Goal: Complete application form: Complete application form

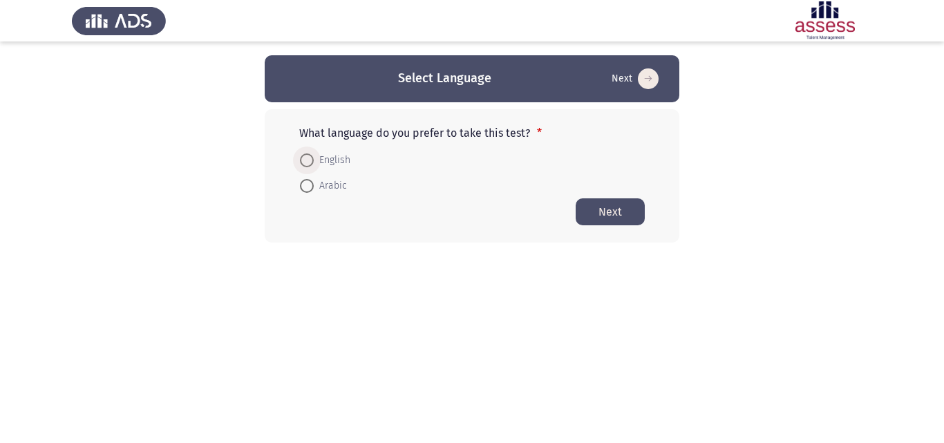
click at [310, 155] on span at bounding box center [307, 160] width 14 height 14
click at [310, 155] on input "English" at bounding box center [307, 160] width 14 height 14
radio input "true"
click at [637, 216] on button "Next" at bounding box center [610, 211] width 69 height 27
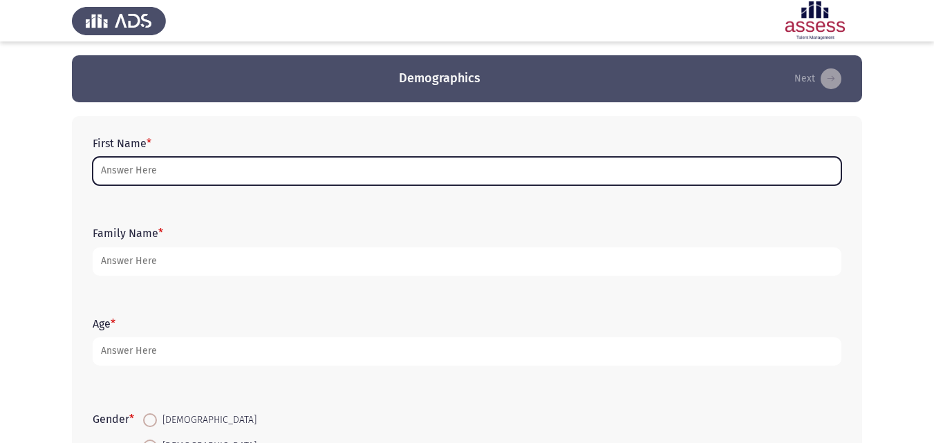
click at [151, 169] on input "First Name *" at bounding box center [467, 171] width 749 height 28
click at [391, 169] on input "First Name *" at bounding box center [467, 171] width 749 height 28
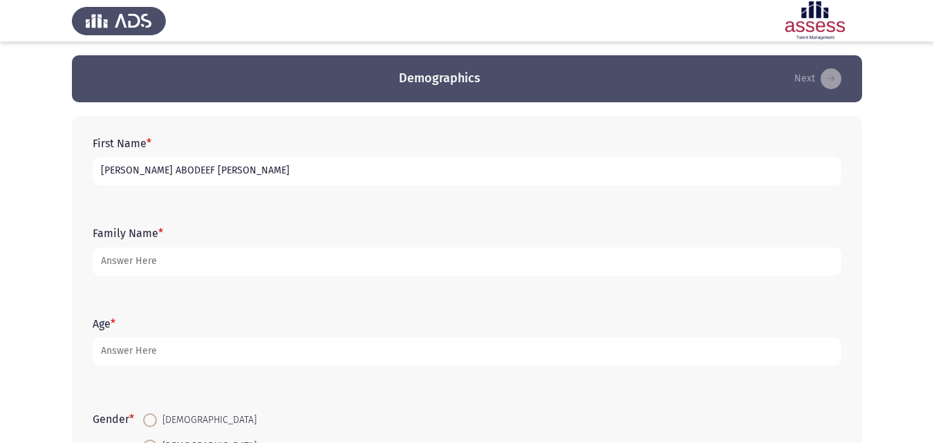
type input "[PERSON_NAME] ABODEEF [PERSON_NAME]"
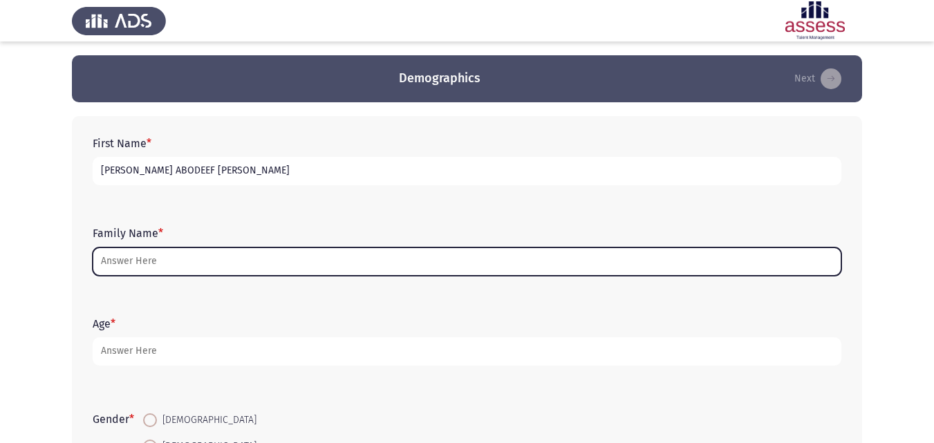
click at [247, 267] on input "Family Name *" at bounding box center [467, 261] width 749 height 28
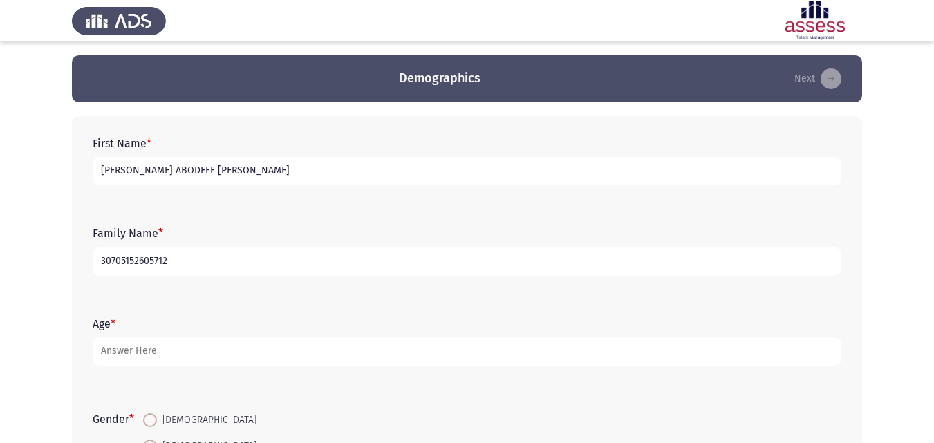
type input "30705152605712"
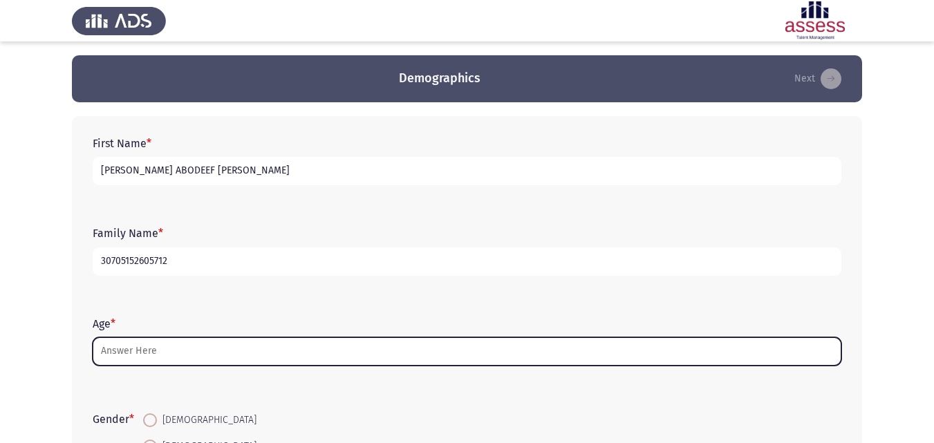
click at [173, 352] on input "Age *" at bounding box center [467, 351] width 749 height 28
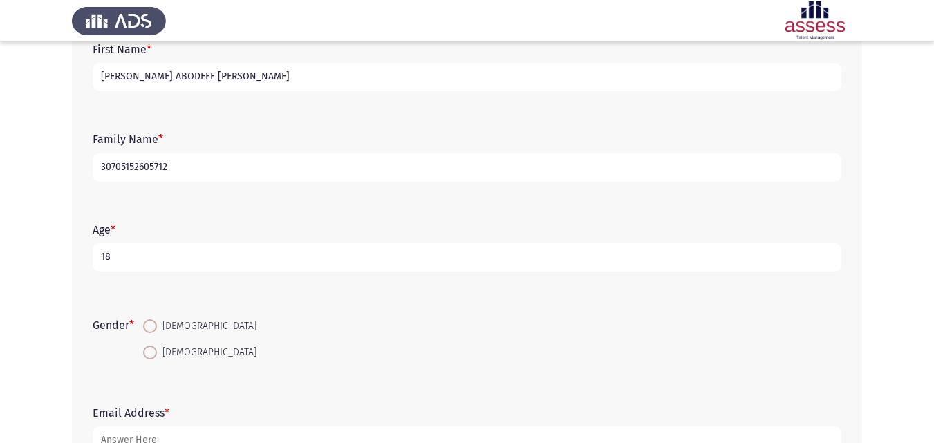
scroll to position [138, 0]
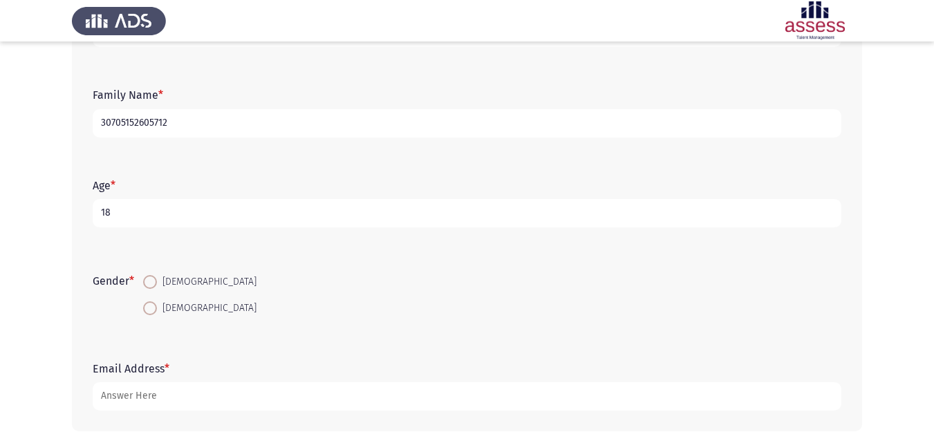
type input "18"
click at [149, 282] on span at bounding box center [150, 282] width 14 height 14
click at [149, 282] on input "[DEMOGRAPHIC_DATA]" at bounding box center [150, 282] width 14 height 14
radio input "true"
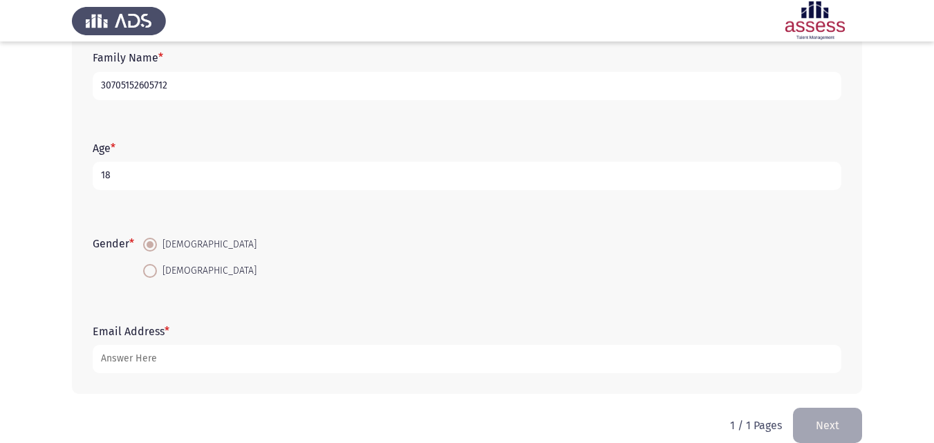
scroll to position [196, 0]
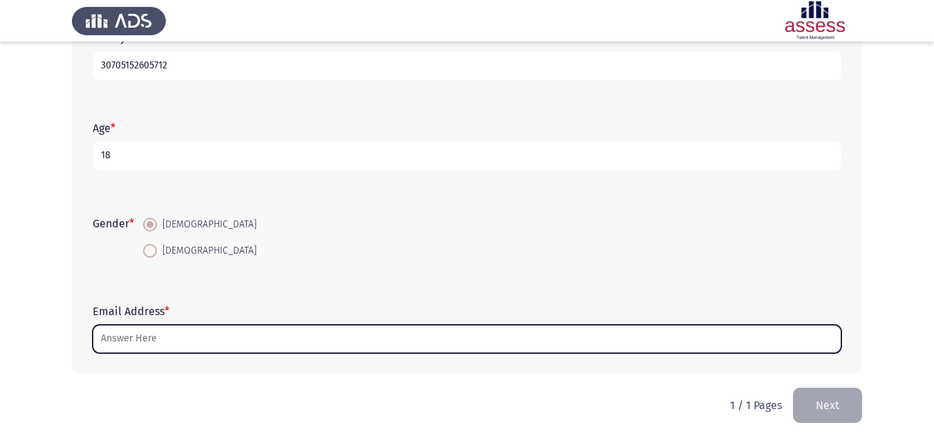
click at [180, 339] on input "Email Address *" at bounding box center [467, 339] width 749 height 28
click at [230, 351] on input "Email Address *" at bounding box center [467, 339] width 749 height 28
click at [230, 345] on input "Email Address *" at bounding box center [467, 339] width 749 height 28
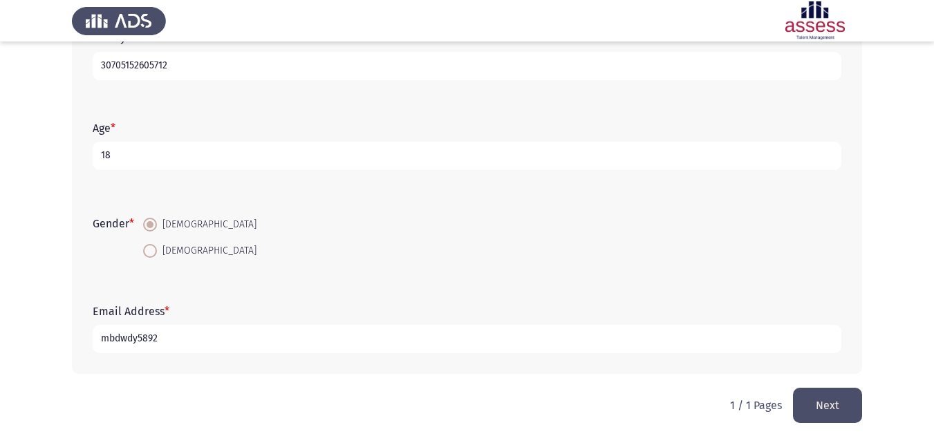
drag, startPoint x: 166, startPoint y: 342, endPoint x: 153, endPoint y: 342, distance: 12.4
drag, startPoint x: 156, startPoint y: 336, endPoint x: 170, endPoint y: 344, distance: 16.1
drag, startPoint x: 157, startPoint y: 338, endPoint x: 171, endPoint y: 344, distance: 15.8
drag, startPoint x: 154, startPoint y: 339, endPoint x: 161, endPoint y: 342, distance: 7.7
click at [162, 337] on input "mbdwdy5892" at bounding box center [467, 339] width 749 height 28
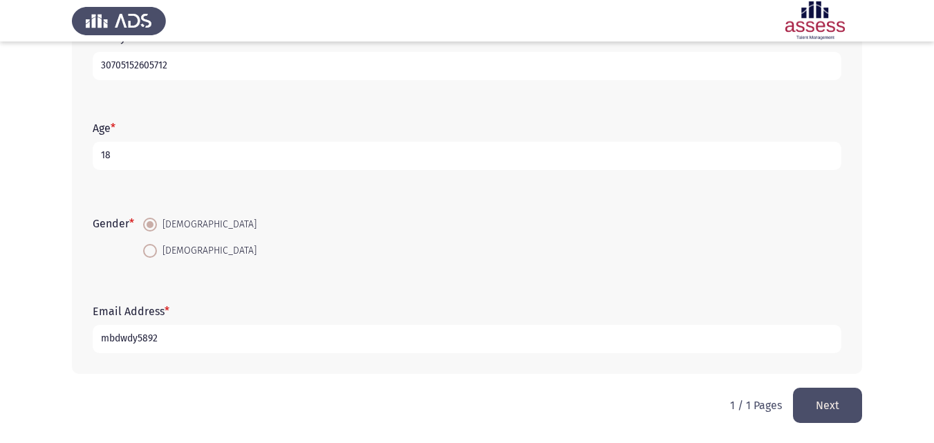
click at [157, 337] on input "mbdwdy5892" at bounding box center [467, 339] width 749 height 28
type input "mbdwdy589 @[DOMAIN_NAME]"
click at [835, 400] on button "Next" at bounding box center [827, 405] width 69 height 35
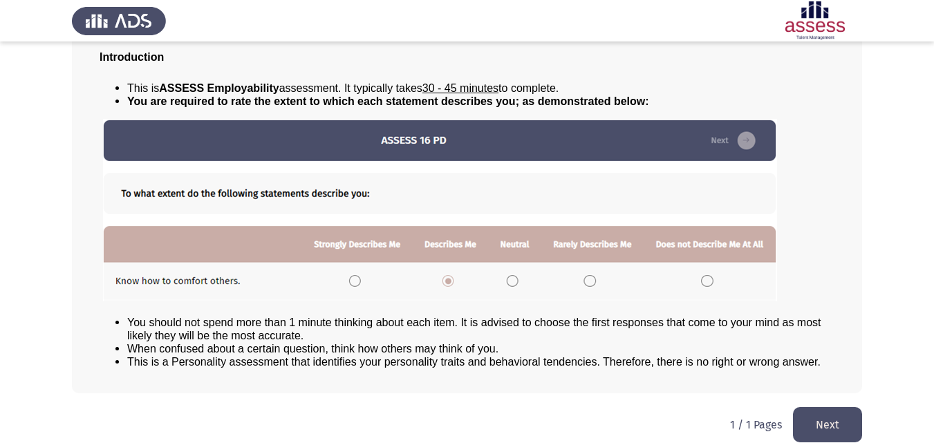
scroll to position [106, 0]
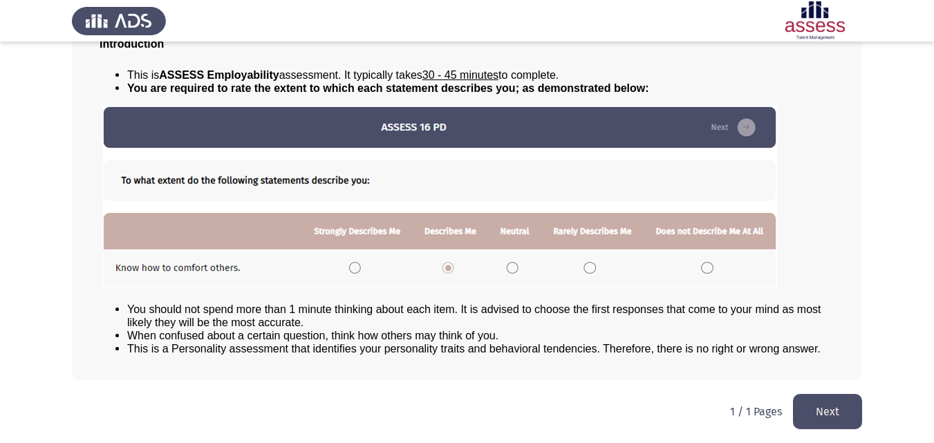
click at [833, 412] on button "Next" at bounding box center [827, 411] width 69 height 35
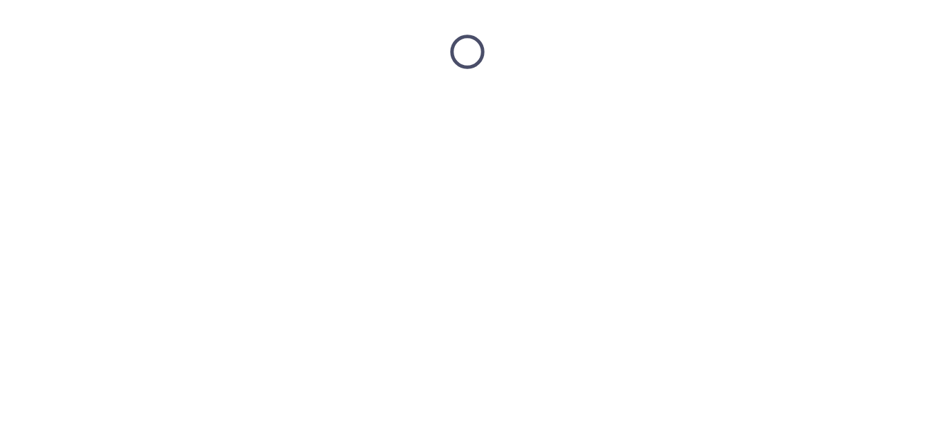
scroll to position [0, 0]
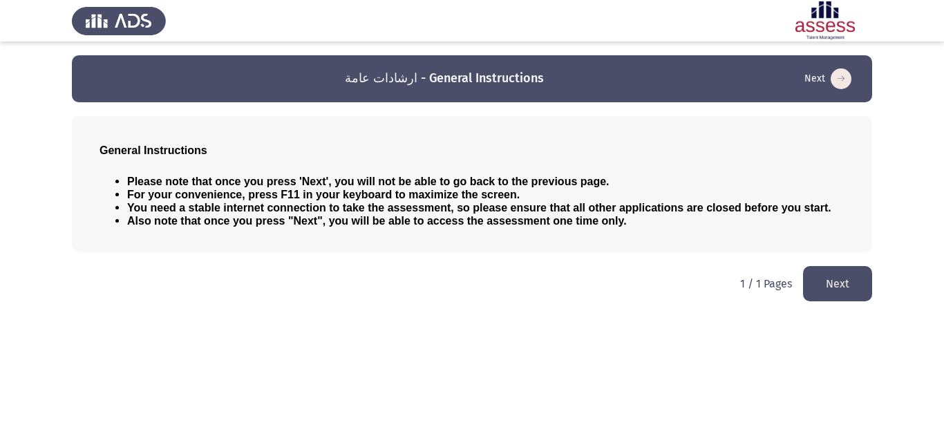
click at [838, 279] on button "Next" at bounding box center [837, 283] width 69 height 35
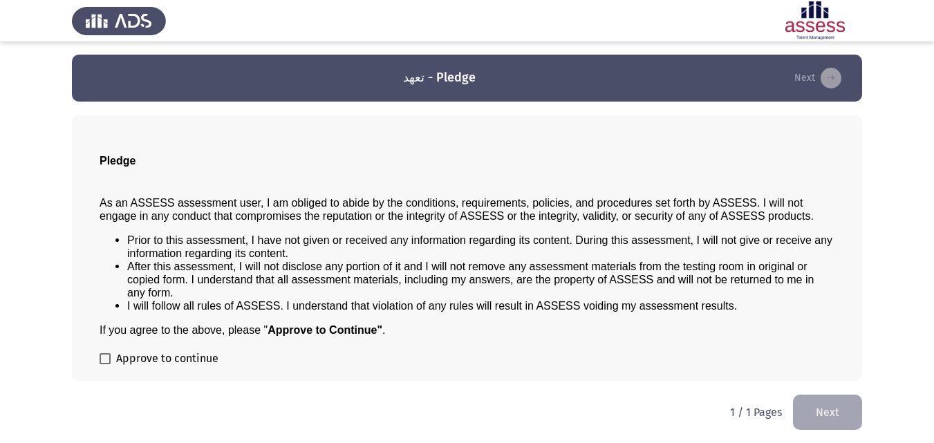
scroll to position [1, 0]
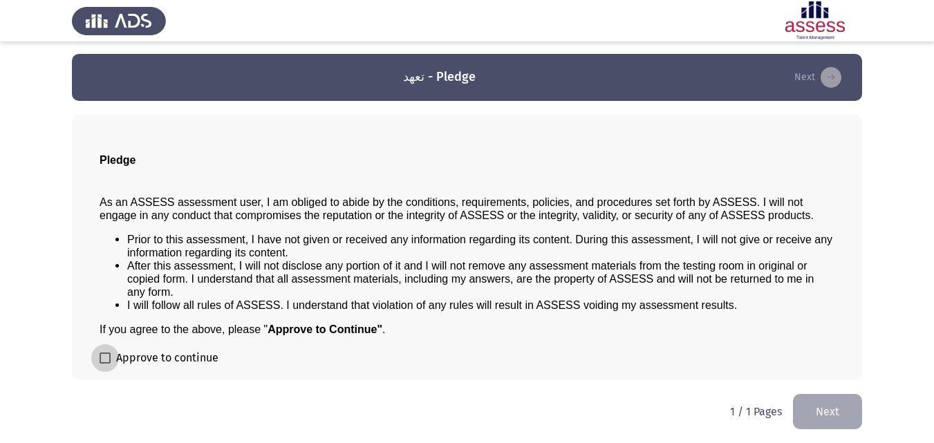
click at [103, 352] on label "Approve to continue" at bounding box center [159, 358] width 119 height 17
click at [104, 364] on input "Approve to continue" at bounding box center [104, 364] width 1 height 1
checkbox input "true"
click at [838, 418] on button "Next" at bounding box center [827, 411] width 69 height 35
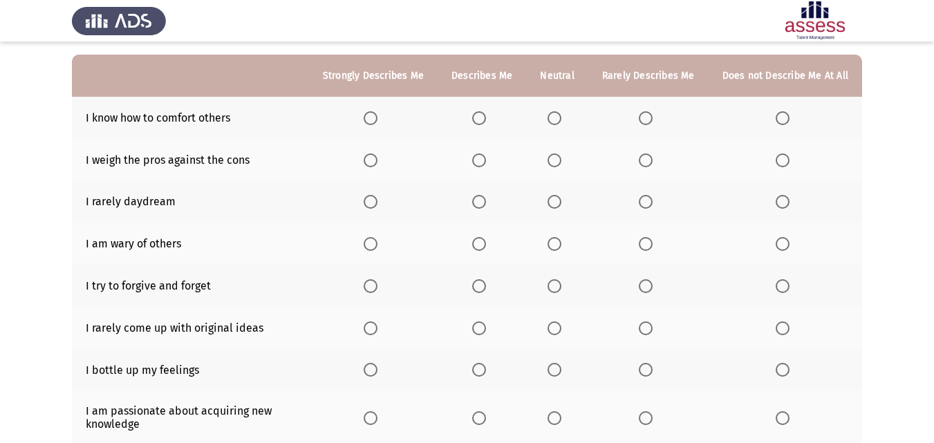
scroll to position [98, 0]
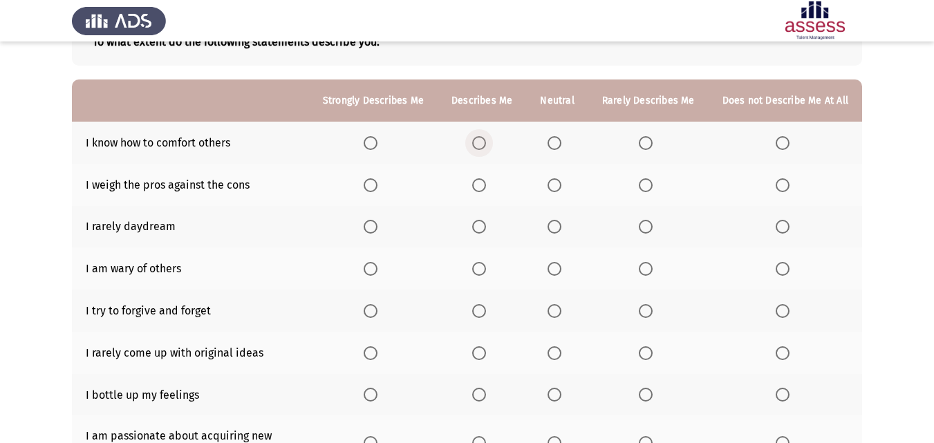
click at [483, 140] on span "Select an option" at bounding box center [479, 143] width 14 height 14
click at [483, 140] on input "Select an option" at bounding box center [479, 143] width 14 height 14
click at [642, 179] on span "Select an option" at bounding box center [646, 185] width 14 height 14
click at [642, 179] on input "Select an option" at bounding box center [646, 185] width 14 height 14
click at [643, 232] on span "Select an option" at bounding box center [646, 227] width 14 height 14
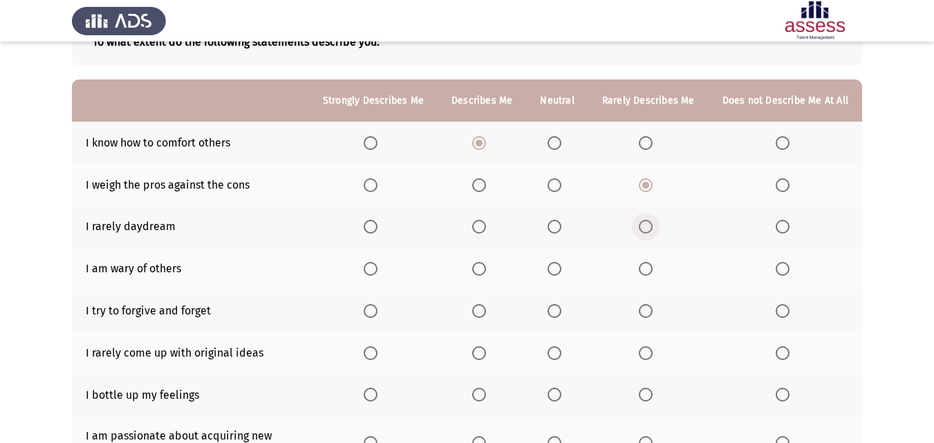
click at [643, 232] on input "Select an option" at bounding box center [646, 227] width 14 height 14
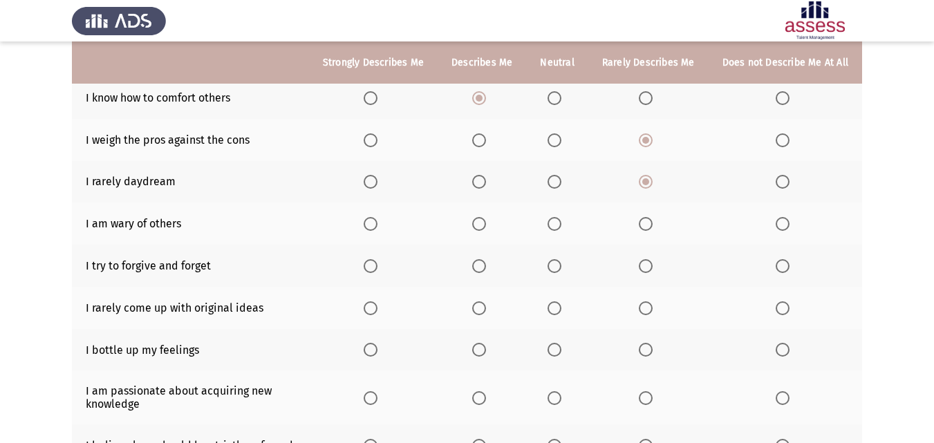
scroll to position [167, 0]
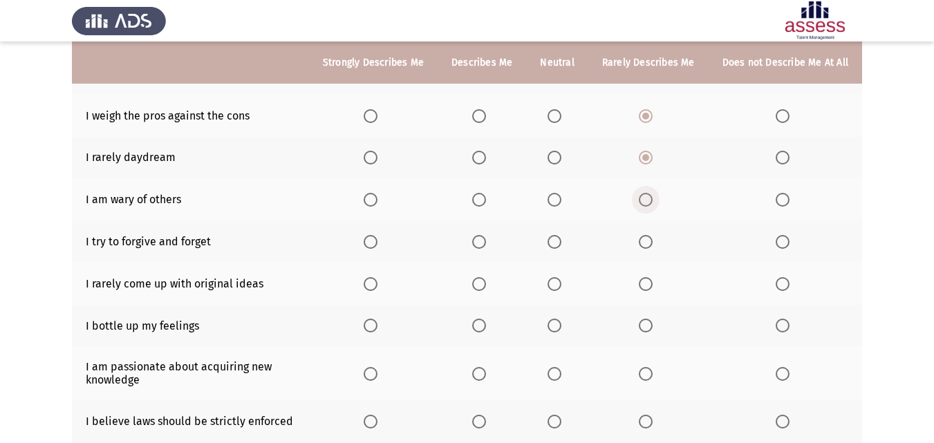
click at [652, 204] on span "Select an option" at bounding box center [646, 200] width 14 height 14
click at [652, 204] on input "Select an option" at bounding box center [646, 200] width 14 height 14
click at [377, 245] on span "Select an option" at bounding box center [371, 242] width 14 height 14
click at [377, 245] on input "Select an option" at bounding box center [371, 242] width 14 height 14
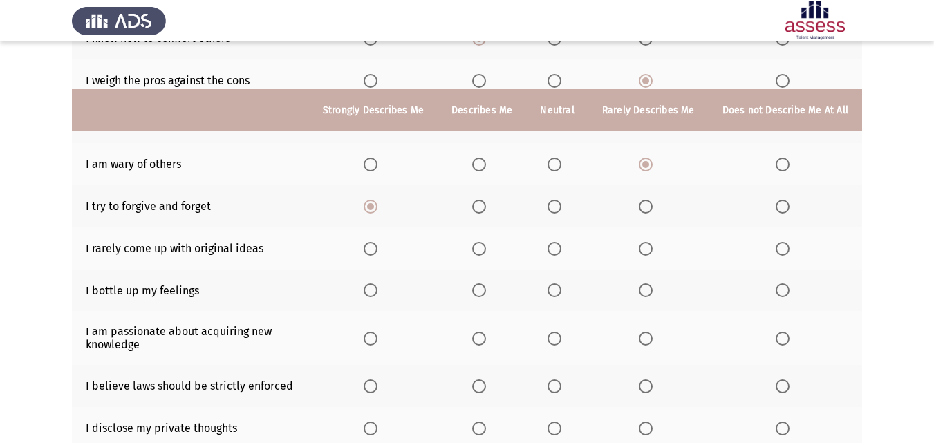
scroll to position [306, 0]
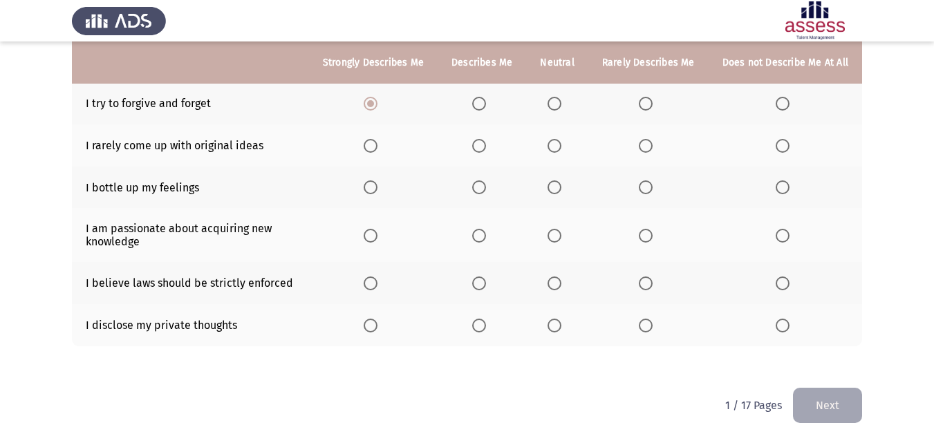
click at [648, 151] on span "Select an option" at bounding box center [646, 146] width 14 height 14
click at [648, 151] on input "Select an option" at bounding box center [646, 146] width 14 height 14
click at [561, 193] on span "Select an option" at bounding box center [554, 187] width 14 height 14
click at [561, 193] on input "Select an option" at bounding box center [554, 187] width 14 height 14
click at [651, 239] on span "Select an option" at bounding box center [646, 236] width 14 height 14
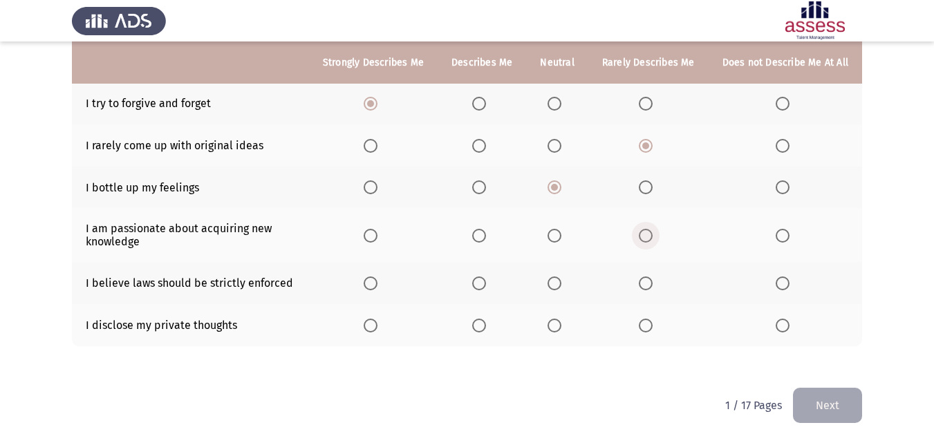
click at [651, 239] on input "Select an option" at bounding box center [646, 236] width 14 height 14
click at [482, 284] on span "Select an option" at bounding box center [479, 283] width 14 height 14
click at [482, 284] on input "Select an option" at bounding box center [479, 283] width 14 height 14
click at [651, 326] on span "Select an option" at bounding box center [646, 326] width 14 height 14
click at [651, 326] on input "Select an option" at bounding box center [646, 326] width 14 height 14
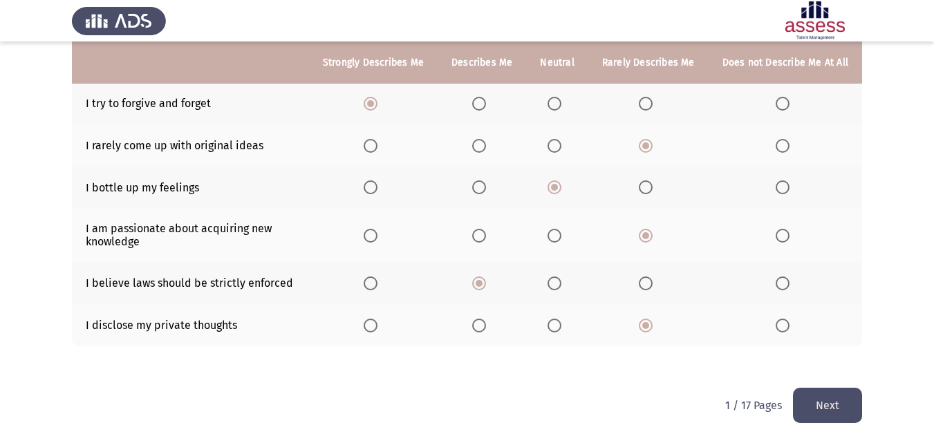
click at [828, 404] on button "Next" at bounding box center [827, 405] width 69 height 35
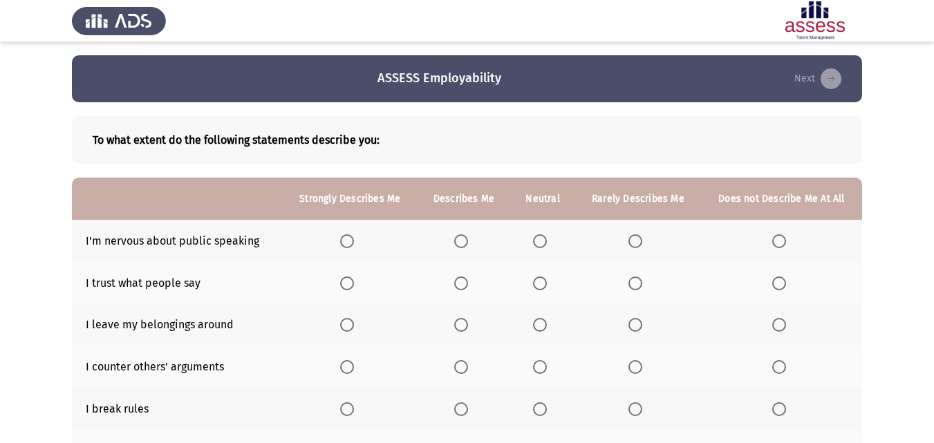
scroll to position [69, 0]
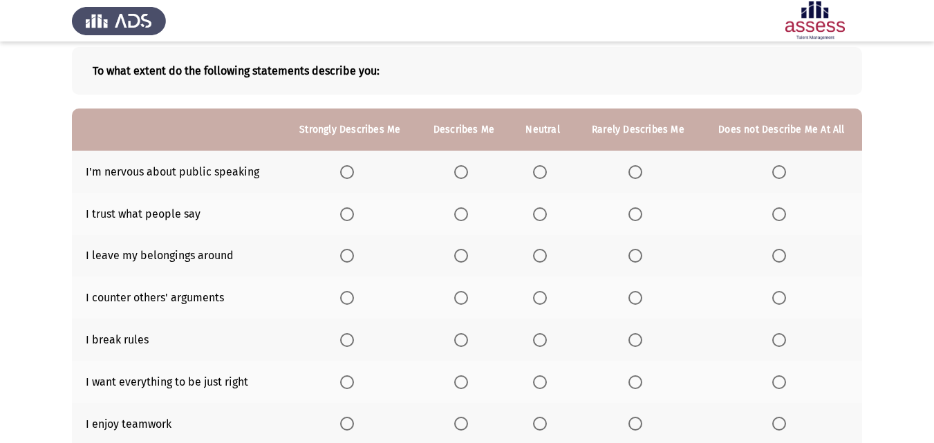
click at [787, 162] on th at bounding box center [781, 172] width 161 height 42
click at [772, 180] on th at bounding box center [781, 172] width 161 height 42
click at [773, 175] on span "Select an option" at bounding box center [779, 172] width 14 height 14
click at [773, 175] on input "Select an option" at bounding box center [779, 172] width 14 height 14
click at [637, 216] on span "Select an option" at bounding box center [635, 214] width 14 height 14
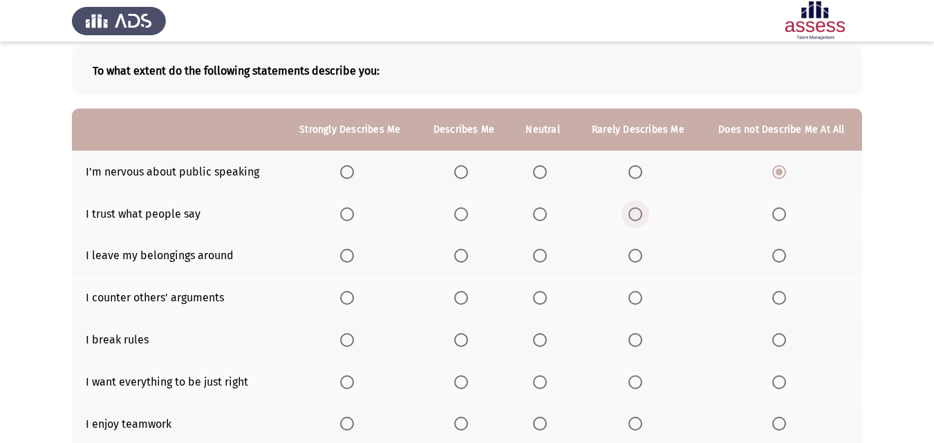
click at [637, 216] on input "Select an option" at bounding box center [635, 214] width 14 height 14
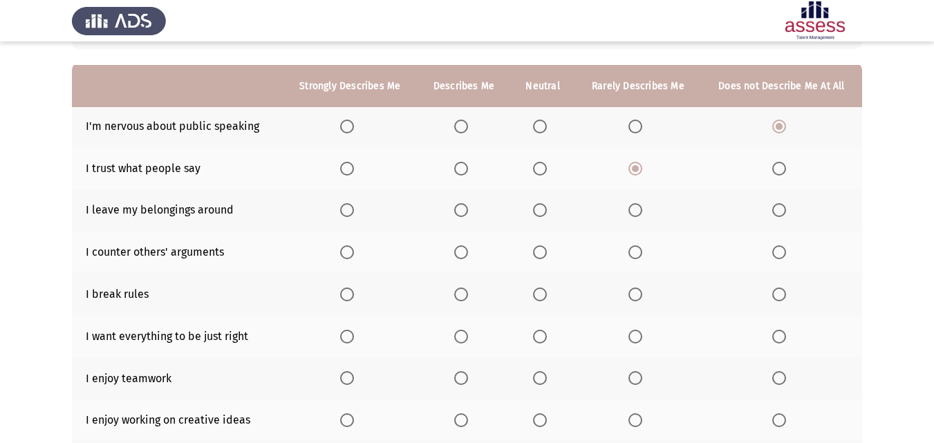
scroll to position [138, 0]
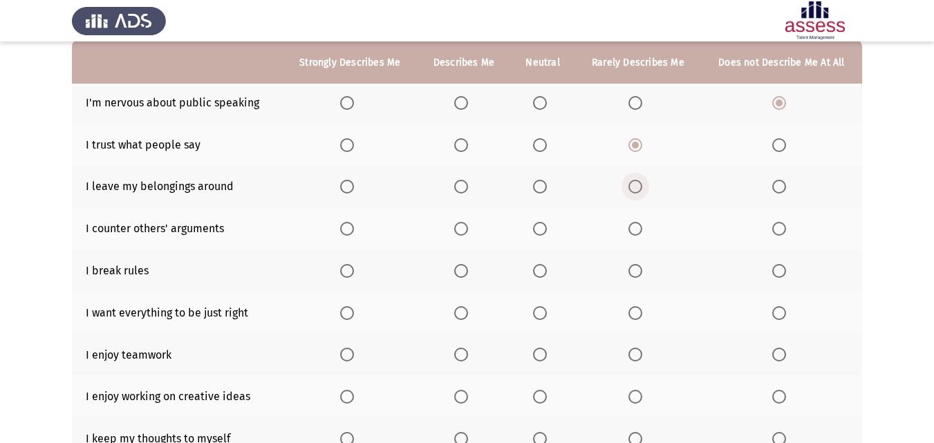
click at [642, 189] on span "Select an option" at bounding box center [635, 187] width 14 height 14
click at [642, 189] on input "Select an option" at bounding box center [635, 187] width 14 height 14
click at [774, 232] on span "Select an option" at bounding box center [779, 229] width 14 height 14
click at [774, 232] on input "Select an option" at bounding box center [779, 229] width 14 height 14
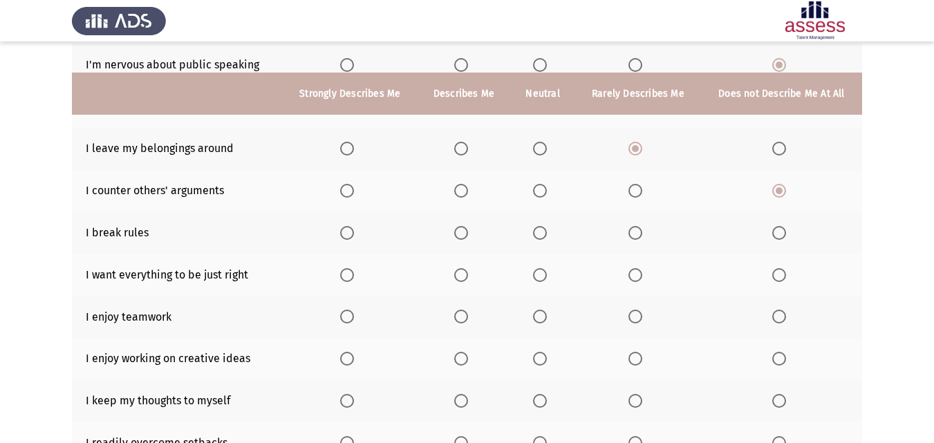
scroll to position [207, 0]
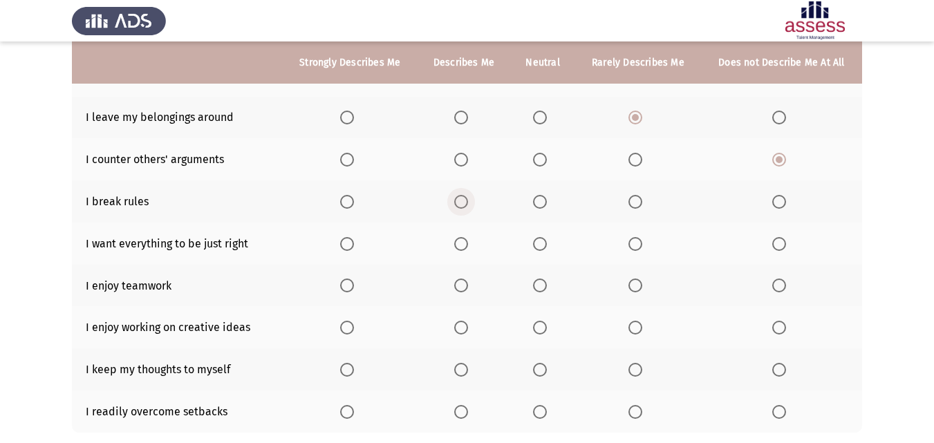
click at [465, 201] on span "Select an option" at bounding box center [461, 202] width 14 height 14
click at [465, 201] on input "Select an option" at bounding box center [461, 202] width 14 height 14
click at [545, 239] on span "Select an option" at bounding box center [540, 244] width 14 height 14
click at [545, 239] on input "Select an option" at bounding box center [540, 244] width 14 height 14
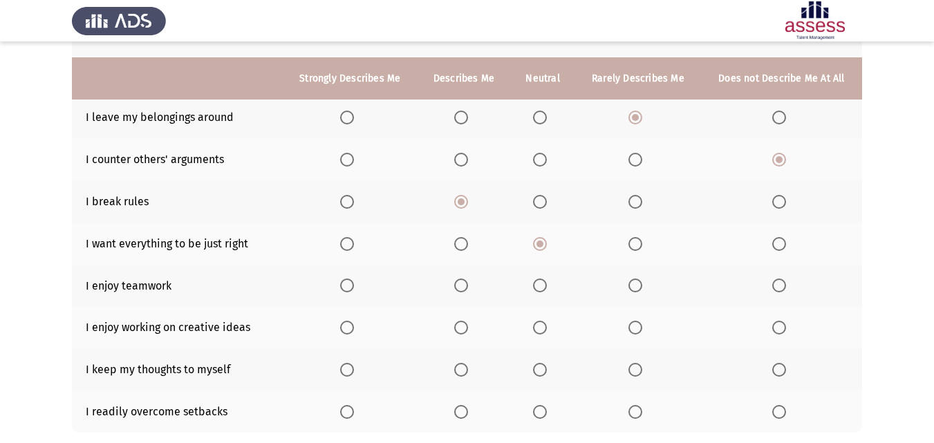
scroll to position [276, 0]
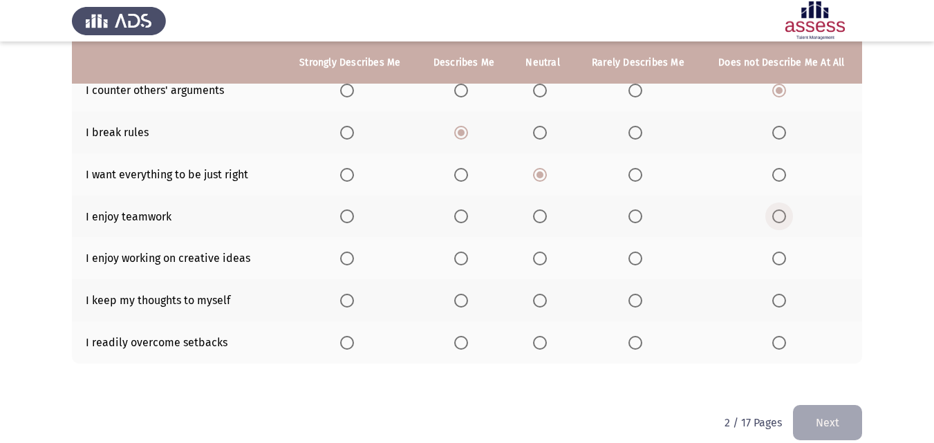
click at [778, 216] on span "Select an option" at bounding box center [778, 216] width 0 height 0
click at [778, 216] on input "Select an option" at bounding box center [779, 216] width 14 height 14
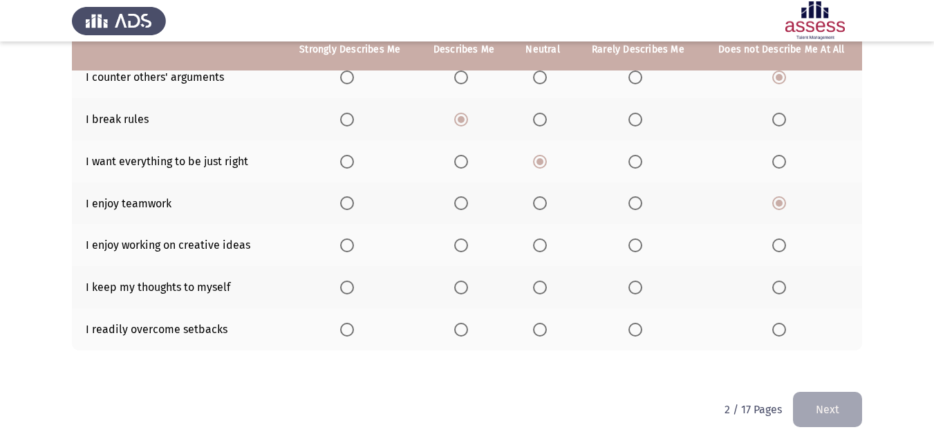
scroll to position [294, 0]
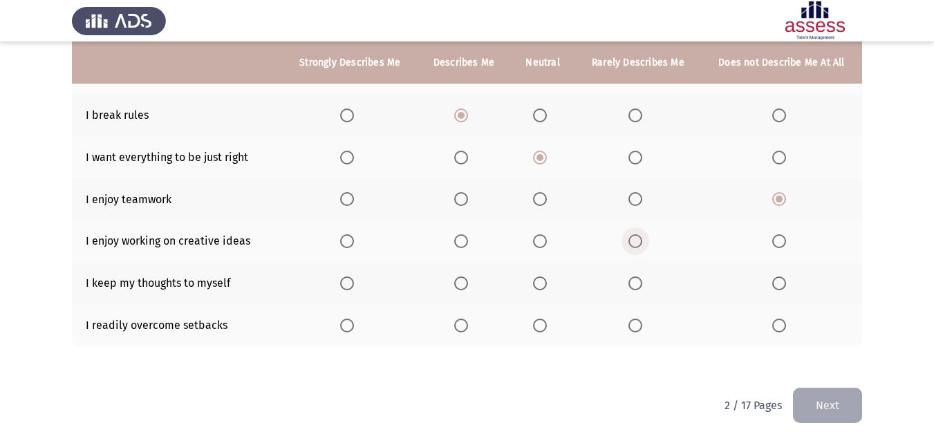
click at [640, 241] on span "Select an option" at bounding box center [635, 241] width 14 height 14
click at [640, 241] on input "Select an option" at bounding box center [635, 241] width 14 height 14
click at [635, 276] on mat-radio-button "Select an option" at bounding box center [637, 283] width 19 height 15
click at [635, 285] on span "Select an option" at bounding box center [635, 283] width 14 height 14
click at [635, 285] on input "Select an option" at bounding box center [635, 283] width 14 height 14
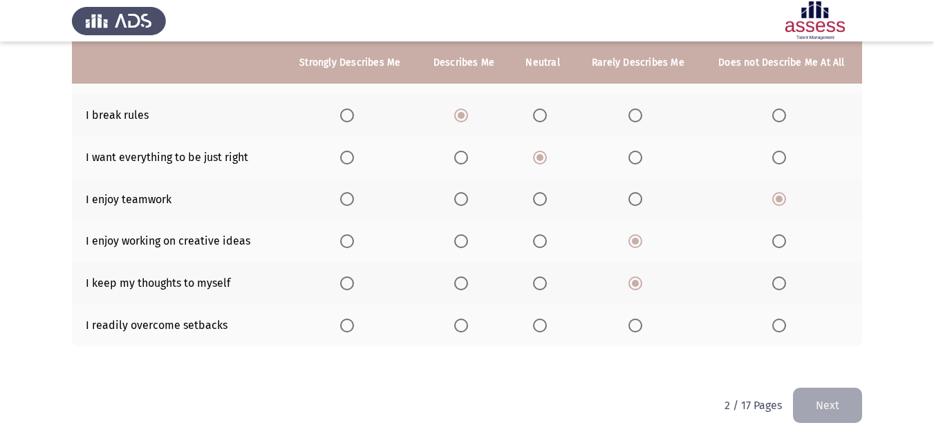
click at [635, 310] on th at bounding box center [638, 325] width 126 height 42
click at [635, 319] on span "Select an option" at bounding box center [635, 326] width 14 height 14
click at [635, 319] on input "Select an option" at bounding box center [635, 326] width 14 height 14
click at [843, 407] on button "Next" at bounding box center [827, 405] width 69 height 35
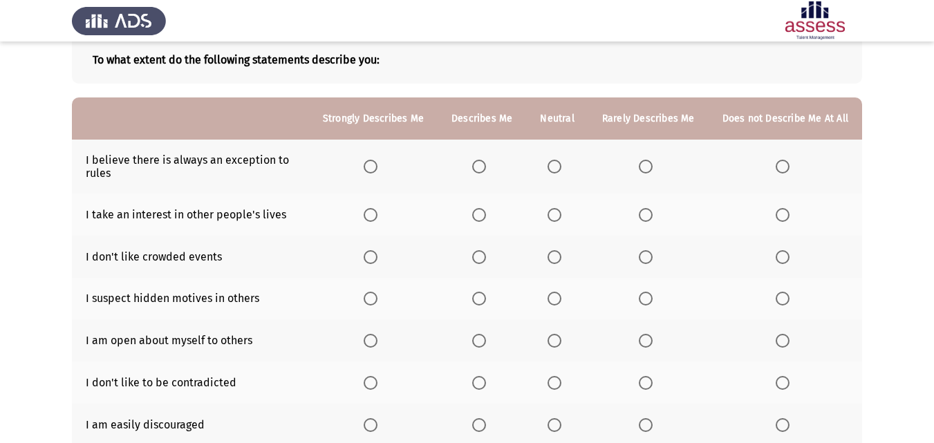
scroll to position [56, 0]
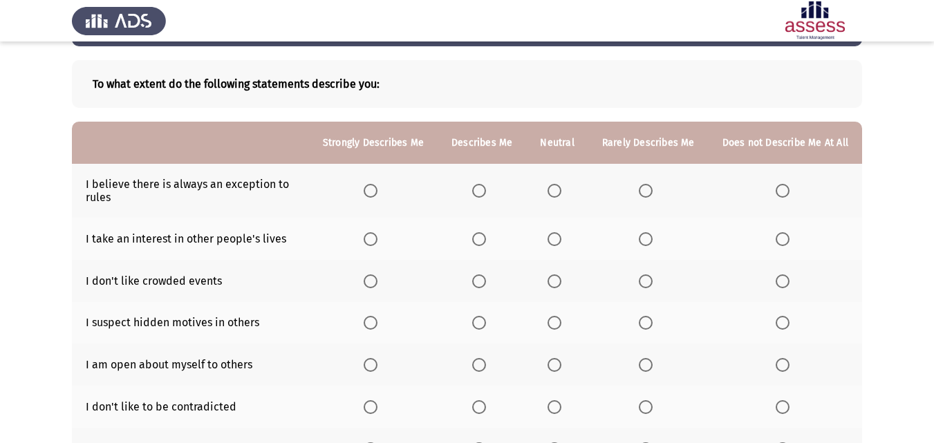
click at [645, 194] on span "Select an option" at bounding box center [646, 191] width 14 height 14
click at [645, 194] on input "Select an option" at bounding box center [646, 191] width 14 height 14
click at [647, 243] on span "Select an option" at bounding box center [646, 239] width 14 height 14
click at [647, 243] on input "Select an option" at bounding box center [646, 239] width 14 height 14
click at [561, 283] on span "Select an option" at bounding box center [554, 281] width 14 height 14
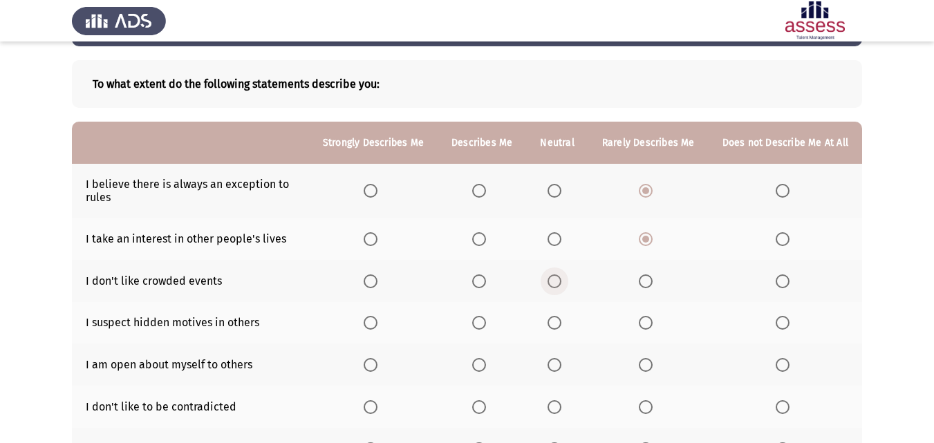
click at [561, 283] on input "Select an option" at bounding box center [554, 281] width 14 height 14
click at [781, 276] on span "Select an option" at bounding box center [783, 281] width 14 height 14
click at [781, 276] on input "Select an option" at bounding box center [783, 281] width 14 height 14
click at [648, 328] on span "Select an option" at bounding box center [646, 323] width 14 height 14
click at [648, 328] on input "Select an option" at bounding box center [646, 323] width 14 height 14
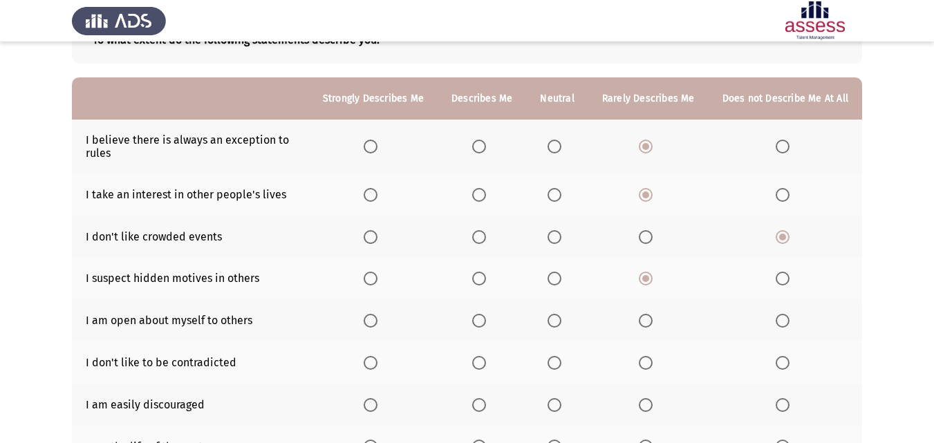
scroll to position [125, 0]
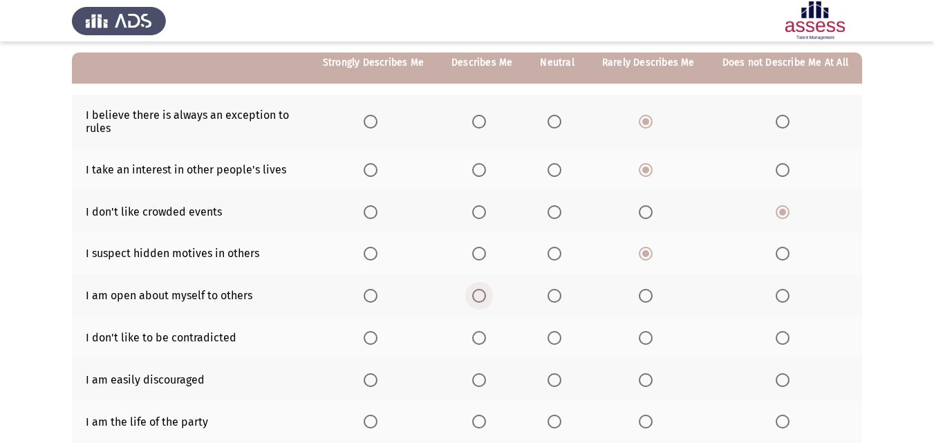
click at [486, 295] on span "Select an option" at bounding box center [479, 296] width 14 height 14
click at [486, 295] on input "Select an option" at bounding box center [479, 296] width 14 height 14
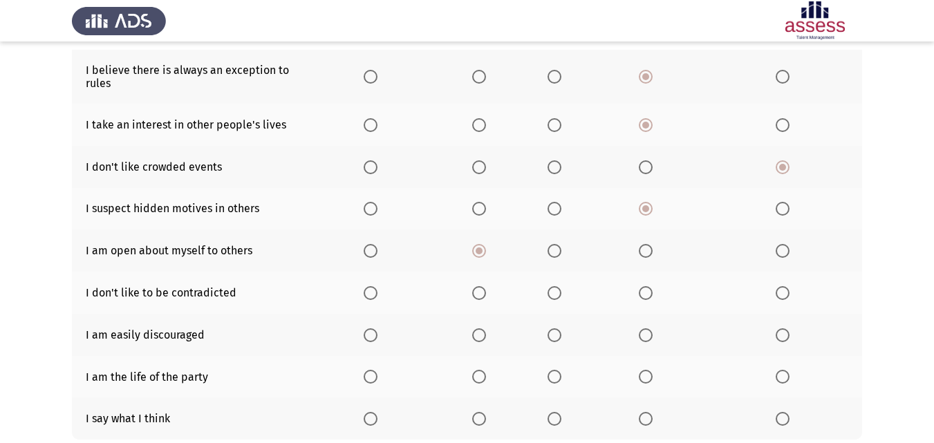
scroll to position [194, 0]
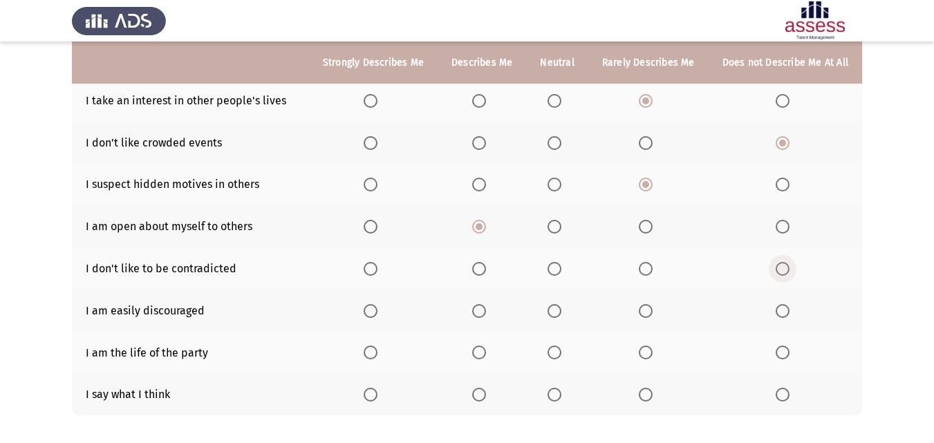
click at [779, 270] on span "Select an option" at bounding box center [783, 269] width 14 height 14
click at [779, 270] on input "Select an option" at bounding box center [783, 269] width 14 height 14
click at [486, 309] on span "Select an option" at bounding box center [479, 311] width 14 height 14
click at [486, 309] on input "Select an option" at bounding box center [479, 311] width 14 height 14
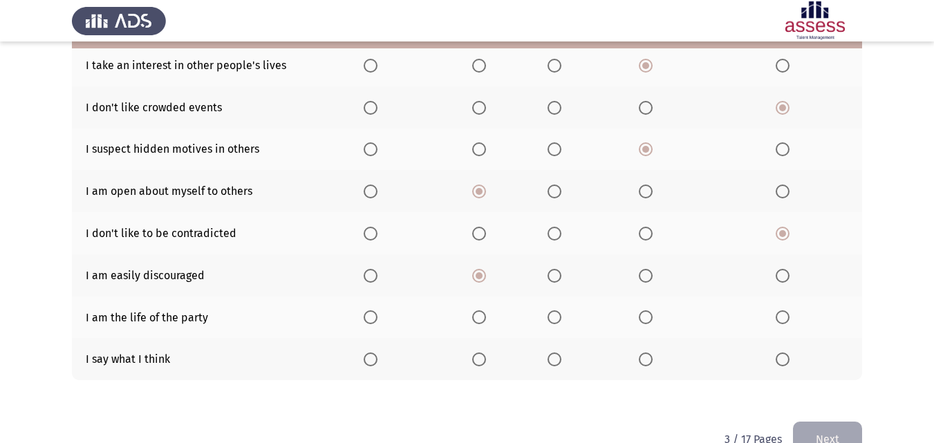
scroll to position [263, 0]
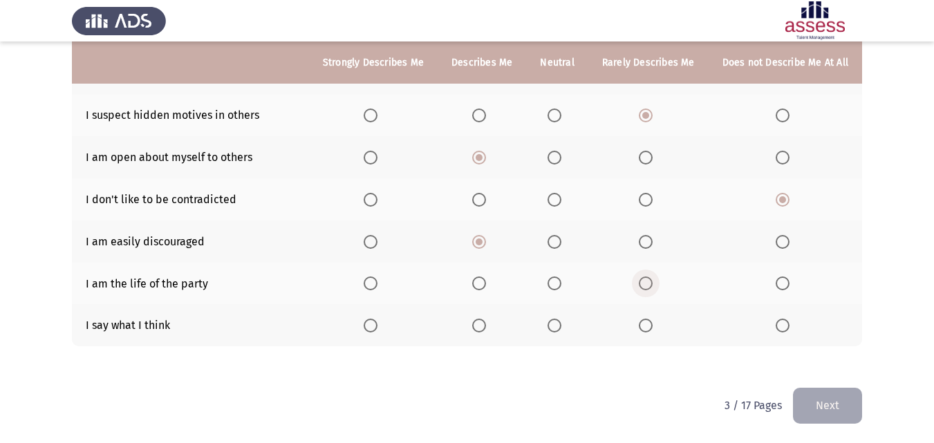
click at [649, 285] on span "Select an option" at bounding box center [646, 283] width 14 height 14
click at [649, 285] on input "Select an option" at bounding box center [646, 283] width 14 height 14
click at [560, 328] on span "Select an option" at bounding box center [554, 326] width 14 height 14
click at [560, 328] on input "Select an option" at bounding box center [554, 326] width 14 height 14
click at [830, 404] on button "Next" at bounding box center [827, 405] width 69 height 35
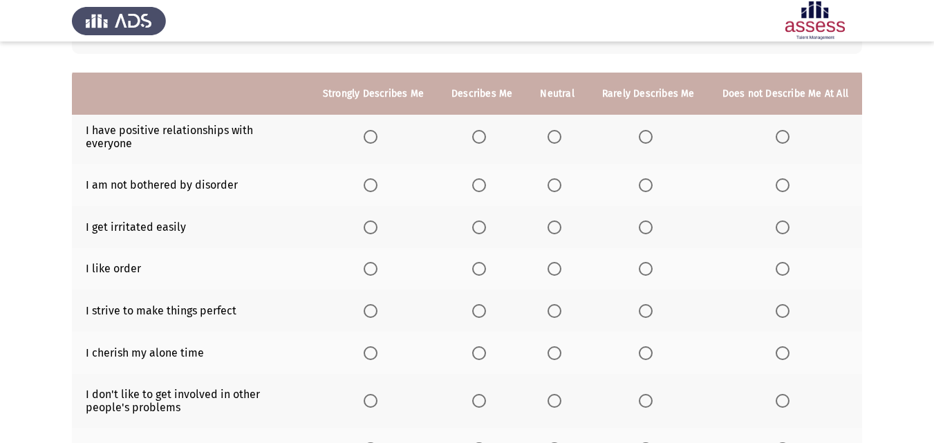
scroll to position [98, 0]
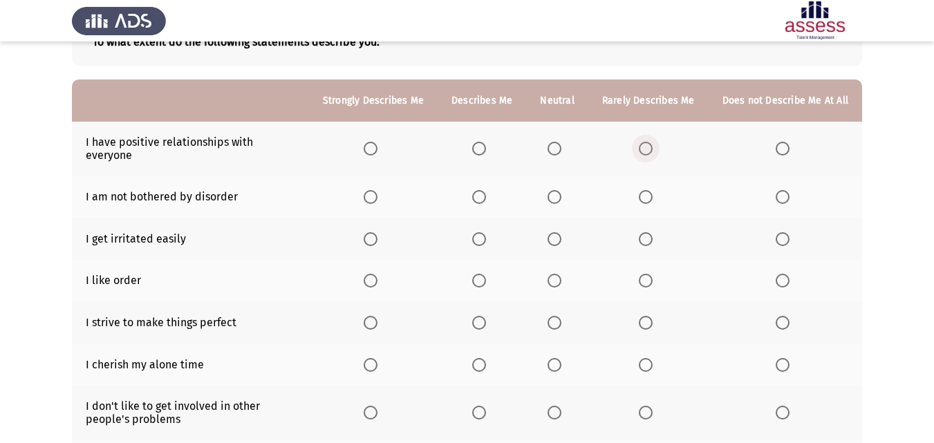
click at [658, 148] on label "Select an option" at bounding box center [648, 149] width 19 height 14
click at [652, 148] on input "Select an option" at bounding box center [646, 149] width 14 height 14
click at [561, 190] on span "Select an option" at bounding box center [554, 197] width 14 height 14
click at [561, 190] on input "Select an option" at bounding box center [554, 197] width 14 height 14
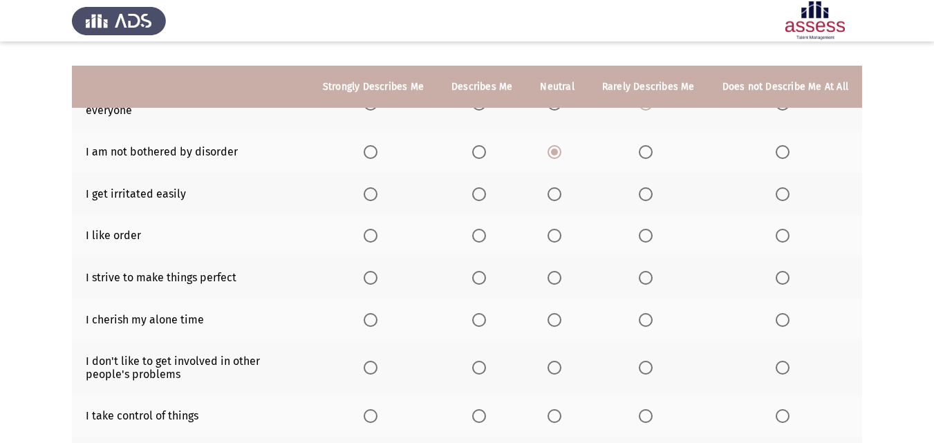
scroll to position [167, 0]
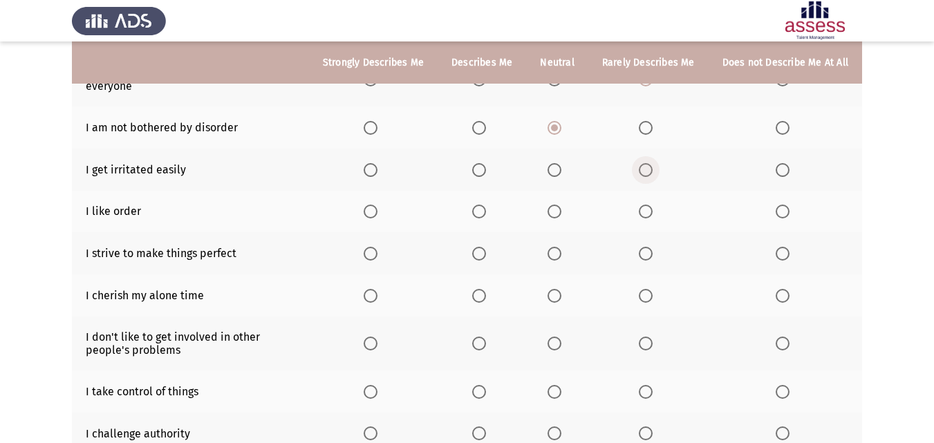
click at [646, 163] on span "Select an option" at bounding box center [646, 170] width 14 height 14
click at [646, 163] on input "Select an option" at bounding box center [646, 170] width 14 height 14
click at [648, 205] on span "Select an option" at bounding box center [646, 212] width 14 height 14
click at [648, 205] on input "Select an option" at bounding box center [646, 212] width 14 height 14
click at [650, 247] on span "Select an option" at bounding box center [646, 254] width 14 height 14
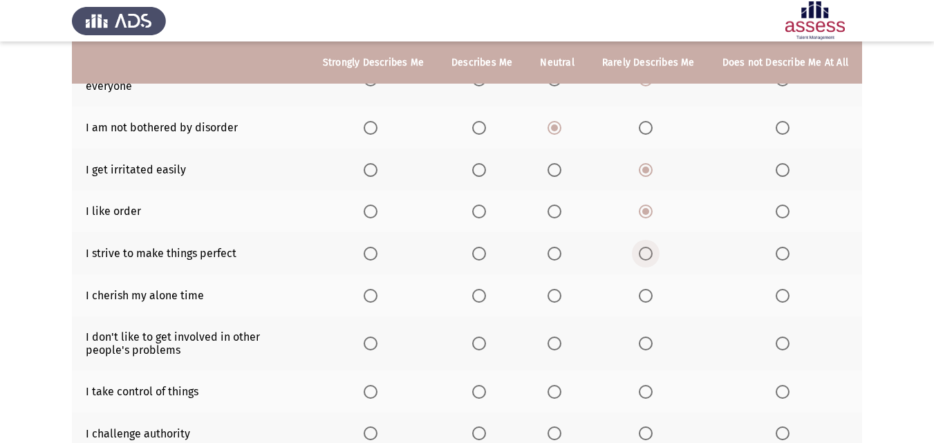
click at [650, 247] on input "Select an option" at bounding box center [646, 254] width 14 height 14
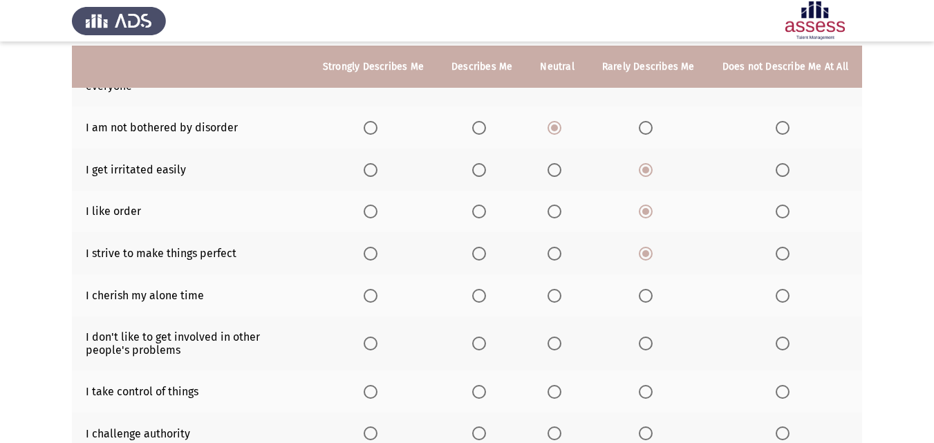
scroll to position [236, 0]
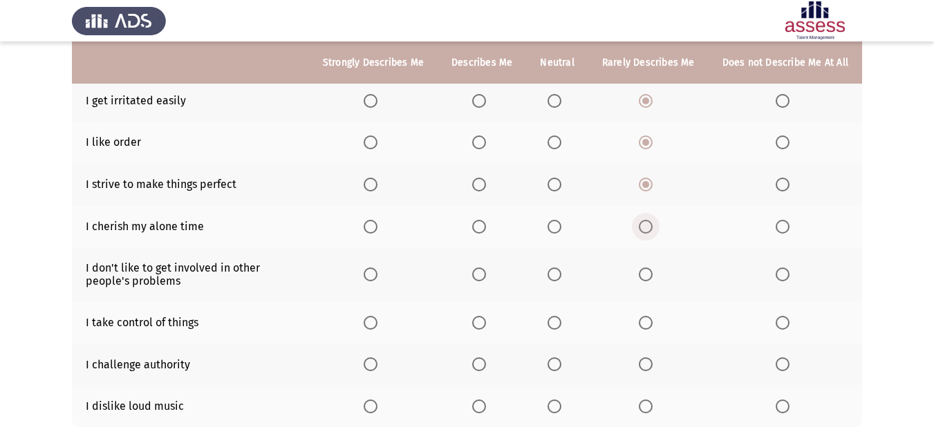
click at [646, 220] on span "Select an option" at bounding box center [646, 227] width 14 height 14
click at [646, 220] on input "Select an option" at bounding box center [646, 227] width 14 height 14
click at [776, 267] on span "Select an option" at bounding box center [783, 274] width 14 height 14
click at [776, 267] on input "Select an option" at bounding box center [783, 274] width 14 height 14
click at [650, 316] on span "Select an option" at bounding box center [646, 323] width 14 height 14
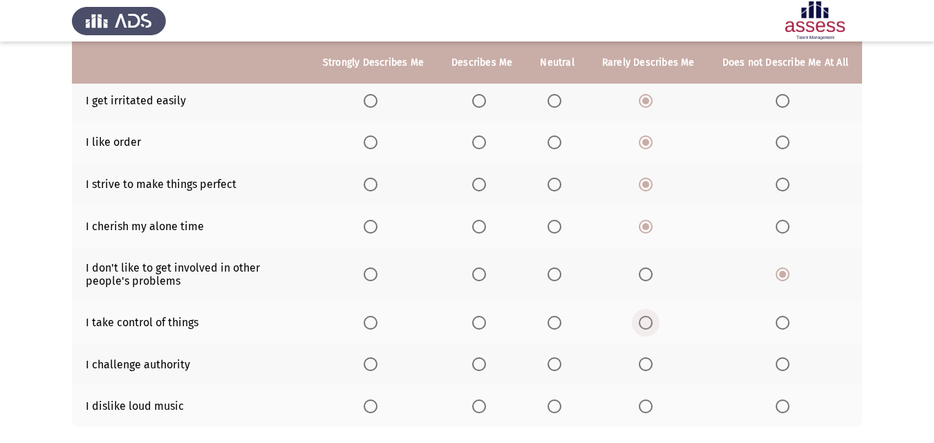
click at [650, 316] on input "Select an option" at bounding box center [646, 323] width 14 height 14
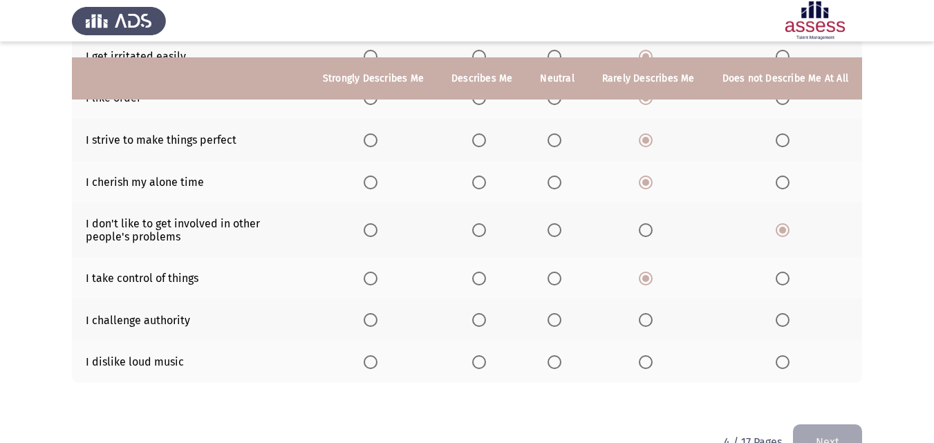
scroll to position [306, 0]
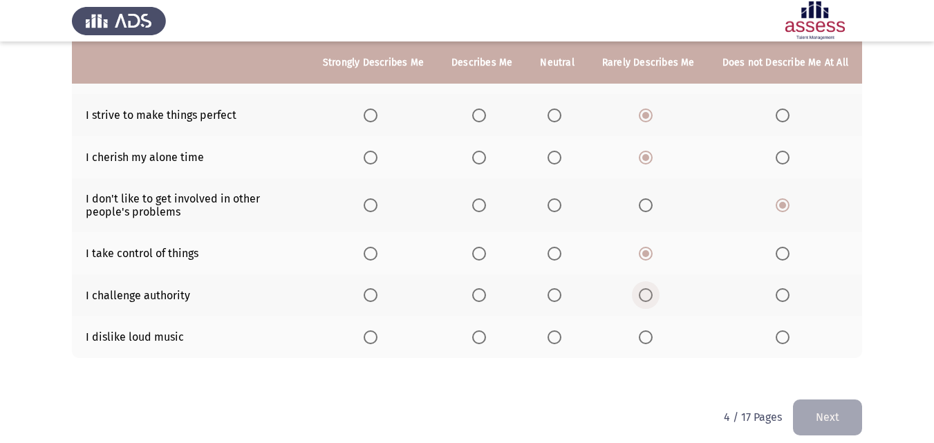
click at [652, 288] on span "Select an option" at bounding box center [646, 295] width 14 height 14
click at [652, 288] on input "Select an option" at bounding box center [646, 295] width 14 height 14
click at [789, 330] on span "Select an option" at bounding box center [783, 337] width 14 height 14
click at [789, 330] on input "Select an option" at bounding box center [783, 337] width 14 height 14
click at [824, 406] on button "Next" at bounding box center [827, 417] width 69 height 35
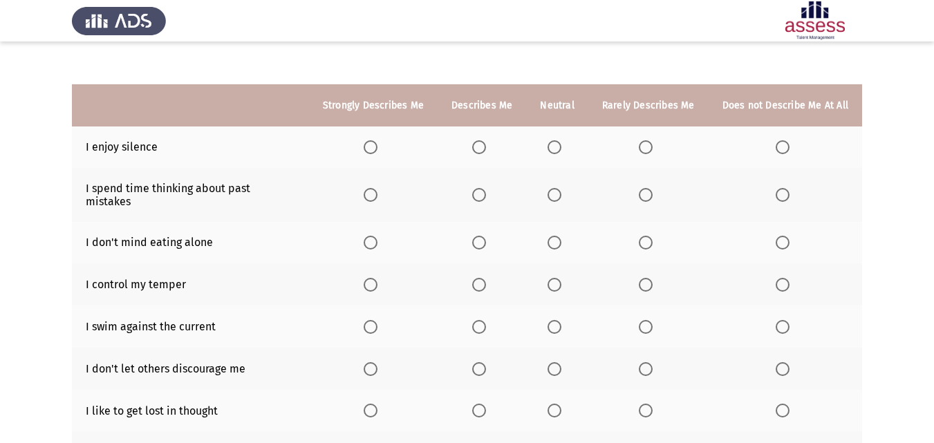
scroll to position [86, 0]
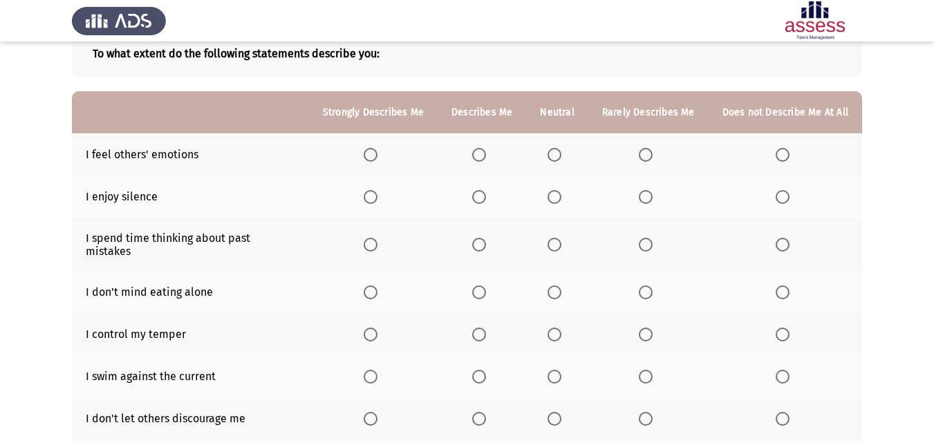
click at [476, 156] on span "Select an option" at bounding box center [479, 155] width 14 height 14
click at [476, 156] on input "Select an option" at bounding box center [479, 155] width 14 height 14
click at [643, 200] on span "Select an option" at bounding box center [646, 197] width 14 height 14
click at [643, 200] on input "Select an option" at bounding box center [646, 197] width 14 height 14
click at [652, 238] on span "Select an option" at bounding box center [646, 245] width 14 height 14
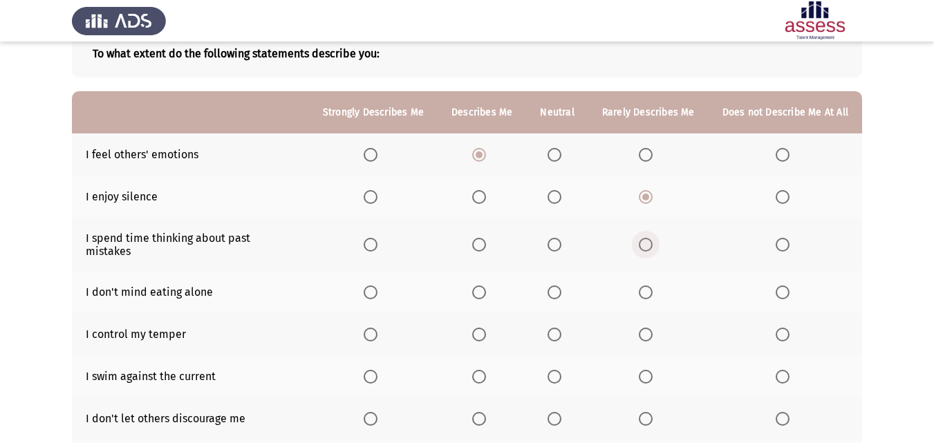
click at [652, 238] on input "Select an option" at bounding box center [646, 245] width 14 height 14
click at [780, 285] on span "Select an option" at bounding box center [783, 292] width 14 height 14
click at [780, 285] on input "Select an option" at bounding box center [783, 292] width 14 height 14
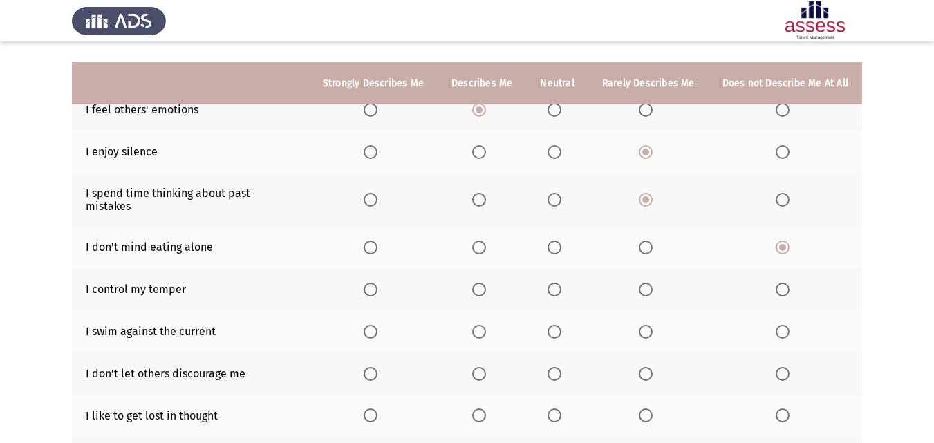
scroll to position [156, 0]
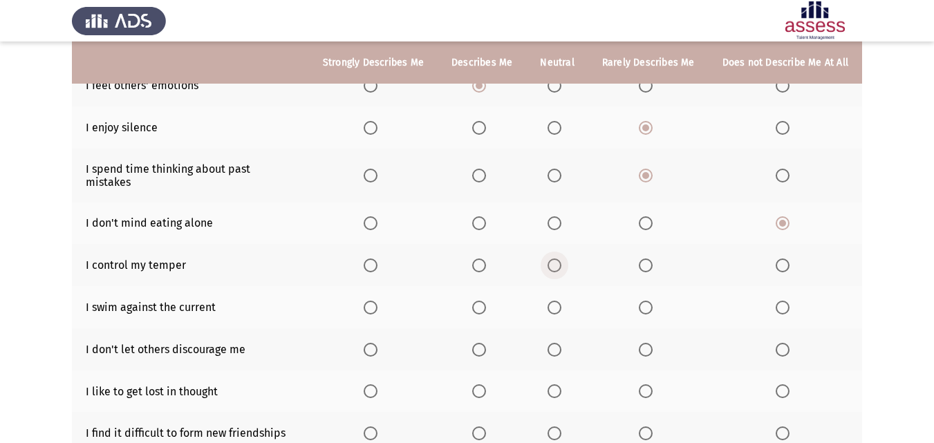
click at [559, 259] on span "Select an option" at bounding box center [554, 266] width 14 height 14
click at [559, 259] on input "Select an option" at bounding box center [554, 266] width 14 height 14
click at [554, 301] on span "Select an option" at bounding box center [554, 308] width 14 height 14
click at [554, 301] on input "Select an option" at bounding box center [554, 308] width 14 height 14
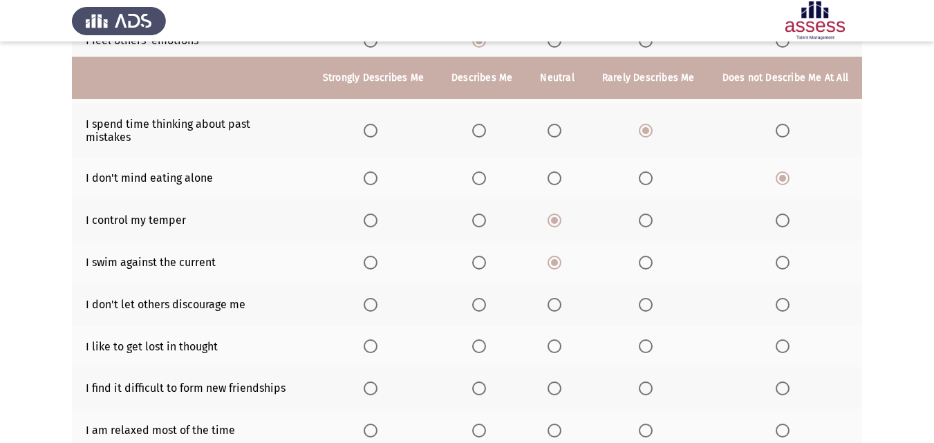
scroll to position [225, 0]
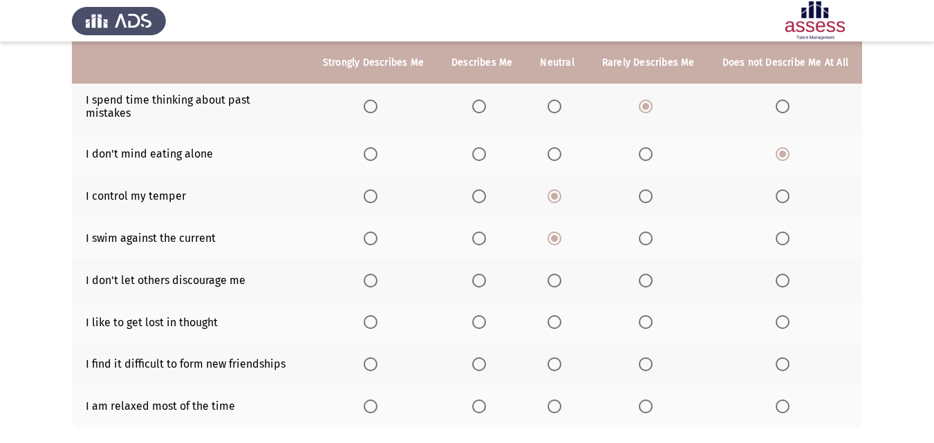
click at [482, 274] on span "Select an option" at bounding box center [479, 281] width 14 height 14
click at [482, 274] on input "Select an option" at bounding box center [479, 281] width 14 height 14
click at [649, 315] on span "Select an option" at bounding box center [646, 322] width 14 height 14
click at [649, 315] on input "Select an option" at bounding box center [646, 322] width 14 height 14
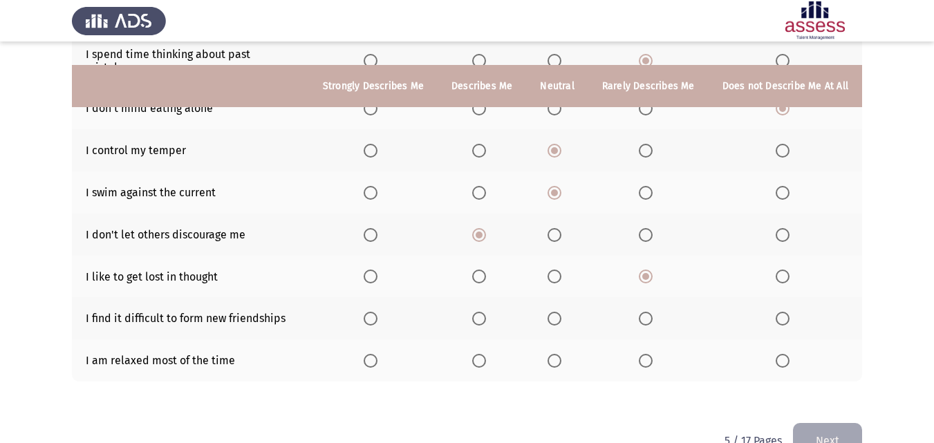
scroll to position [294, 0]
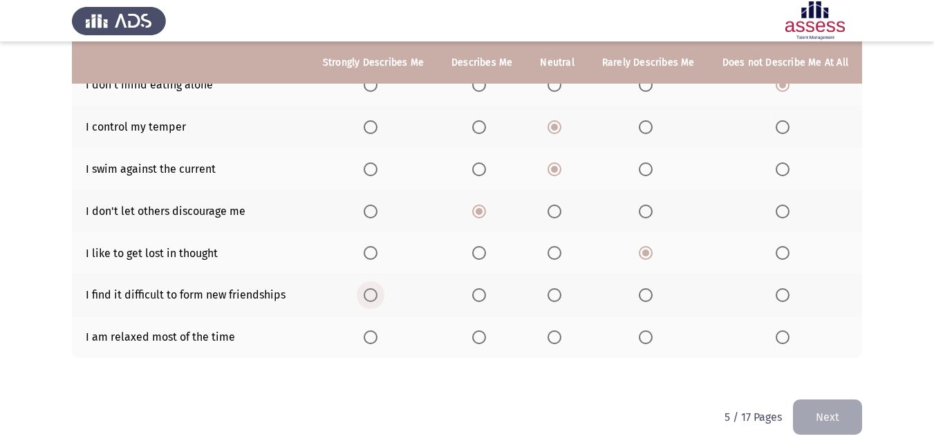
click at [373, 288] on span "Select an option" at bounding box center [371, 295] width 14 height 14
click at [373, 288] on input "Select an option" at bounding box center [371, 295] width 14 height 14
click at [651, 330] on span "Select an option" at bounding box center [646, 337] width 14 height 14
click at [651, 330] on input "Select an option" at bounding box center [646, 337] width 14 height 14
click at [849, 410] on button "Next" at bounding box center [827, 417] width 69 height 35
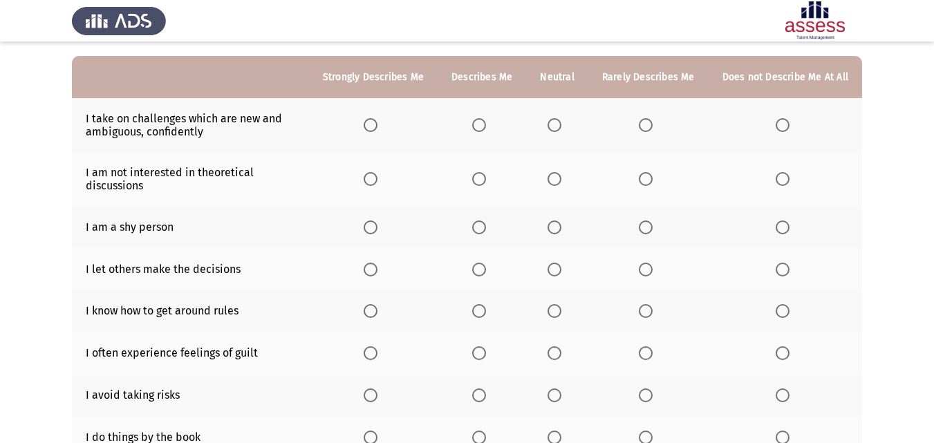
scroll to position [0, 0]
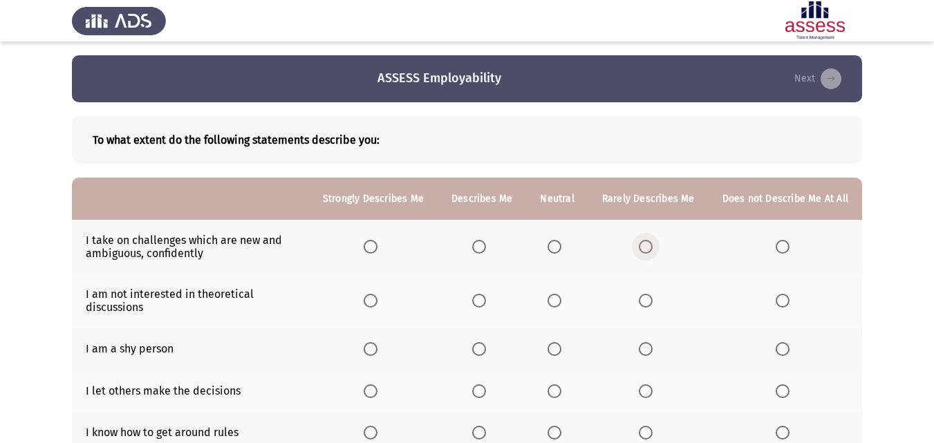
click at [652, 251] on span "Select an option" at bounding box center [646, 247] width 14 height 14
click at [652, 251] on input "Select an option" at bounding box center [646, 247] width 14 height 14
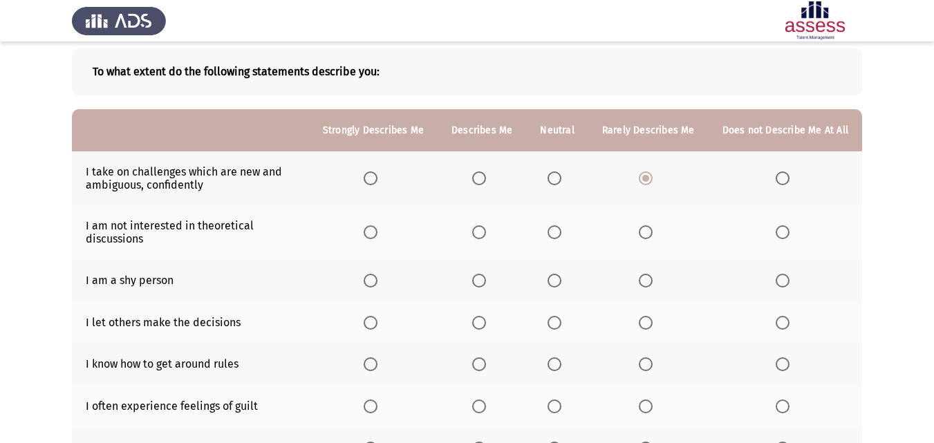
scroll to position [69, 0]
click at [648, 236] on span "Select an option" at bounding box center [646, 232] width 14 height 14
click at [648, 236] on input "Select an option" at bounding box center [646, 232] width 14 height 14
click at [785, 275] on span "Select an option" at bounding box center [783, 280] width 14 height 14
click at [785, 275] on input "Select an option" at bounding box center [783, 280] width 14 height 14
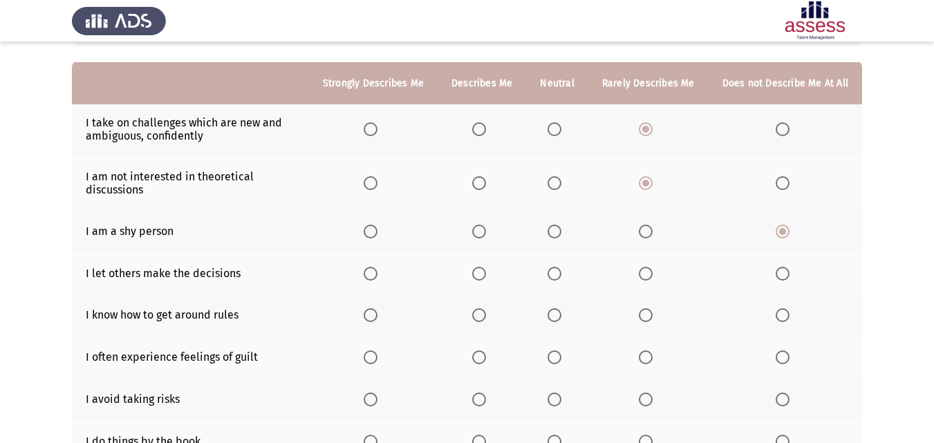
scroll to position [138, 0]
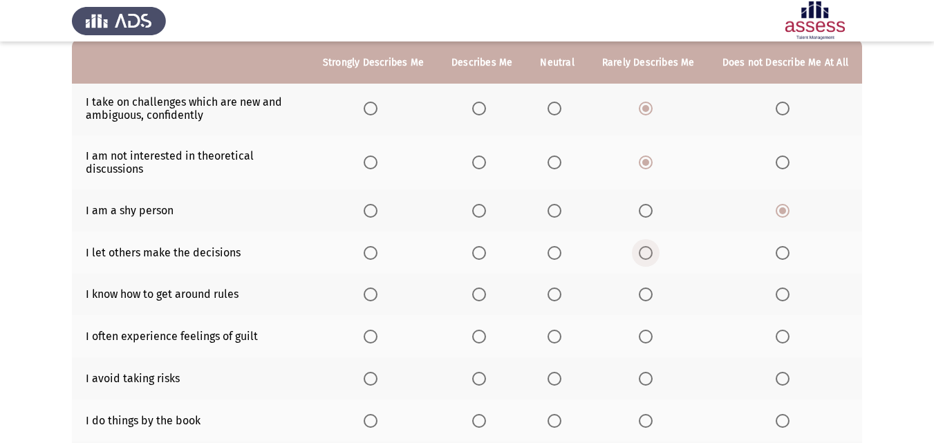
click at [650, 253] on span "Select an option" at bounding box center [646, 253] width 14 height 14
click at [650, 253] on input "Select an option" at bounding box center [646, 253] width 14 height 14
click at [646, 294] on span "Select an option" at bounding box center [646, 294] width 0 height 0
click at [648, 294] on input "Select an option" at bounding box center [646, 295] width 14 height 14
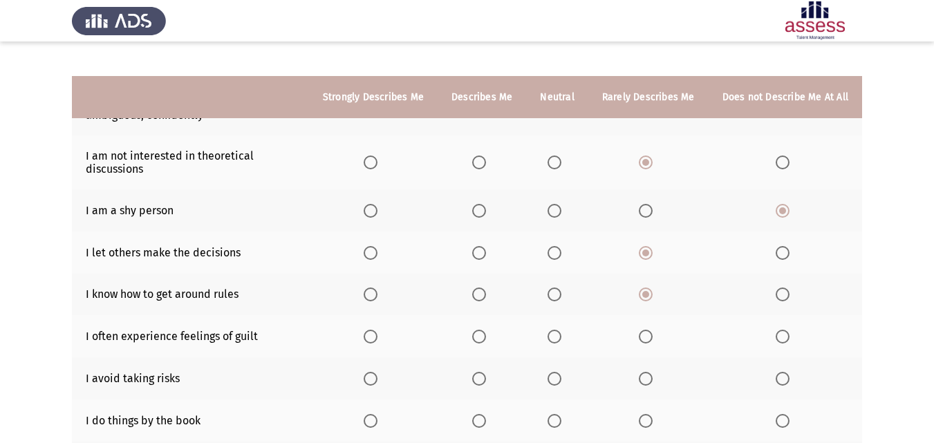
scroll to position [207, 0]
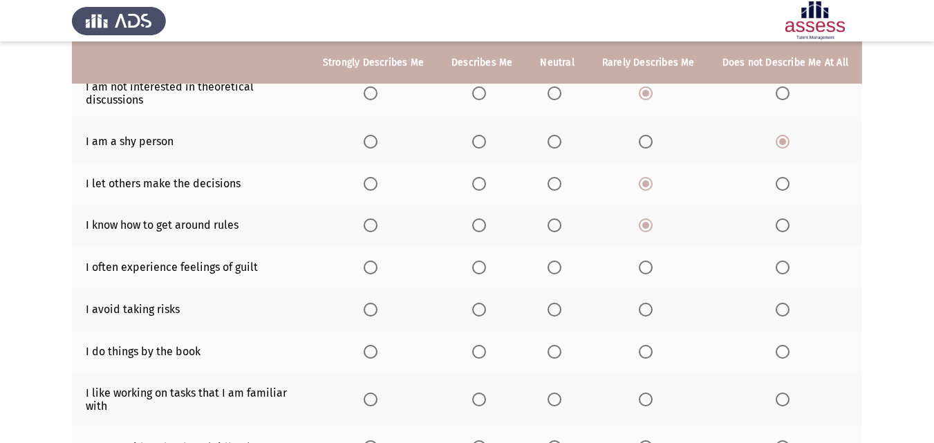
click at [482, 269] on span "Select an option" at bounding box center [479, 268] width 14 height 14
click at [482, 269] on input "Select an option" at bounding box center [479, 268] width 14 height 14
click at [491, 309] on label "Select an option" at bounding box center [481, 310] width 19 height 14
click at [486, 309] on input "Select an option" at bounding box center [479, 310] width 14 height 14
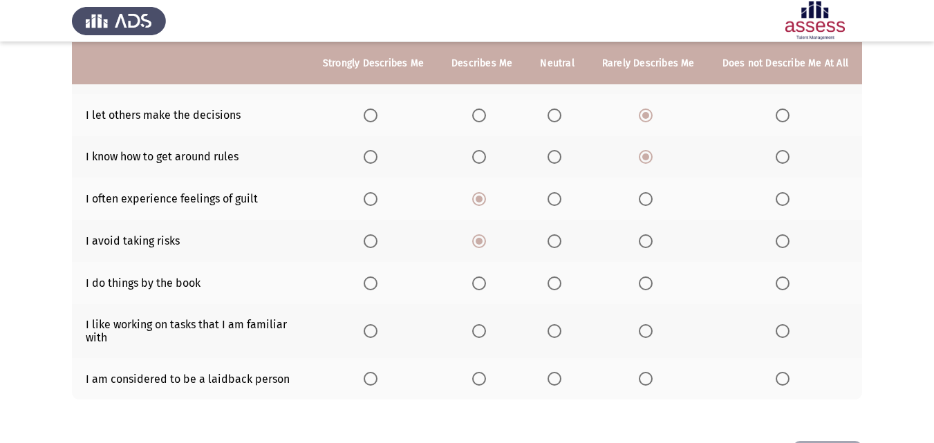
scroll to position [276, 0]
click at [486, 279] on span "Select an option" at bounding box center [479, 283] width 14 height 14
click at [486, 279] on input "Select an option" at bounding box center [479, 283] width 14 height 14
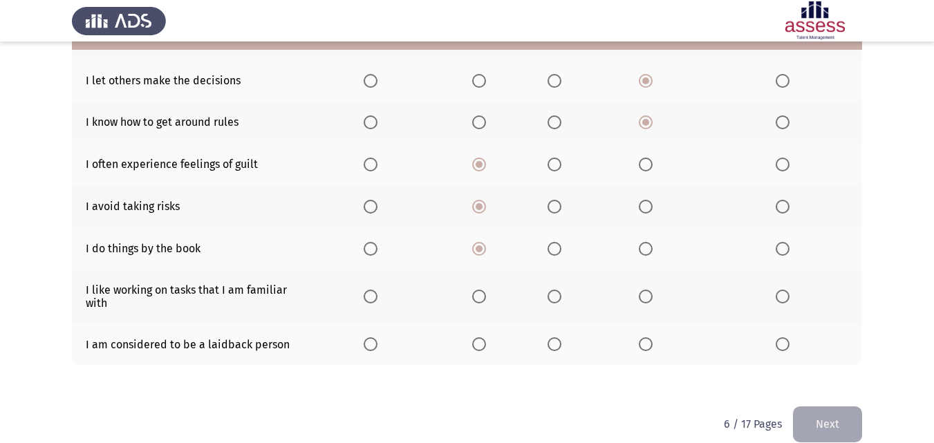
scroll to position [329, 0]
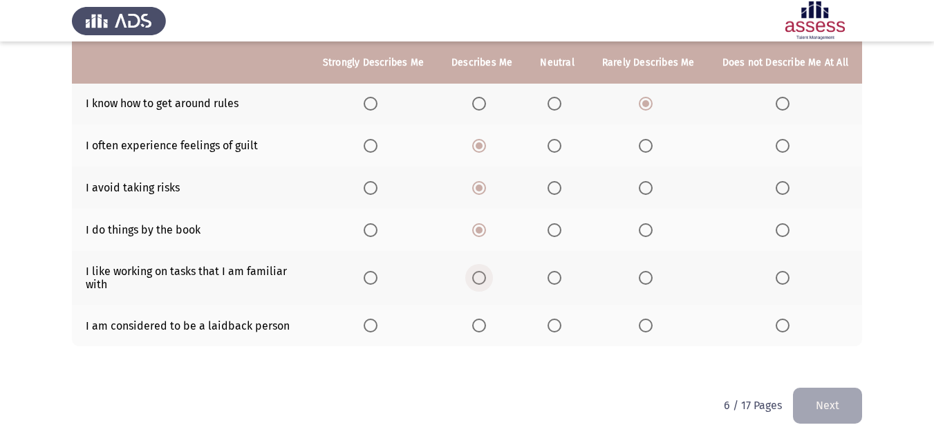
click at [486, 274] on span "Select an option" at bounding box center [479, 278] width 14 height 14
click at [486, 274] on input "Select an option" at bounding box center [479, 278] width 14 height 14
click at [486, 322] on span "Select an option" at bounding box center [479, 326] width 14 height 14
click at [486, 322] on input "Select an option" at bounding box center [479, 326] width 14 height 14
click at [847, 404] on button "Next" at bounding box center [827, 405] width 69 height 35
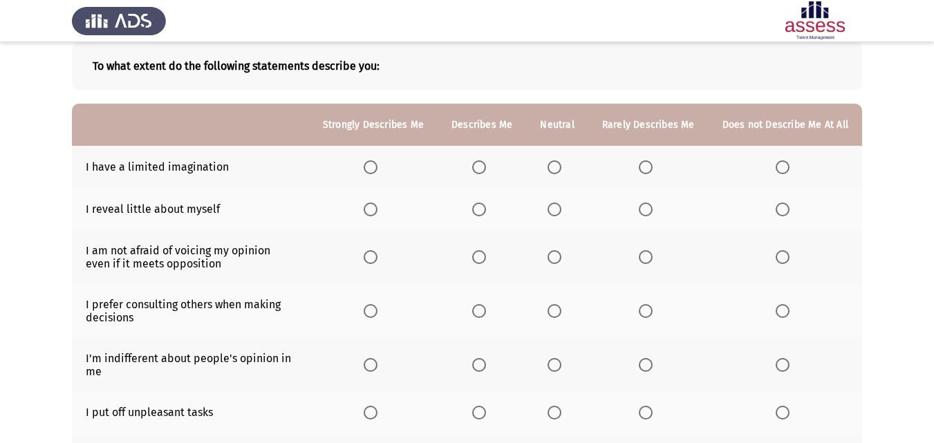
scroll to position [65, 0]
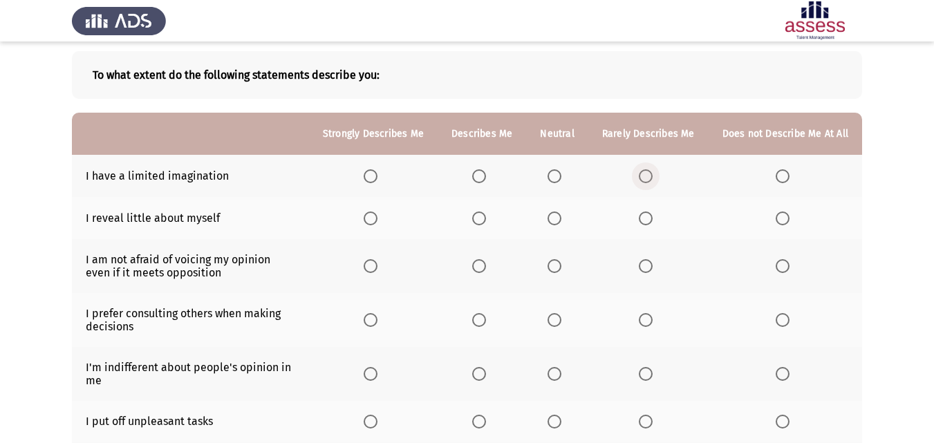
click at [651, 180] on span "Select an option" at bounding box center [646, 176] width 14 height 14
click at [651, 180] on input "Select an option" at bounding box center [646, 176] width 14 height 14
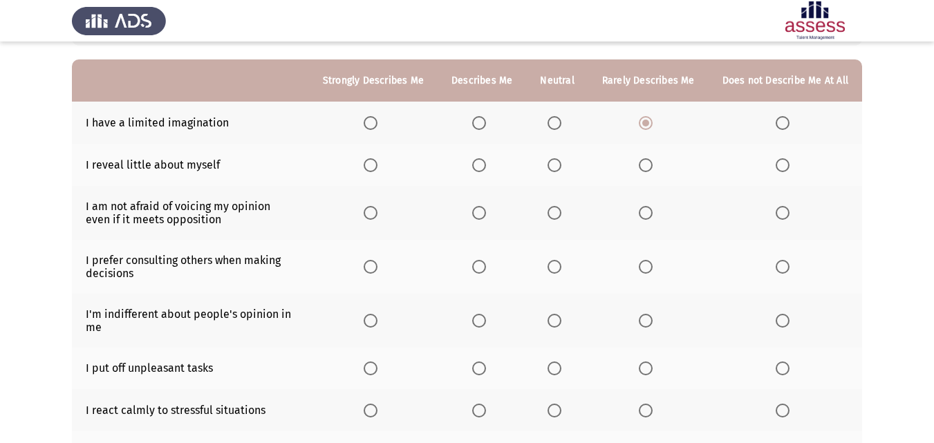
scroll to position [134, 0]
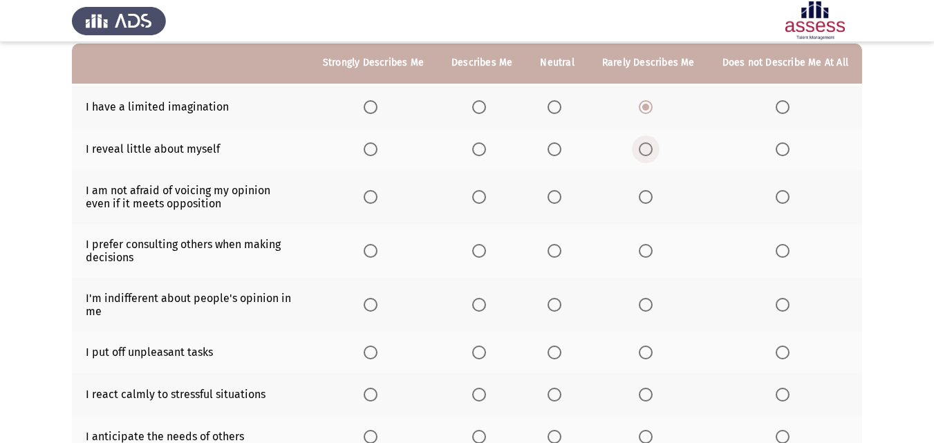
click at [650, 151] on span "Select an option" at bounding box center [646, 149] width 14 height 14
click at [650, 151] on input "Select an option" at bounding box center [646, 149] width 14 height 14
click at [648, 205] on th at bounding box center [648, 197] width 120 height 54
click at [648, 201] on span "Select an option" at bounding box center [646, 197] width 14 height 14
click at [648, 201] on input "Select an option" at bounding box center [646, 197] width 14 height 14
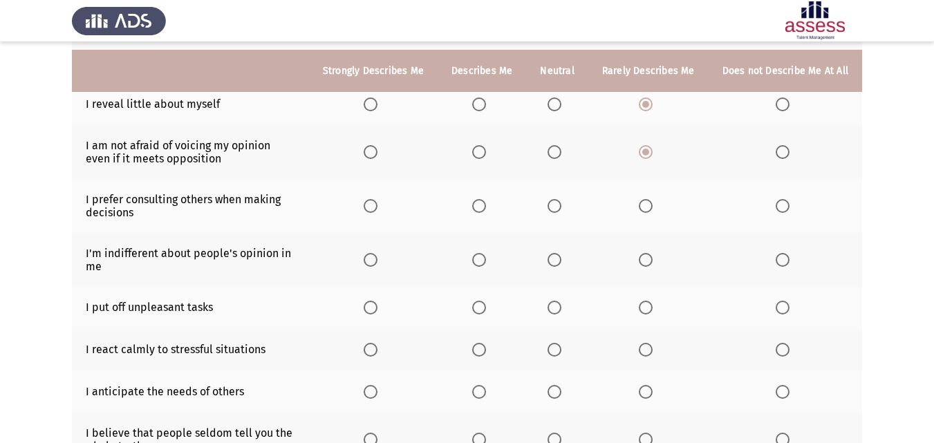
scroll to position [203, 0]
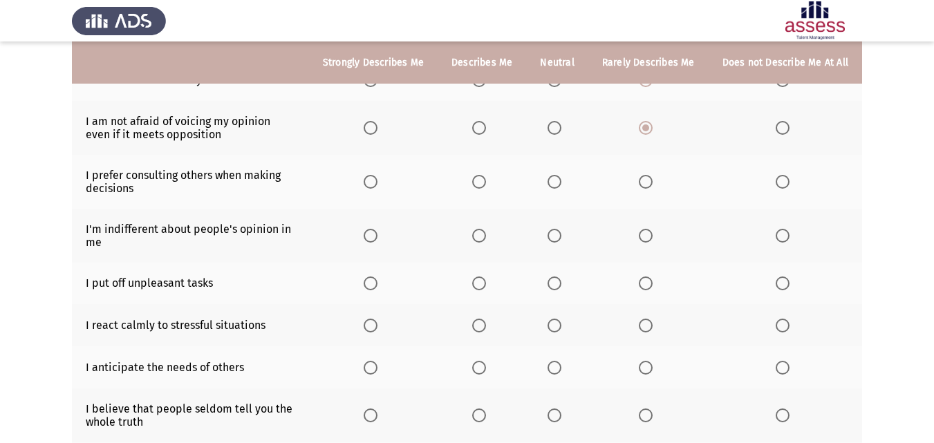
click at [646, 182] on span "Select an option" at bounding box center [646, 182] width 0 height 0
click at [648, 181] on input "Select an option" at bounding box center [646, 182] width 14 height 14
click at [650, 230] on span "Select an option" at bounding box center [646, 236] width 14 height 14
click at [650, 230] on input "Select an option" at bounding box center [646, 236] width 14 height 14
click at [784, 286] on span "Select an option" at bounding box center [783, 283] width 14 height 14
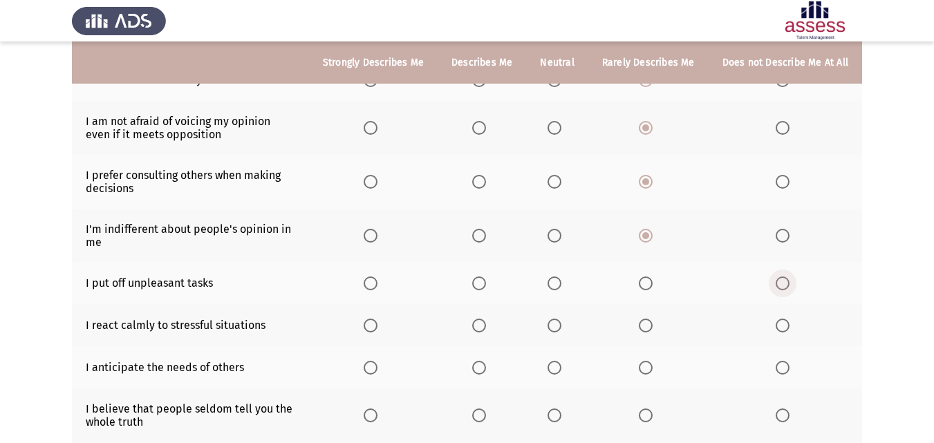
click at [784, 286] on input "Select an option" at bounding box center [783, 283] width 14 height 14
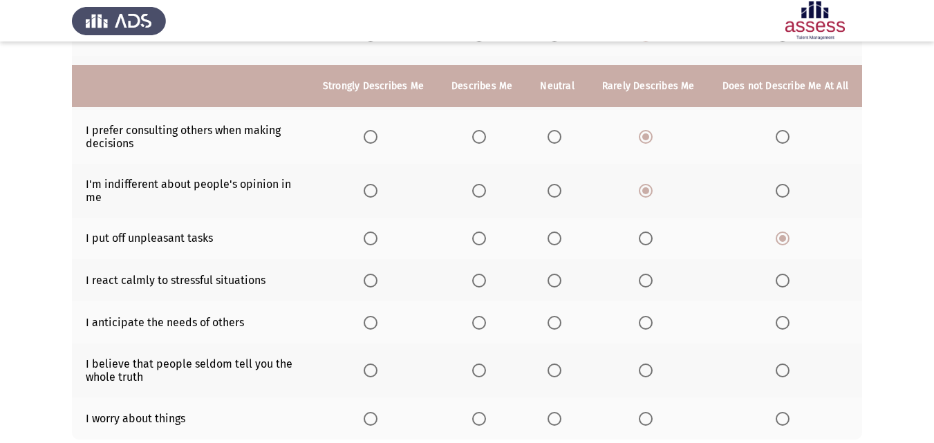
scroll to position [272, 0]
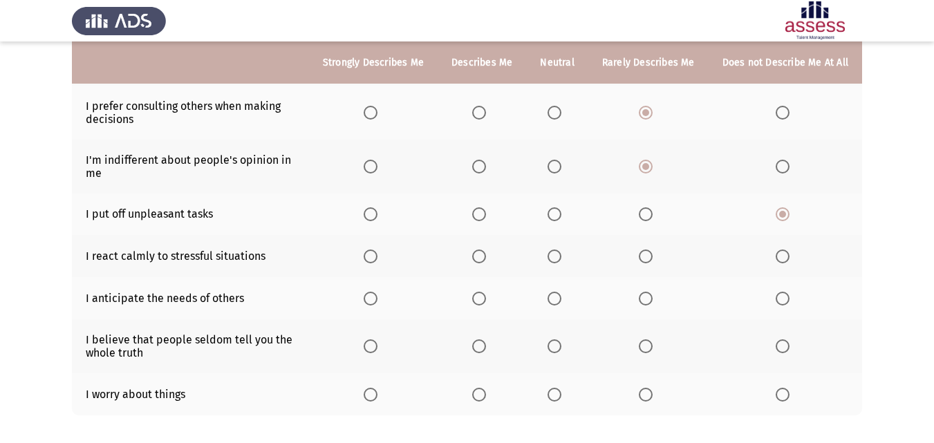
click at [486, 260] on span "Select an option" at bounding box center [479, 257] width 14 height 14
click at [486, 260] on input "Select an option" at bounding box center [479, 257] width 14 height 14
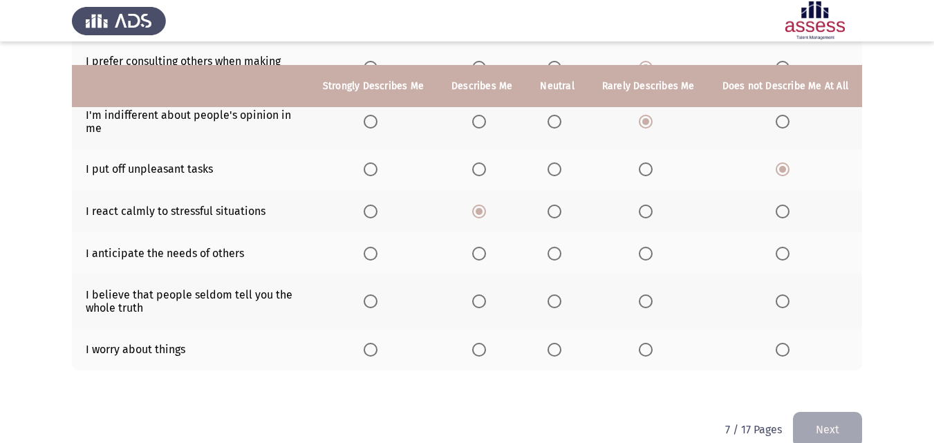
scroll to position [341, 0]
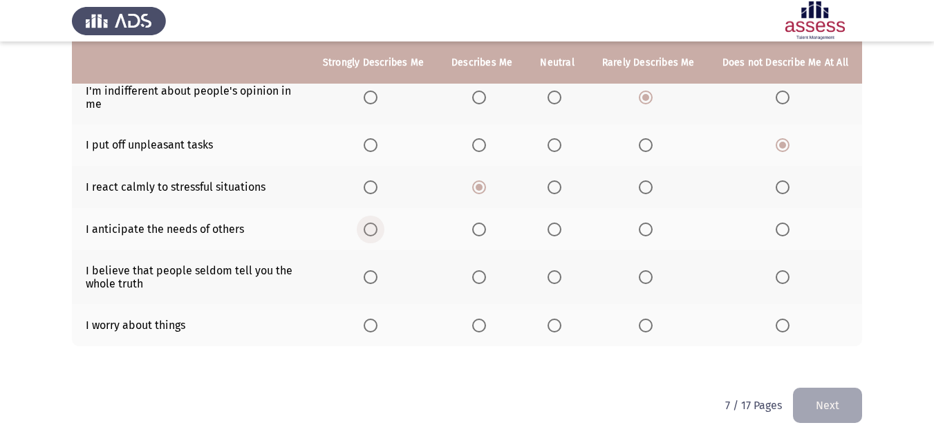
click at [376, 234] on span "Select an option" at bounding box center [371, 230] width 14 height 14
click at [376, 234] on input "Select an option" at bounding box center [371, 230] width 14 height 14
click at [560, 277] on span "Select an option" at bounding box center [554, 277] width 14 height 14
click at [560, 277] on input "Select an option" at bounding box center [554, 277] width 14 height 14
click at [648, 327] on span "Select an option" at bounding box center [646, 326] width 14 height 14
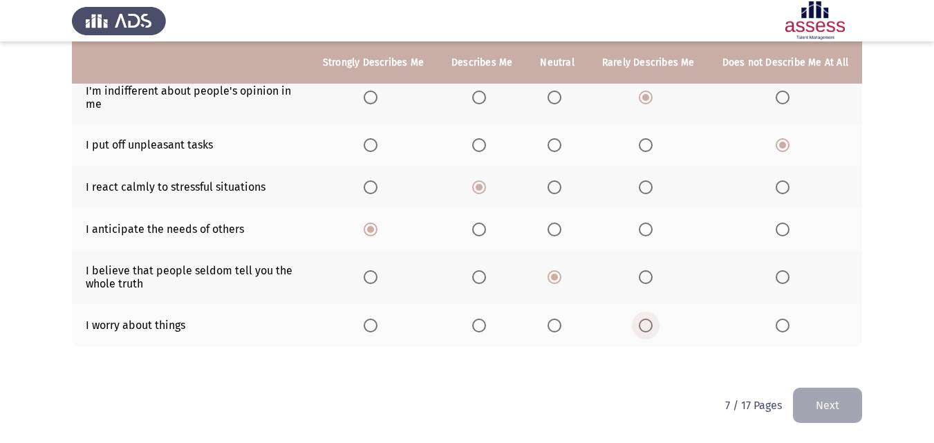
click at [648, 327] on input "Select an option" at bounding box center [646, 326] width 14 height 14
click at [830, 401] on button "Next" at bounding box center [827, 405] width 69 height 35
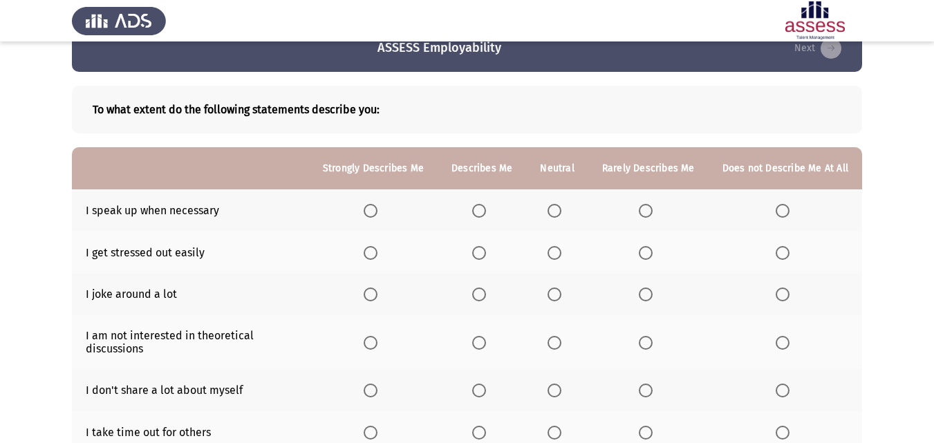
scroll to position [29, 0]
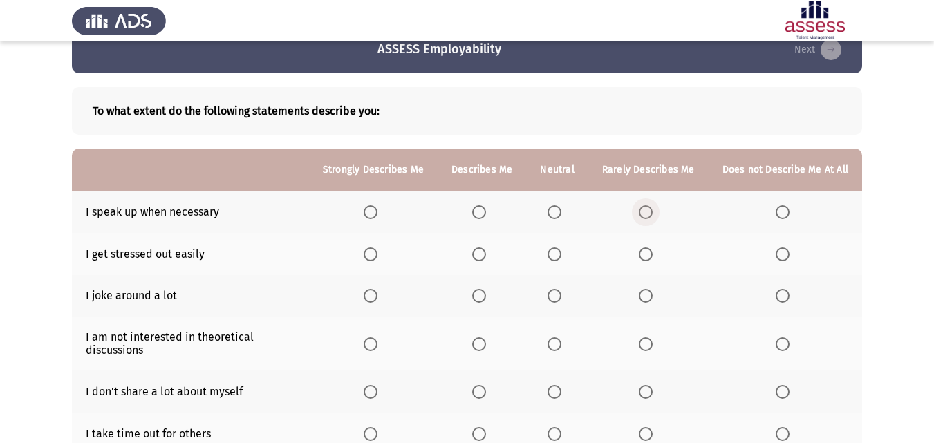
click at [650, 212] on span "Select an option" at bounding box center [646, 212] width 14 height 14
click at [650, 212] on input "Select an option" at bounding box center [646, 212] width 14 height 14
click at [645, 252] on span "Select an option" at bounding box center [646, 254] width 14 height 14
click at [645, 252] on input "Select an option" at bounding box center [646, 254] width 14 height 14
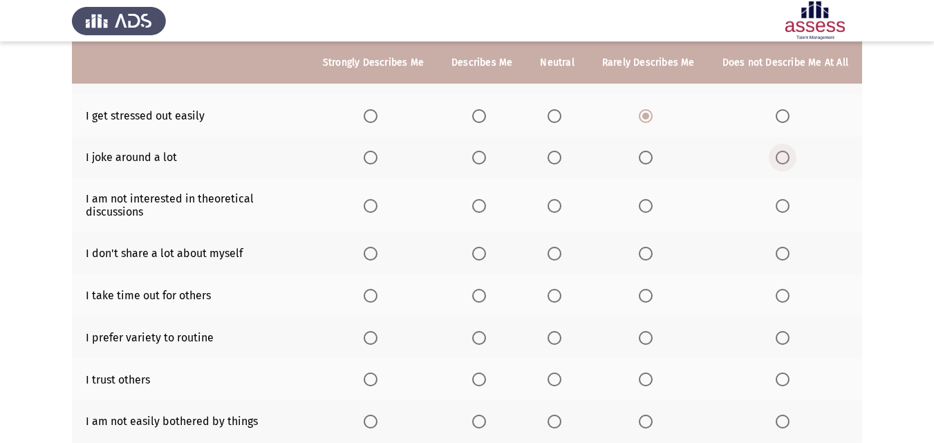
click at [778, 165] on span "Select an option" at bounding box center [783, 158] width 14 height 14
click at [778, 165] on input "Select an option" at bounding box center [783, 158] width 14 height 14
click at [652, 206] on span "Select an option" at bounding box center [646, 206] width 14 height 14
click at [652, 206] on input "Select an option" at bounding box center [646, 206] width 14 height 14
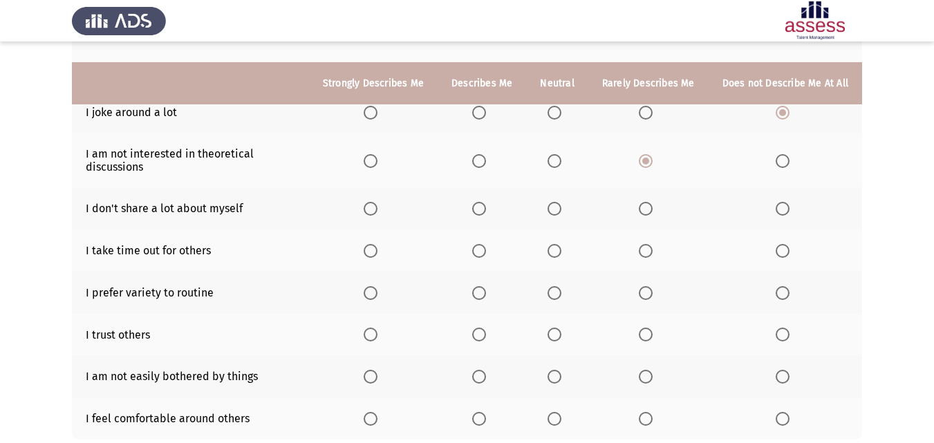
scroll to position [236, 0]
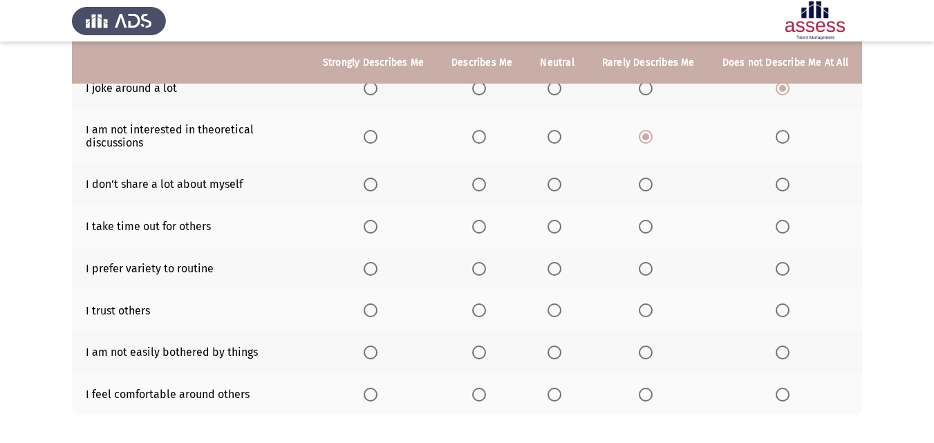
click at [652, 189] on span "Select an option" at bounding box center [646, 185] width 14 height 14
click at [652, 189] on input "Select an option" at bounding box center [646, 185] width 14 height 14
click at [555, 227] on span "Select an option" at bounding box center [554, 227] width 14 height 14
click at [555, 227] on input "Select an option" at bounding box center [554, 227] width 14 height 14
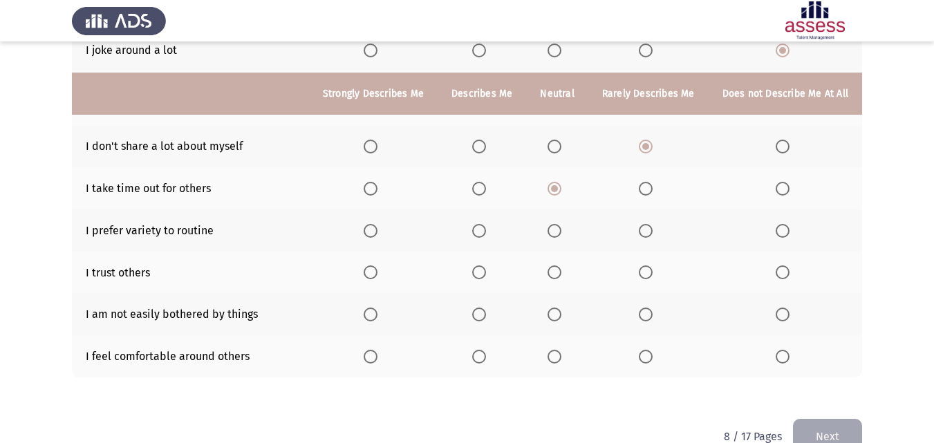
scroll to position [306, 0]
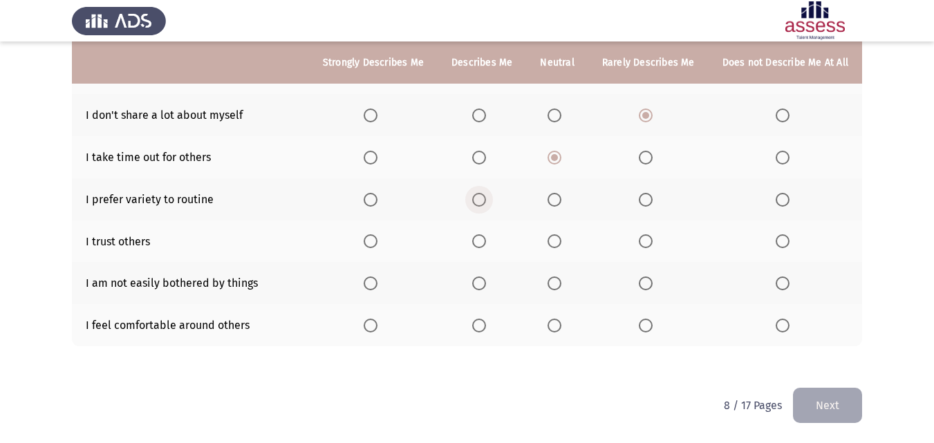
click at [486, 200] on span "Select an option" at bounding box center [479, 200] width 14 height 14
click at [486, 200] on input "Select an option" at bounding box center [479, 200] width 14 height 14
click at [486, 238] on span "Select an option" at bounding box center [479, 241] width 14 height 14
click at [486, 238] on input "Select an option" at bounding box center [479, 241] width 14 height 14
click at [486, 276] on span "Select an option" at bounding box center [479, 283] width 14 height 14
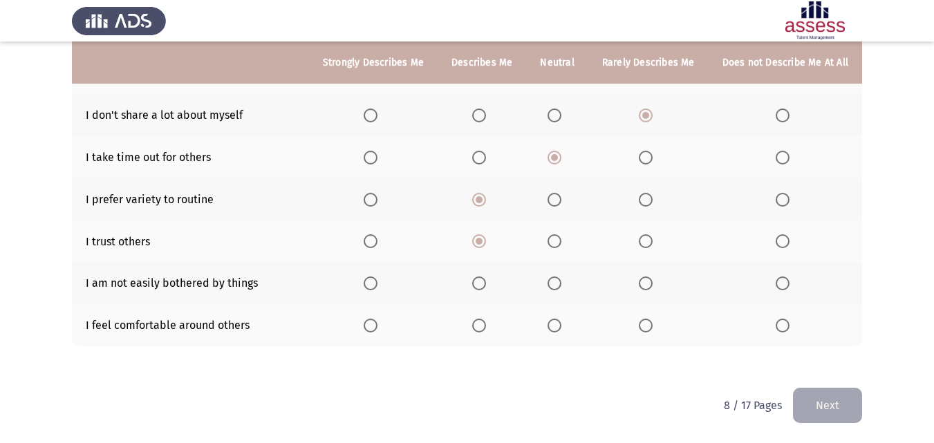
click at [486, 276] on input "Select an option" at bounding box center [479, 283] width 14 height 14
click at [486, 323] on span "Select an option" at bounding box center [479, 326] width 14 height 14
click at [486, 323] on input "Select an option" at bounding box center [479, 326] width 14 height 14
click at [831, 391] on button "Next" at bounding box center [827, 405] width 69 height 35
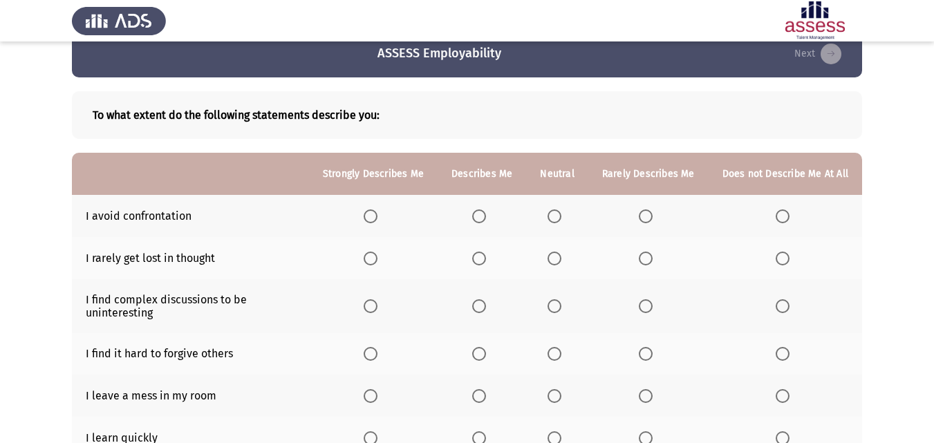
scroll to position [0, 0]
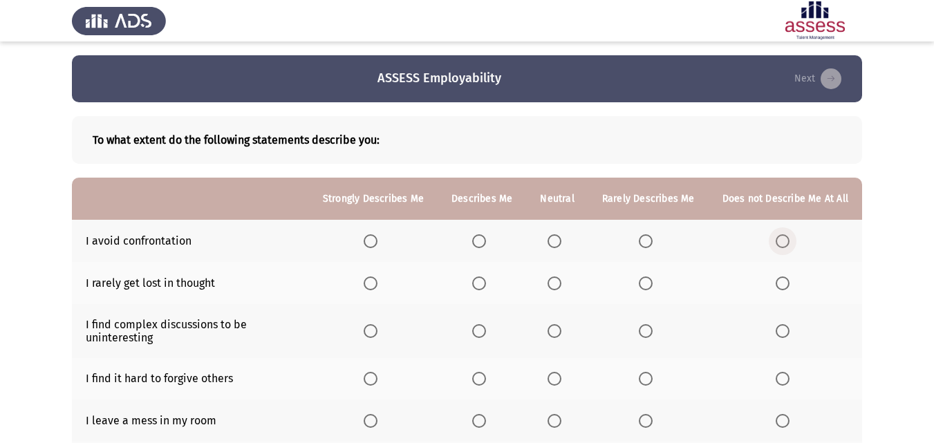
click at [792, 241] on label "Select an option" at bounding box center [785, 241] width 19 height 14
click at [789, 241] on input "Select an option" at bounding box center [783, 241] width 14 height 14
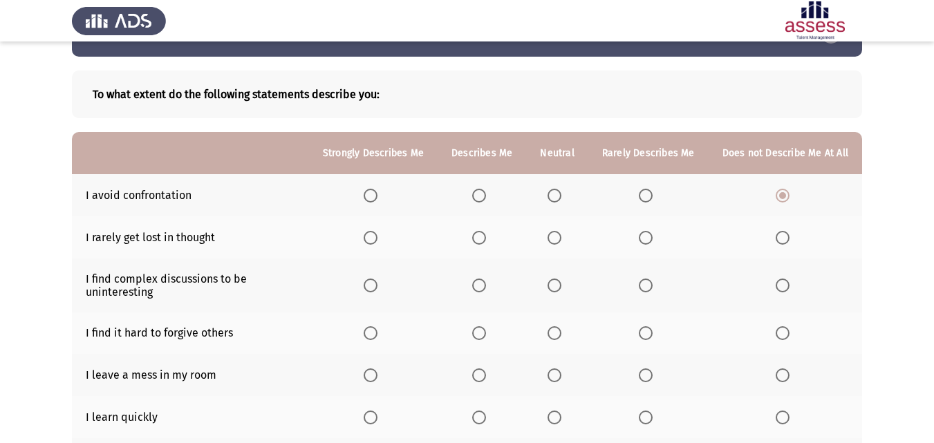
scroll to position [69, 0]
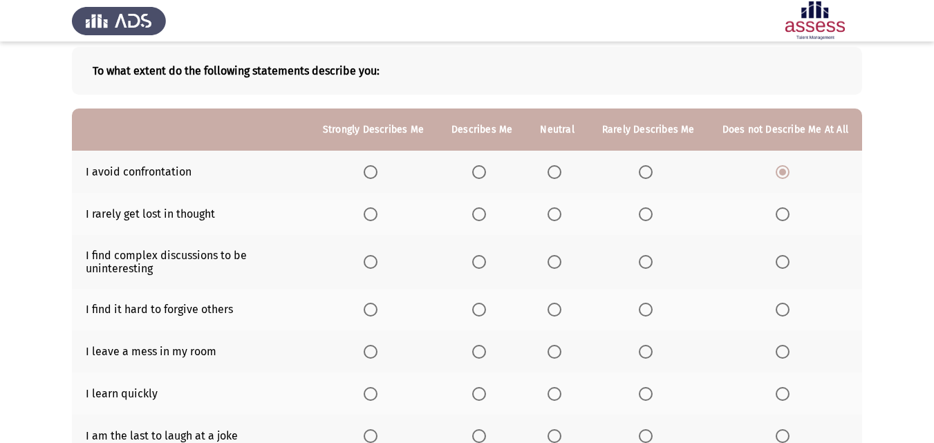
click at [642, 212] on span "Select an option" at bounding box center [646, 214] width 14 height 14
click at [642, 212] on input "Select an option" at bounding box center [646, 214] width 14 height 14
click at [486, 265] on span "Select an option" at bounding box center [479, 262] width 14 height 14
click at [486, 265] on input "Select an option" at bounding box center [479, 262] width 14 height 14
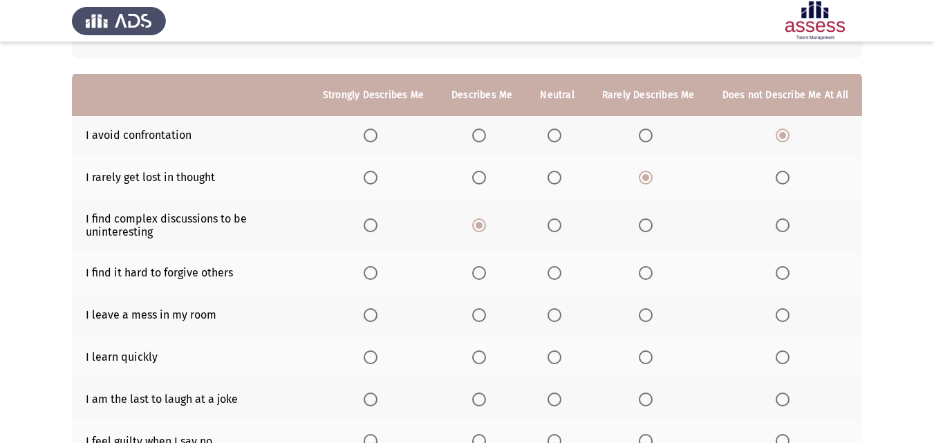
scroll to position [138, 0]
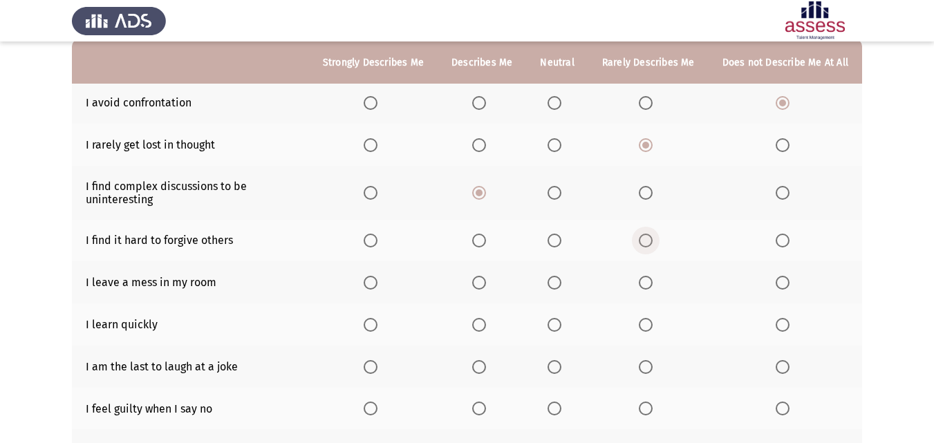
click at [652, 243] on span "Select an option" at bounding box center [646, 241] width 14 height 14
click at [652, 243] on input "Select an option" at bounding box center [646, 241] width 14 height 14
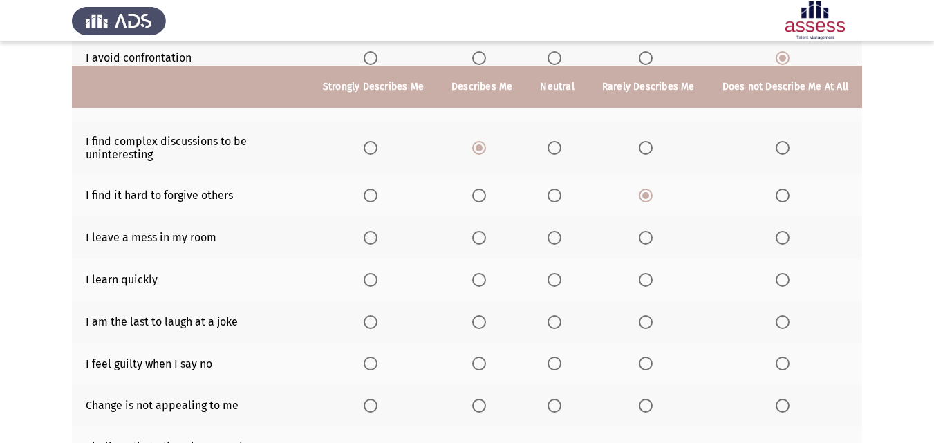
scroll to position [207, 0]
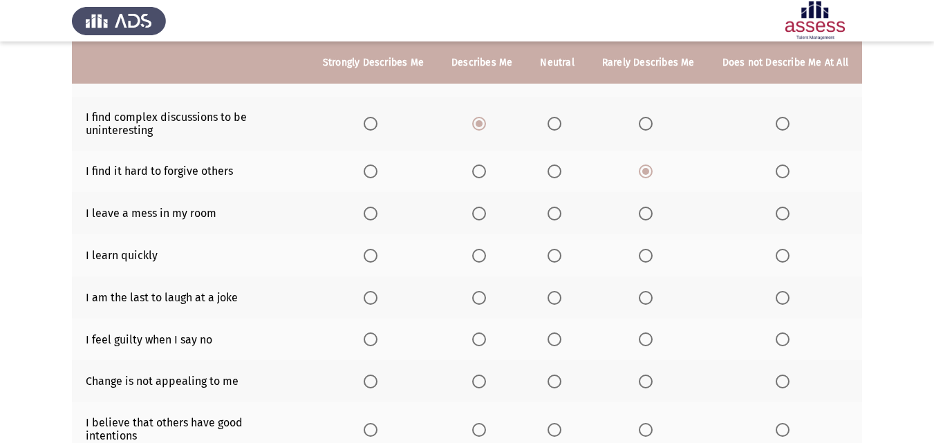
click at [650, 214] on span "Select an option" at bounding box center [646, 214] width 14 height 14
click at [650, 214] on input "Select an option" at bounding box center [646, 214] width 14 height 14
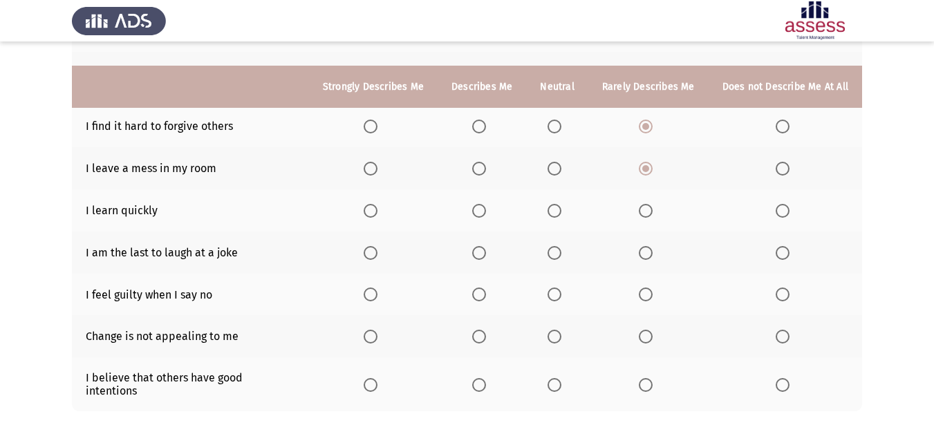
scroll to position [276, 0]
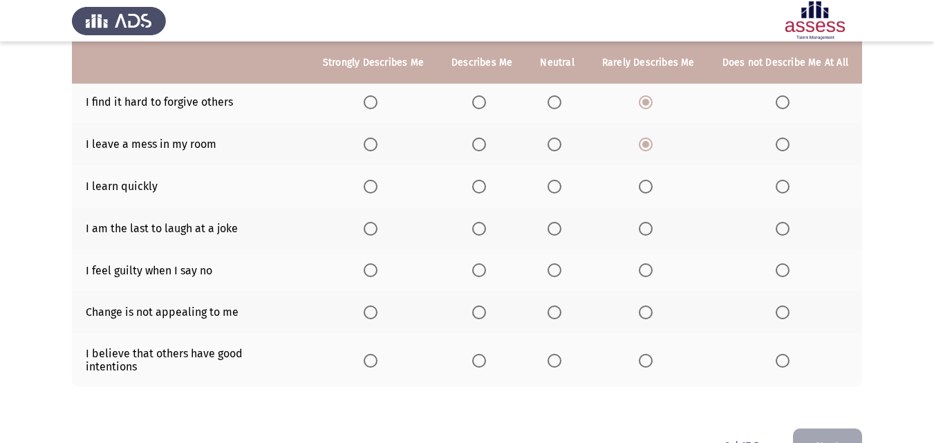
click at [561, 185] on span "Select an option" at bounding box center [554, 187] width 14 height 14
click at [561, 185] on input "Select an option" at bounding box center [554, 187] width 14 height 14
click at [480, 231] on span "Select an option" at bounding box center [479, 229] width 14 height 14
click at [480, 231] on input "Select an option" at bounding box center [479, 229] width 14 height 14
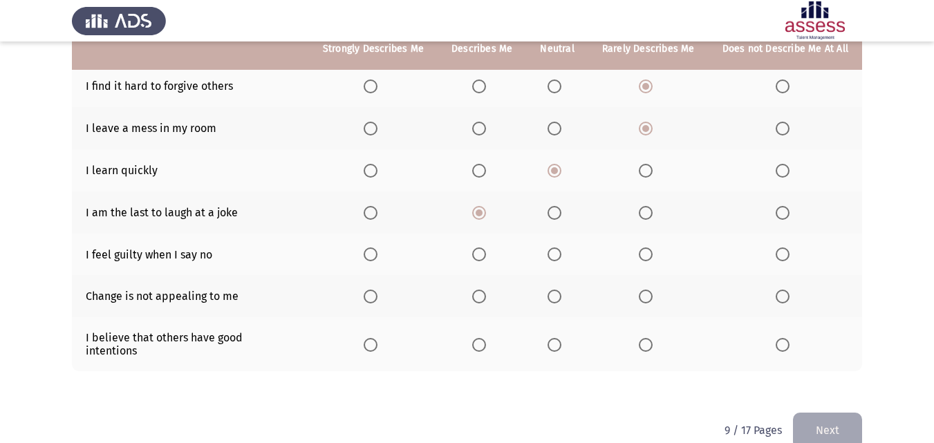
scroll to position [306, 0]
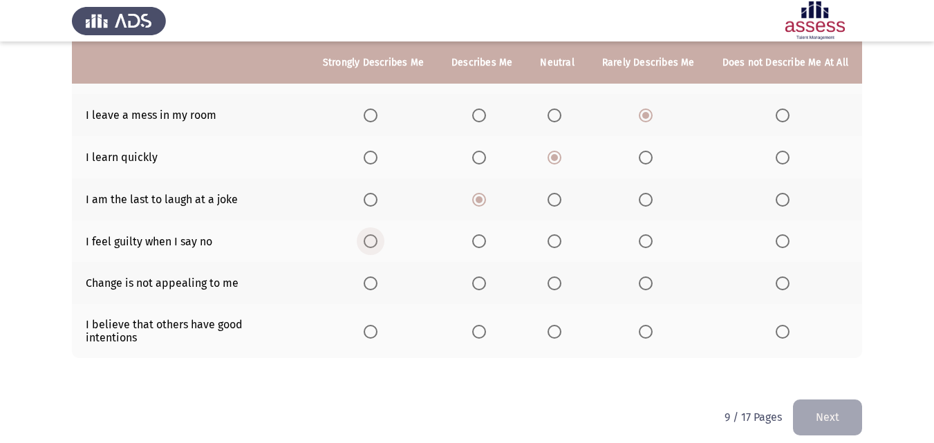
click at [377, 241] on span "Select an option" at bounding box center [371, 241] width 14 height 14
click at [377, 241] on input "Select an option" at bounding box center [371, 241] width 14 height 14
click at [779, 285] on span "Select an option" at bounding box center [783, 283] width 14 height 14
click at [779, 285] on input "Select an option" at bounding box center [783, 283] width 14 height 14
click at [780, 325] on span "Select an option" at bounding box center [783, 332] width 14 height 14
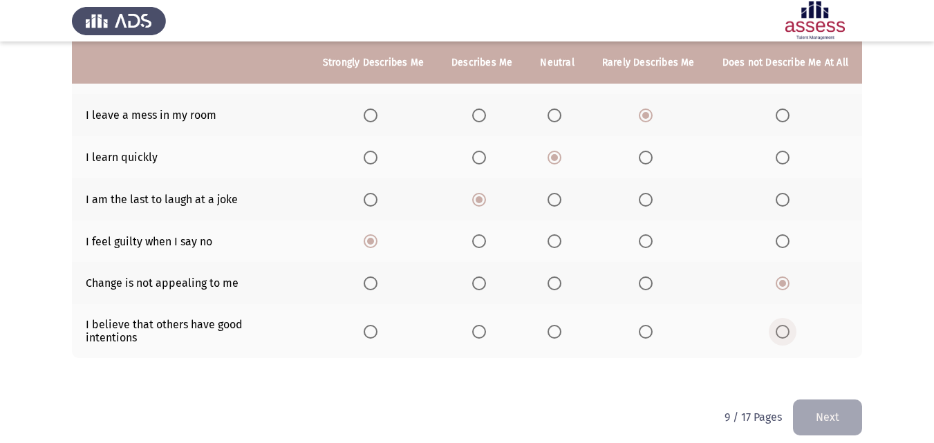
click at [780, 325] on input "Select an option" at bounding box center [783, 332] width 14 height 14
click at [843, 400] on button "Next" at bounding box center [827, 417] width 69 height 35
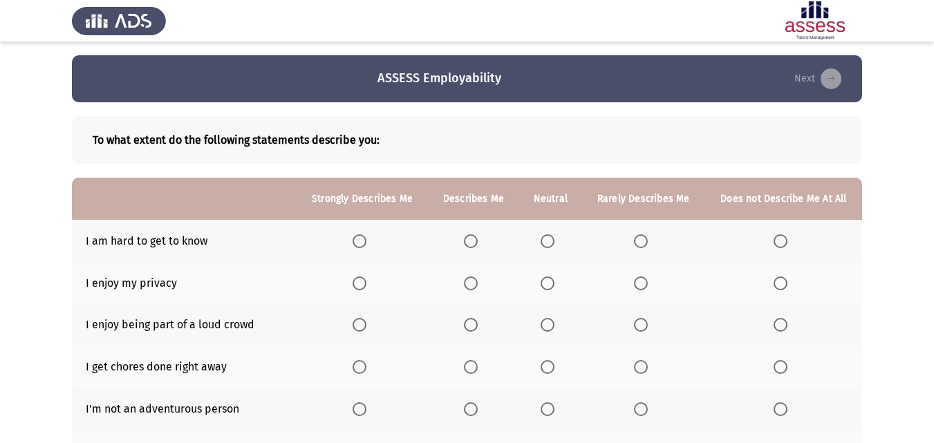
click at [468, 243] on span "Select an option" at bounding box center [471, 241] width 14 height 14
click at [468, 243] on input "Select an option" at bounding box center [471, 241] width 14 height 14
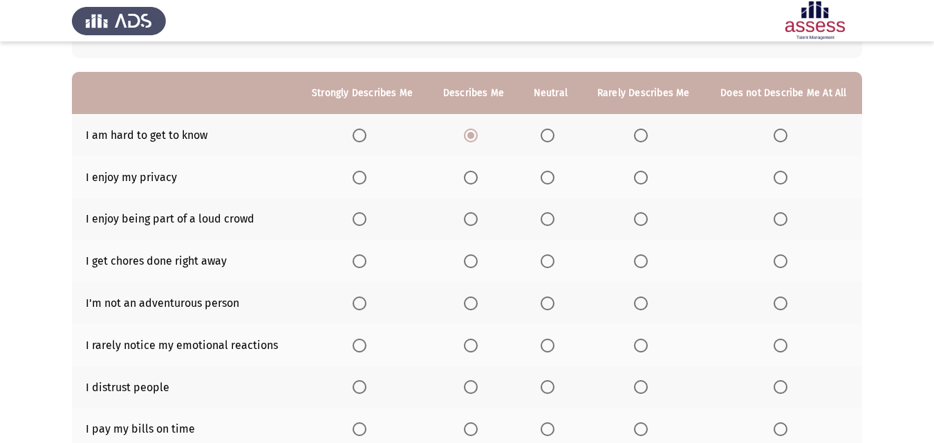
scroll to position [138, 0]
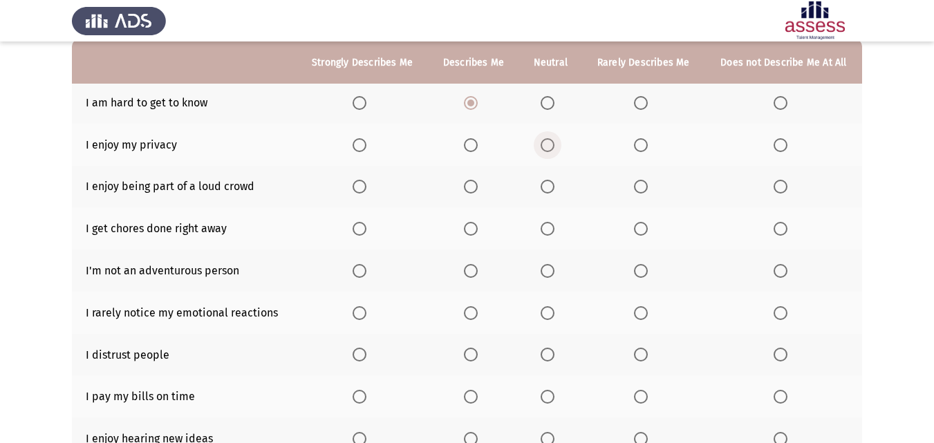
click at [551, 146] on span "Select an option" at bounding box center [548, 145] width 14 height 14
click at [551, 146] on input "Select an option" at bounding box center [548, 145] width 14 height 14
click at [643, 191] on span "Select an option" at bounding box center [641, 187] width 14 height 14
click at [643, 191] on input "Select an option" at bounding box center [641, 187] width 14 height 14
click at [642, 220] on th at bounding box center [643, 228] width 123 height 42
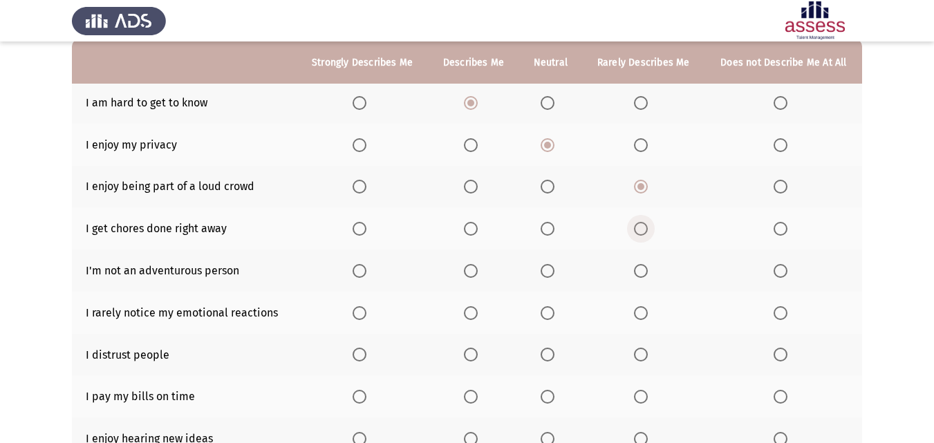
click at [642, 223] on span "Select an option" at bounding box center [641, 229] width 14 height 14
click at [642, 223] on input "Select an option" at bounding box center [641, 229] width 14 height 14
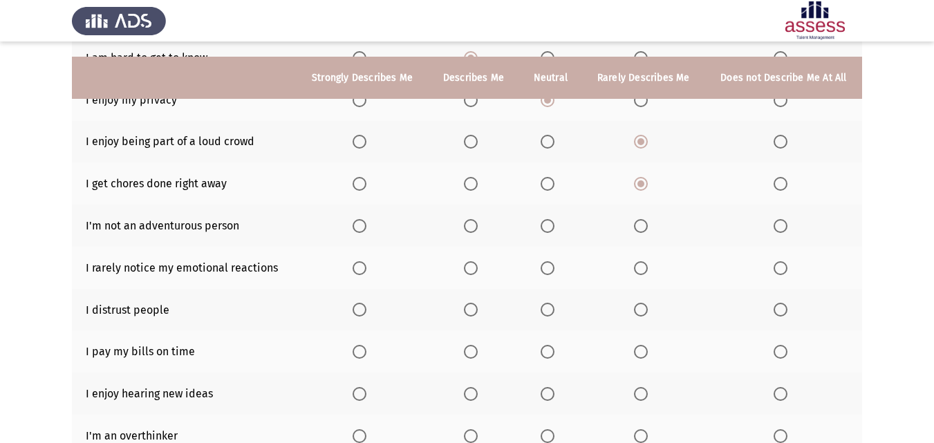
scroll to position [207, 0]
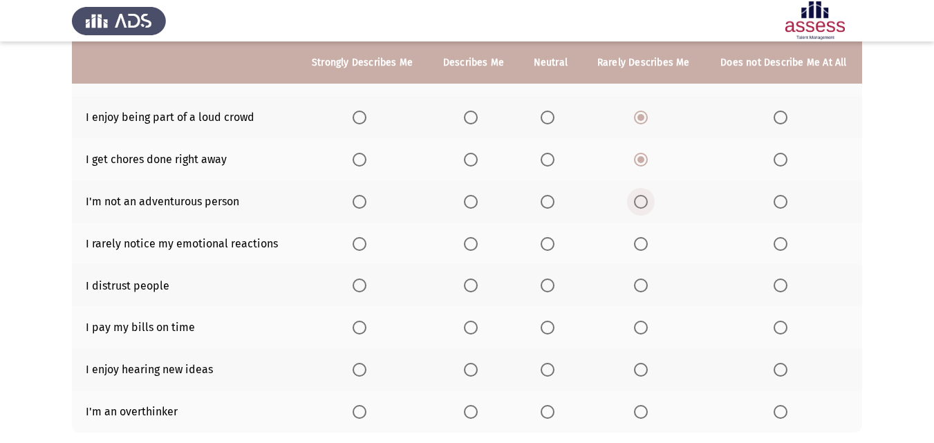
click at [645, 207] on span "Select an option" at bounding box center [641, 202] width 14 height 14
click at [645, 207] on input "Select an option" at bounding box center [641, 202] width 14 height 14
click at [775, 245] on span "Select an option" at bounding box center [780, 244] width 14 height 14
click at [775, 245] on input "Select an option" at bounding box center [780, 244] width 14 height 14
click at [776, 284] on span "Select an option" at bounding box center [780, 286] width 14 height 14
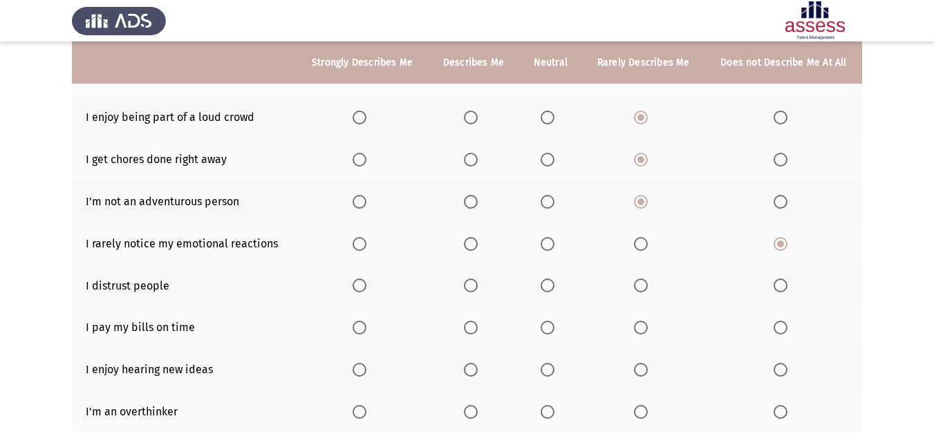
click at [776, 284] on input "Select an option" at bounding box center [780, 286] width 14 height 14
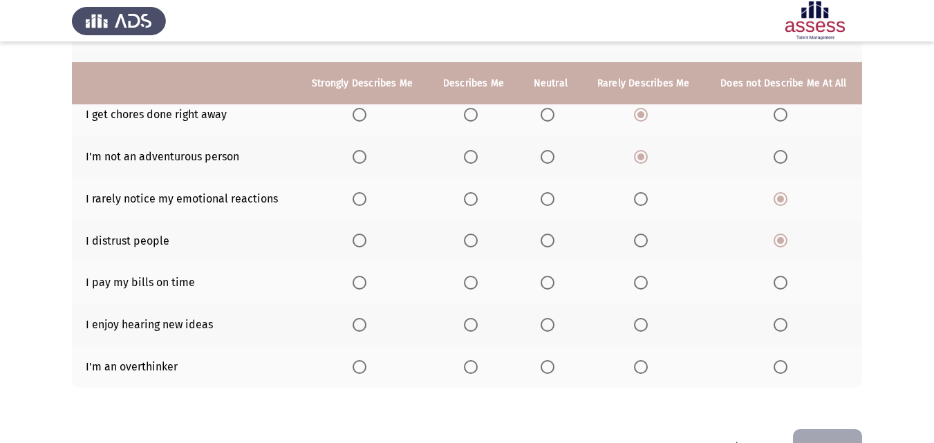
scroll to position [276, 0]
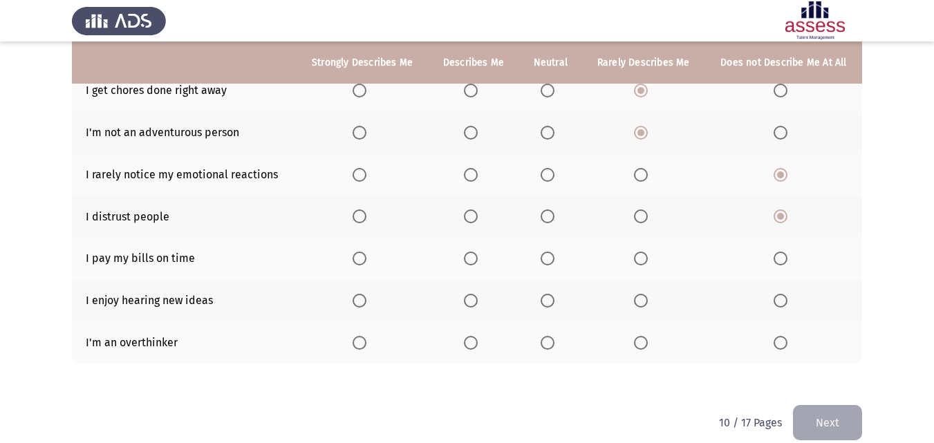
click at [780, 254] on span "Select an option" at bounding box center [780, 259] width 14 height 14
click at [780, 254] on input "Select an option" at bounding box center [780, 259] width 14 height 14
click at [778, 292] on th at bounding box center [783, 300] width 157 height 42
click at [784, 297] on span "Select an option" at bounding box center [780, 301] width 14 height 14
click at [784, 297] on input "Select an option" at bounding box center [780, 301] width 14 height 14
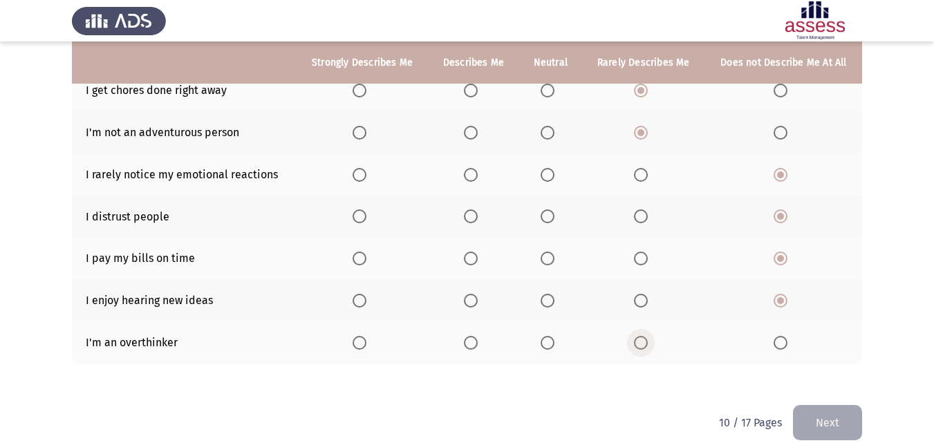
click at [637, 341] on span "Select an option" at bounding box center [641, 343] width 14 height 14
click at [637, 341] on input "Select an option" at bounding box center [641, 343] width 14 height 14
click at [836, 413] on button "Next" at bounding box center [827, 422] width 69 height 35
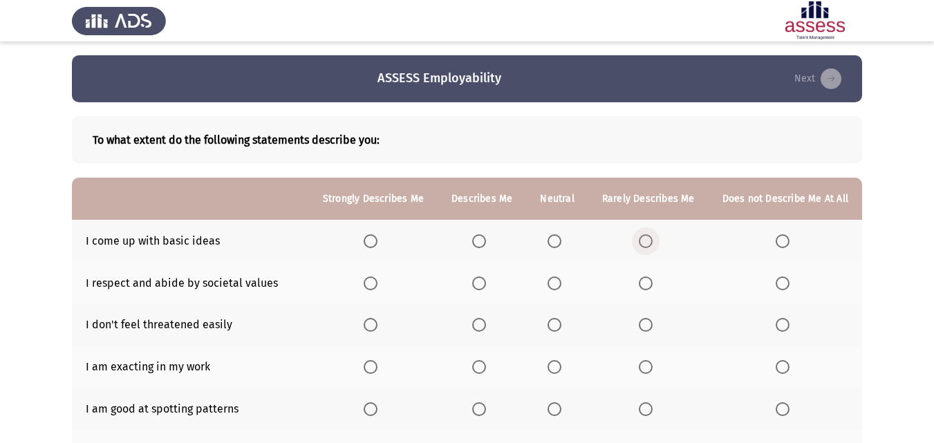
click at [650, 241] on span "Select an option" at bounding box center [646, 241] width 14 height 14
click at [650, 241] on input "Select an option" at bounding box center [646, 241] width 14 height 14
click at [787, 289] on span "Select an option" at bounding box center [783, 283] width 14 height 14
click at [787, 289] on input "Select an option" at bounding box center [783, 283] width 14 height 14
click at [787, 319] on span "Select an option" at bounding box center [783, 325] width 14 height 14
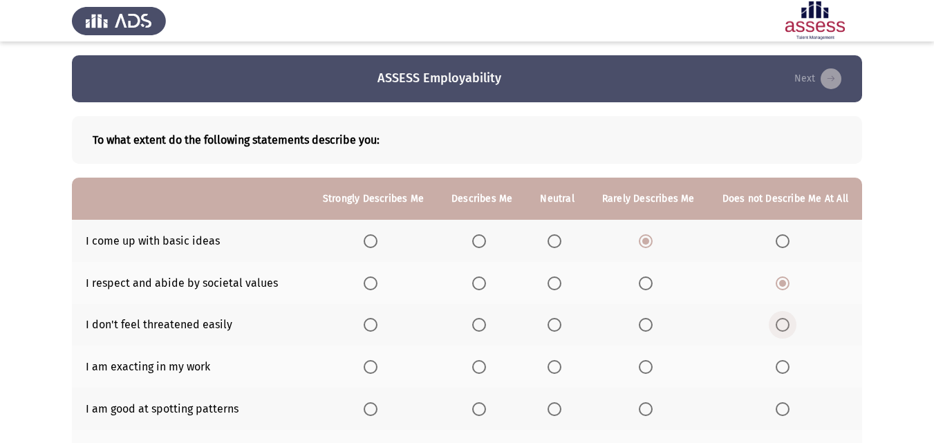
click at [787, 319] on input "Select an option" at bounding box center [783, 325] width 14 height 14
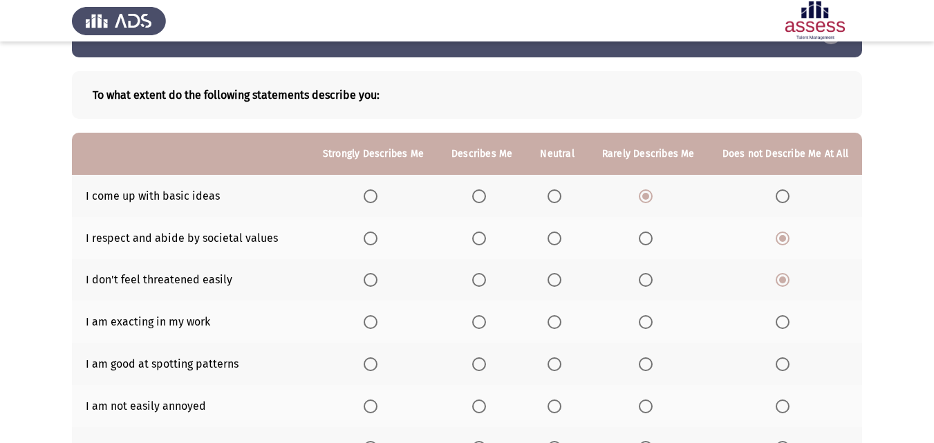
scroll to position [69, 0]
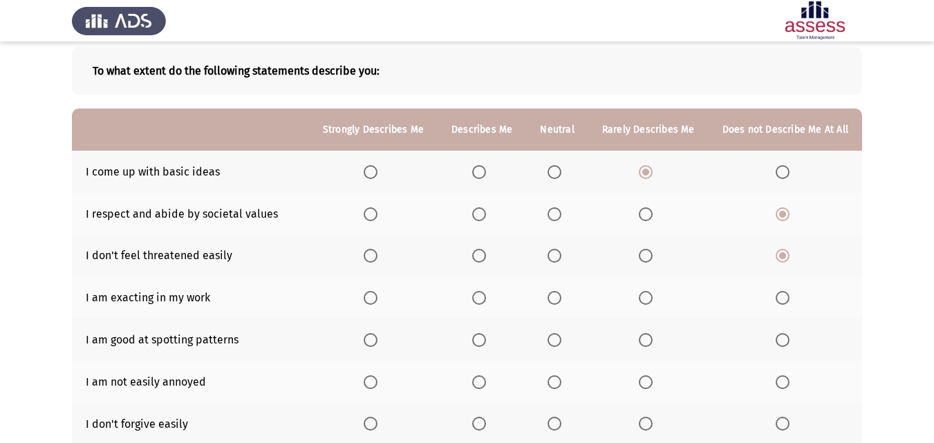
click at [782, 297] on span "Select an option" at bounding box center [783, 298] width 14 height 14
click at [782, 297] on input "Select an option" at bounding box center [783, 298] width 14 height 14
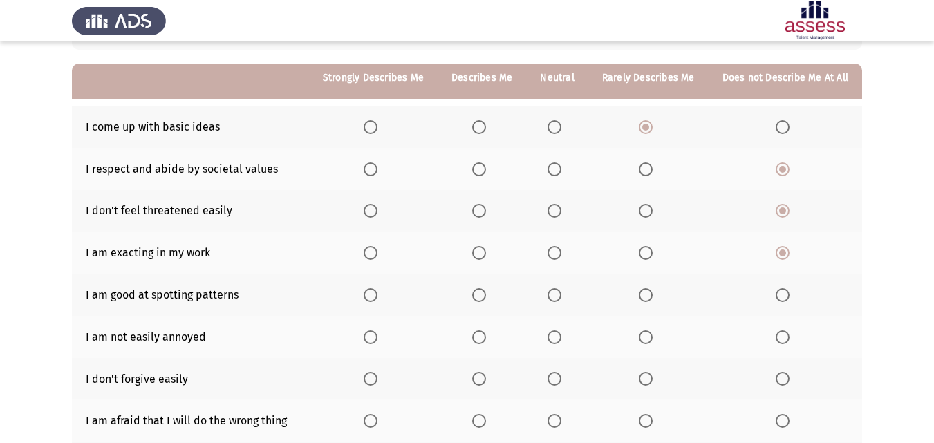
scroll to position [138, 0]
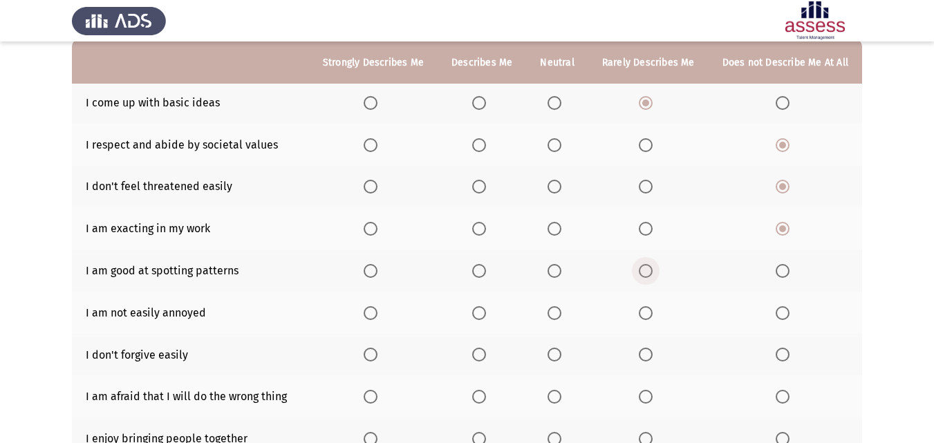
click at [652, 273] on span "Select an option" at bounding box center [646, 271] width 14 height 14
click at [652, 273] on input "Select an option" at bounding box center [646, 271] width 14 height 14
click at [652, 307] on span "Select an option" at bounding box center [646, 313] width 14 height 14
click at [652, 307] on input "Select an option" at bounding box center [646, 313] width 14 height 14
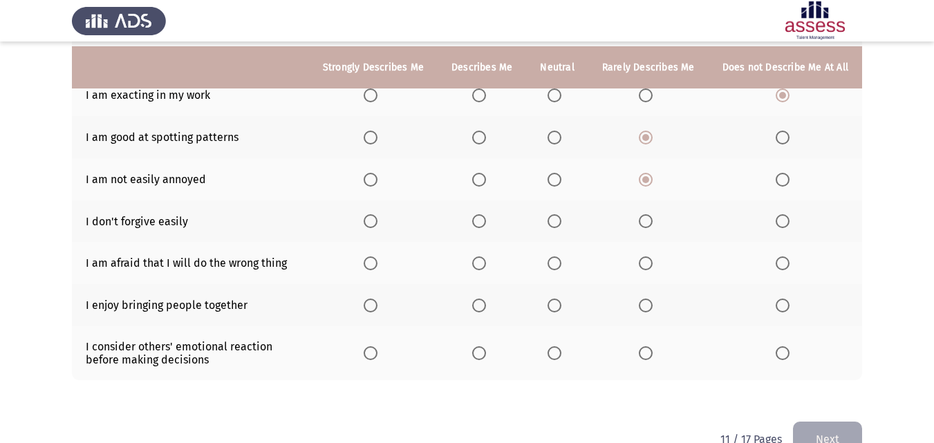
scroll to position [276, 0]
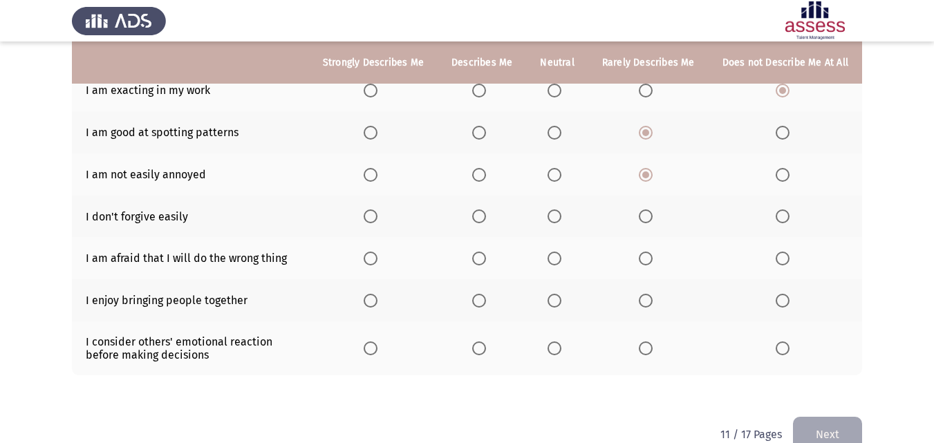
click at [561, 219] on span "Select an option" at bounding box center [554, 216] width 14 height 14
click at [561, 219] on input "Select an option" at bounding box center [554, 216] width 14 height 14
click at [486, 258] on span "Select an option" at bounding box center [479, 259] width 14 height 14
click at [486, 258] on input "Select an option" at bounding box center [479, 259] width 14 height 14
click at [383, 299] on label "Select an option" at bounding box center [373, 301] width 19 height 14
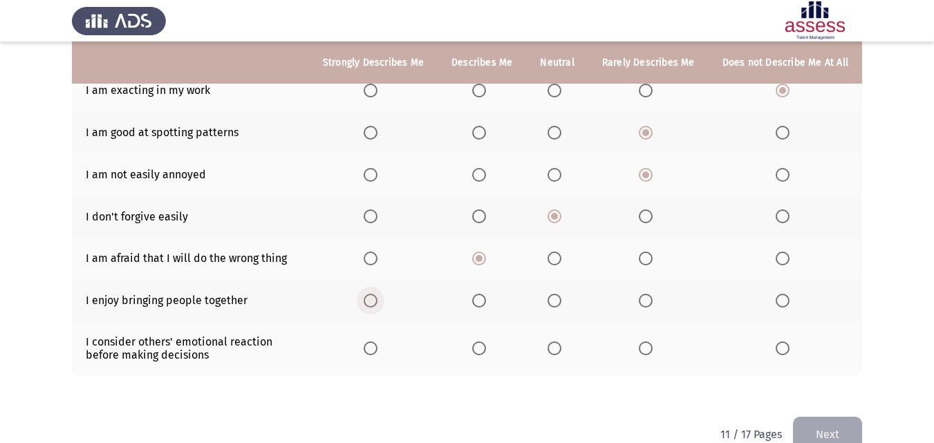
click at [377, 299] on input "Select an option" at bounding box center [371, 301] width 14 height 14
click at [381, 340] on th at bounding box center [373, 348] width 129 height 54
click at [376, 348] on span "Select an option" at bounding box center [371, 348] width 14 height 14
click at [376, 348] on input "Select an option" at bounding box center [371, 348] width 14 height 14
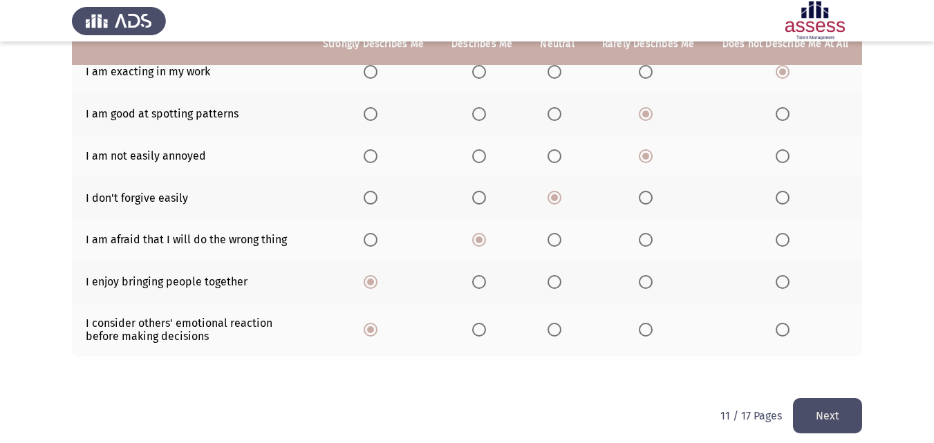
scroll to position [306, 0]
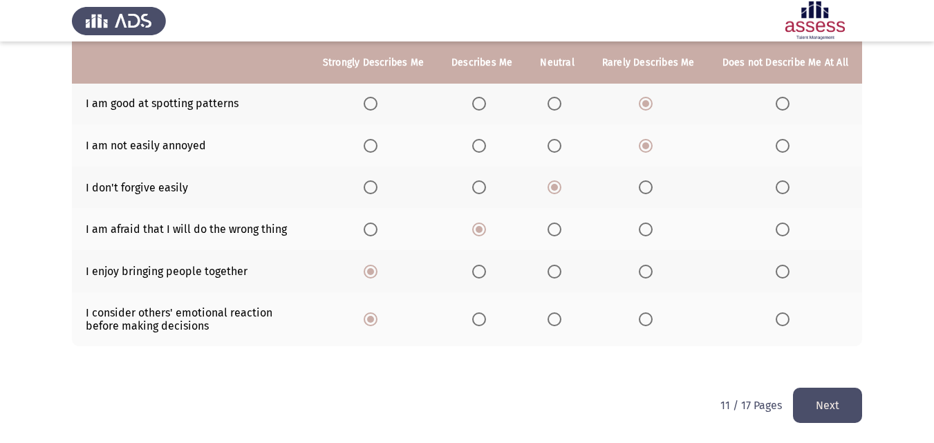
click at [850, 408] on button "Next" at bounding box center [827, 405] width 69 height 35
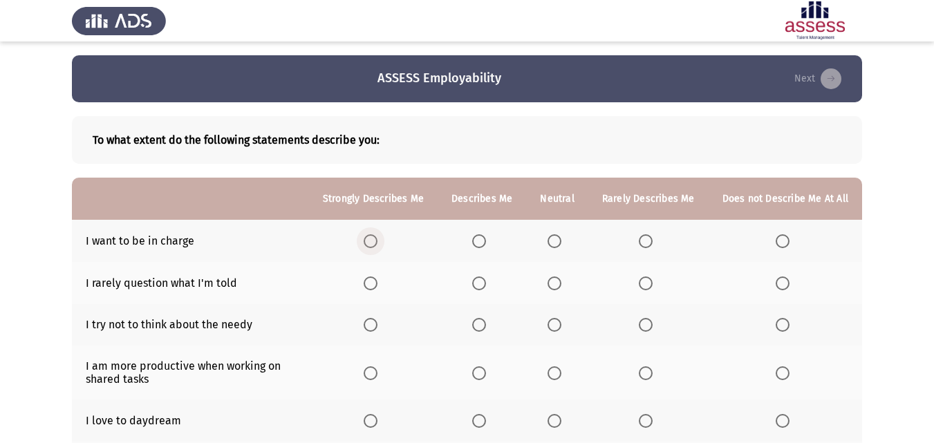
click at [372, 247] on span "Select an option" at bounding box center [371, 241] width 14 height 14
click at [372, 247] on input "Select an option" at bounding box center [371, 241] width 14 height 14
click at [377, 282] on span "Select an option" at bounding box center [371, 283] width 14 height 14
click at [377, 282] on input "Select an option" at bounding box center [371, 283] width 14 height 14
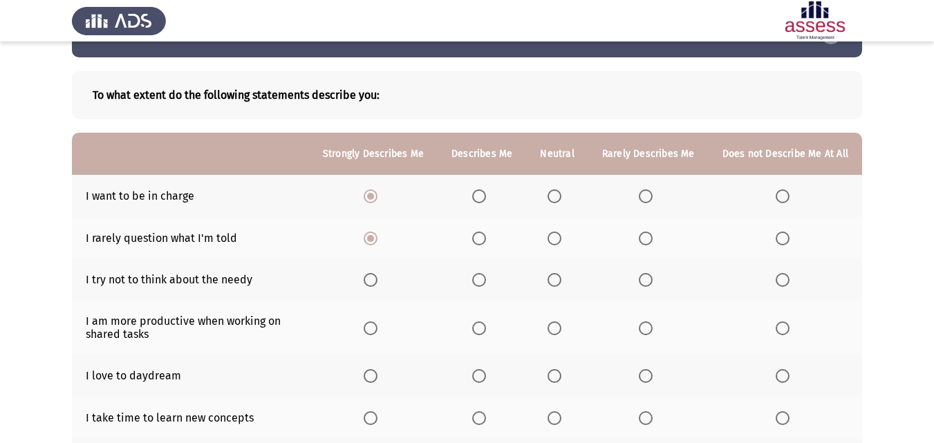
scroll to position [138, 0]
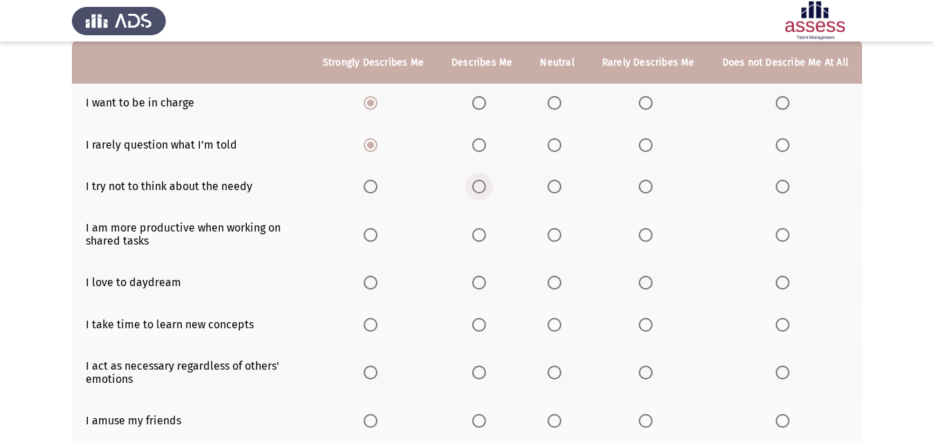
click at [482, 184] on span "Select an option" at bounding box center [479, 187] width 14 height 14
click at [482, 184] on input "Select an option" at bounding box center [479, 187] width 14 height 14
click at [377, 239] on span "Select an option" at bounding box center [371, 235] width 14 height 14
click at [377, 239] on input "Select an option" at bounding box center [371, 235] width 14 height 14
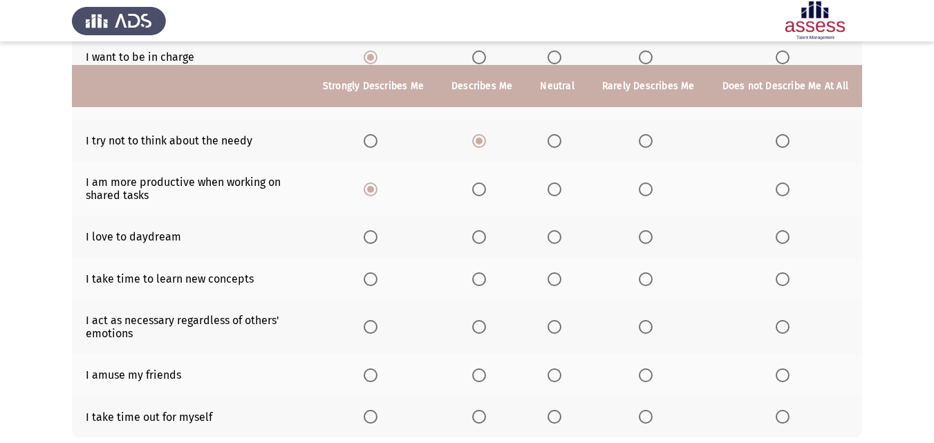
scroll to position [207, 0]
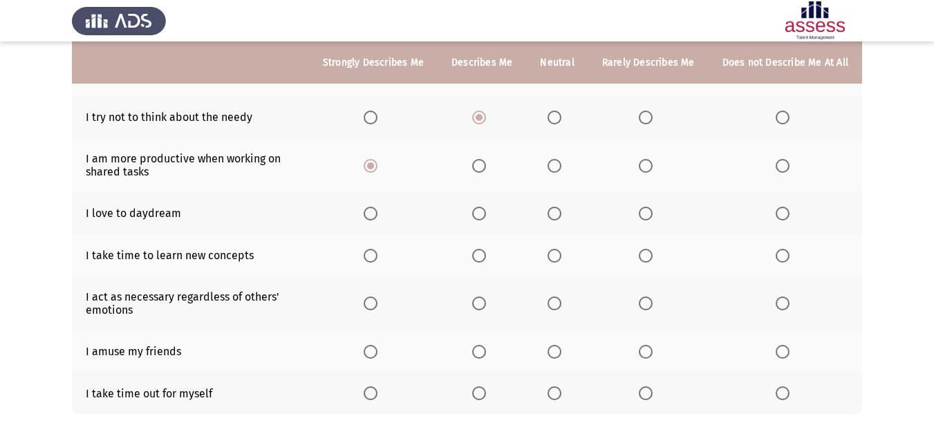
click at [561, 208] on span "Select an option" at bounding box center [554, 214] width 14 height 14
click at [561, 208] on input "Select an option" at bounding box center [554, 214] width 14 height 14
click at [373, 255] on span "Select an option" at bounding box center [371, 256] width 14 height 14
click at [373, 255] on input "Select an option" at bounding box center [371, 256] width 14 height 14
click at [482, 301] on span "Select an option" at bounding box center [479, 304] width 14 height 14
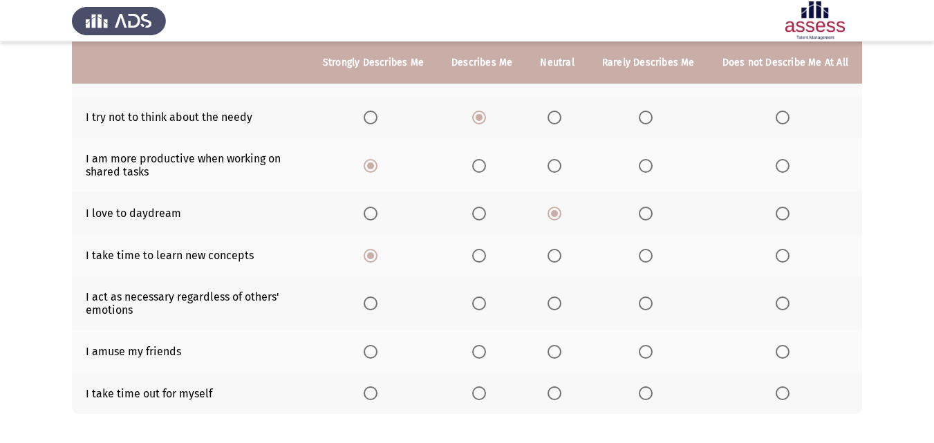
click at [482, 301] on input "Select an option" at bounding box center [479, 304] width 14 height 14
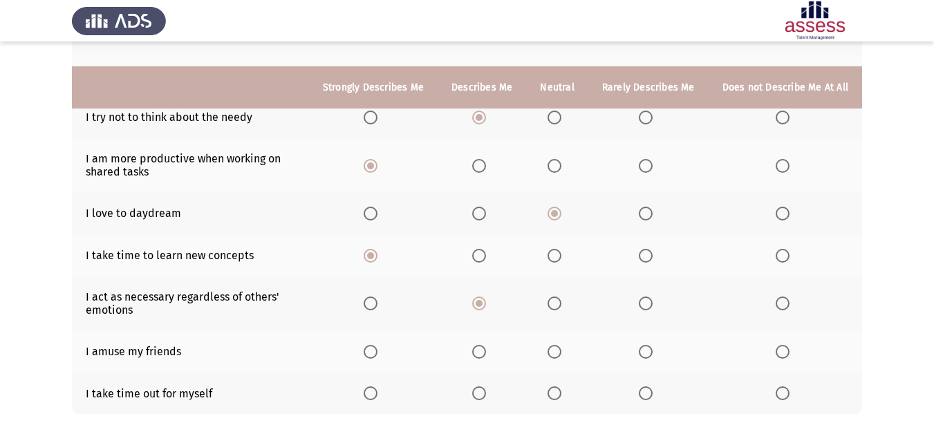
scroll to position [275, 0]
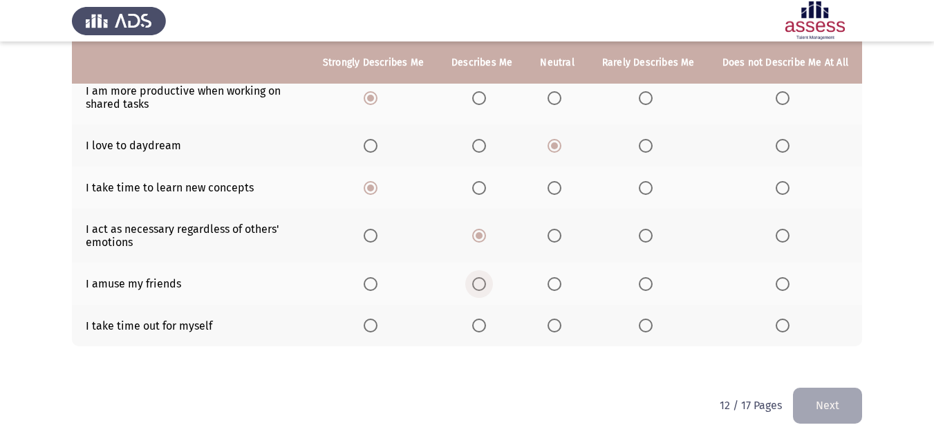
click at [484, 290] on span "Select an option" at bounding box center [479, 284] width 14 height 14
click at [484, 290] on input "Select an option" at bounding box center [479, 284] width 14 height 14
click at [558, 321] on span "Select an option" at bounding box center [554, 326] width 14 height 14
click at [558, 321] on input "Select an option" at bounding box center [554, 326] width 14 height 14
click at [854, 415] on button "Next" at bounding box center [827, 405] width 69 height 35
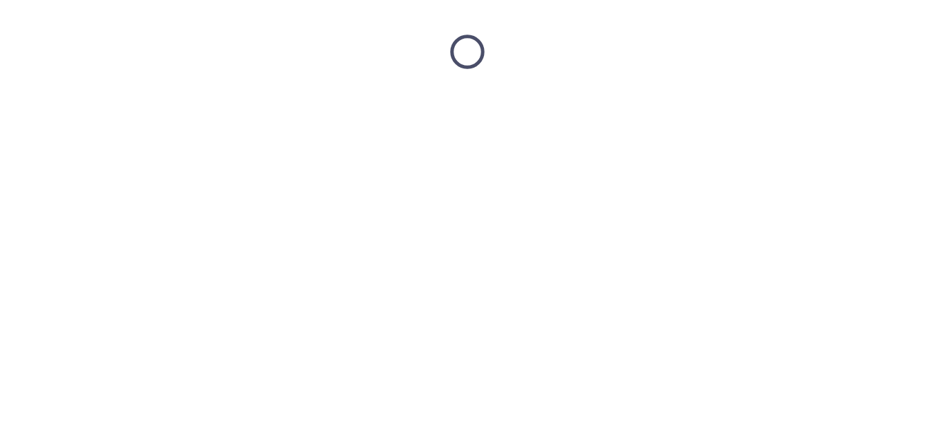
scroll to position [0, 0]
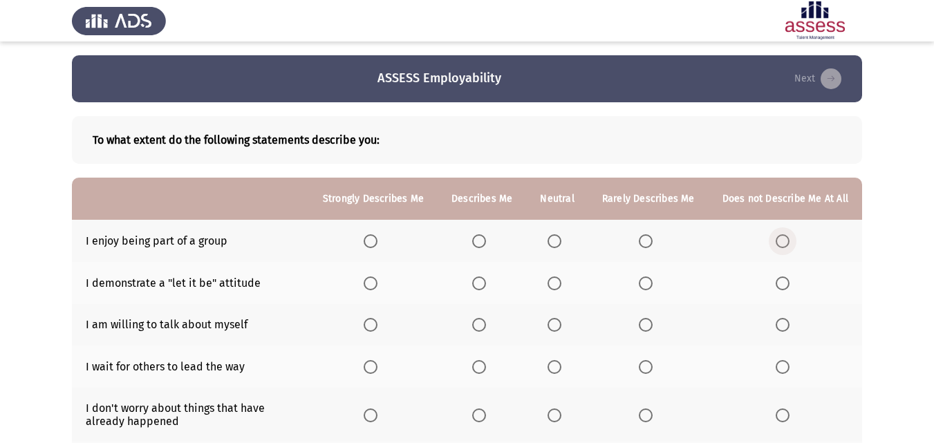
click at [794, 240] on label "Select an option" at bounding box center [785, 241] width 19 height 14
click at [789, 240] on input "Select an option" at bounding box center [783, 241] width 14 height 14
click at [777, 276] on span "Select an option" at bounding box center [783, 283] width 14 height 14
click at [777, 276] on input "Select an option" at bounding box center [783, 283] width 14 height 14
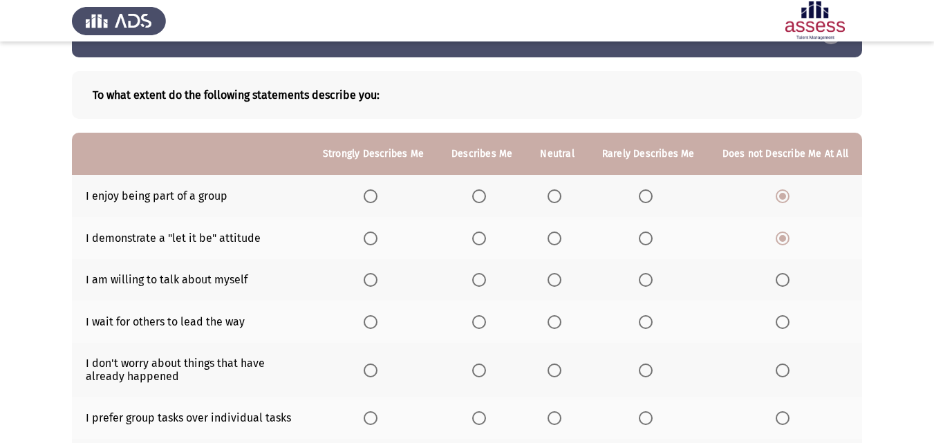
scroll to position [69, 0]
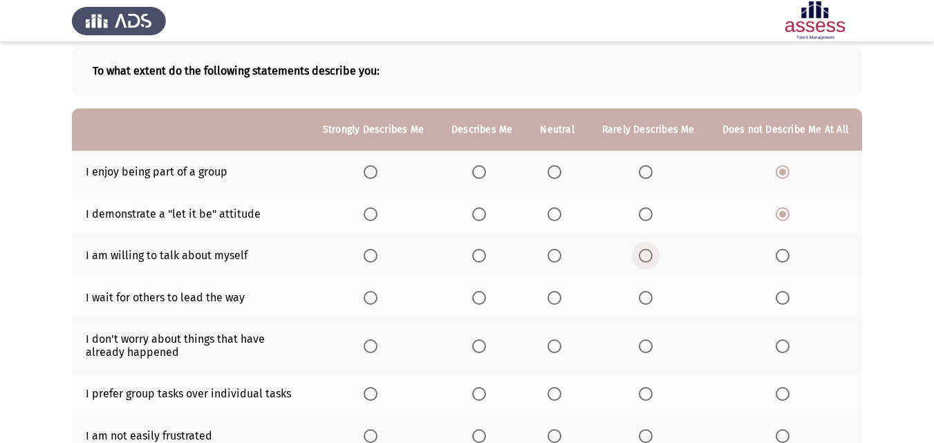
click at [647, 253] on span "Select an option" at bounding box center [646, 256] width 14 height 14
click at [647, 253] on input "Select an option" at bounding box center [646, 256] width 14 height 14
click at [374, 298] on span "Select an option" at bounding box center [371, 298] width 14 height 14
click at [374, 298] on input "Select an option" at bounding box center [371, 298] width 14 height 14
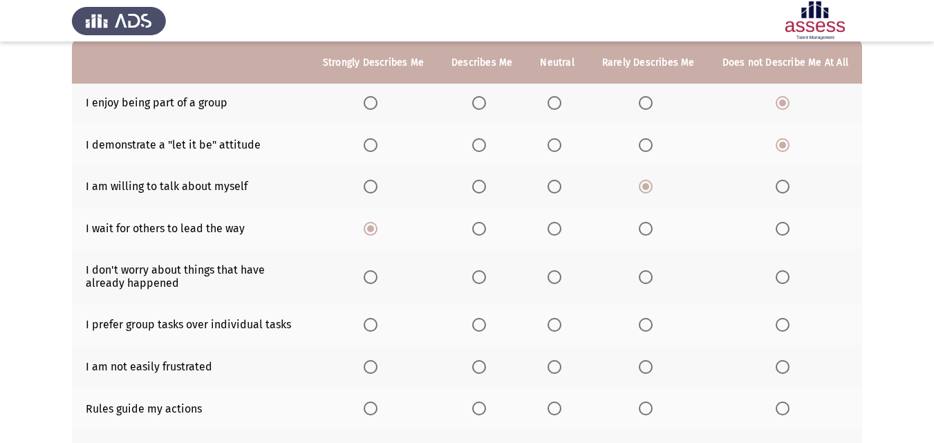
click at [377, 276] on span "Select an option" at bounding box center [371, 277] width 14 height 14
click at [377, 276] on input "Select an option" at bounding box center [371, 277] width 14 height 14
click at [486, 321] on span "Select an option" at bounding box center [479, 325] width 14 height 14
click at [486, 321] on input "Select an option" at bounding box center [479, 325] width 14 height 14
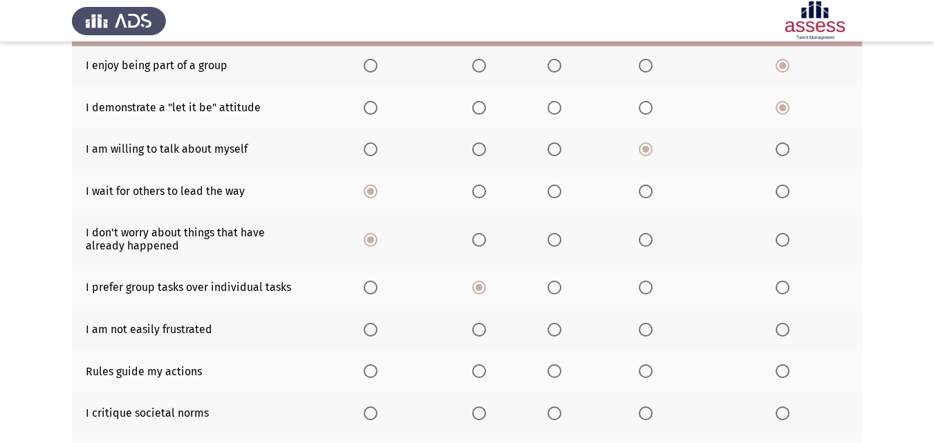
scroll to position [207, 0]
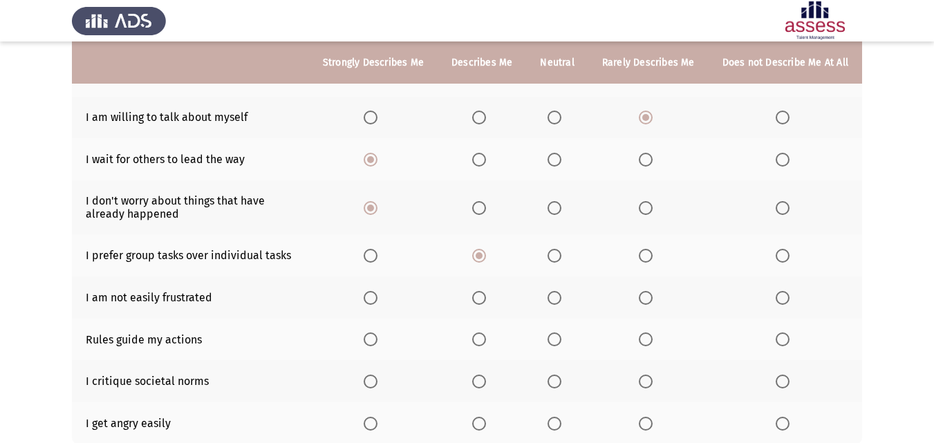
click at [648, 252] on span "Select an option" at bounding box center [646, 256] width 14 height 14
click at [648, 252] on input "Select an option" at bounding box center [646, 256] width 14 height 14
click at [648, 296] on span "Select an option" at bounding box center [646, 298] width 14 height 14
click at [648, 296] on input "Select an option" at bounding box center [646, 298] width 14 height 14
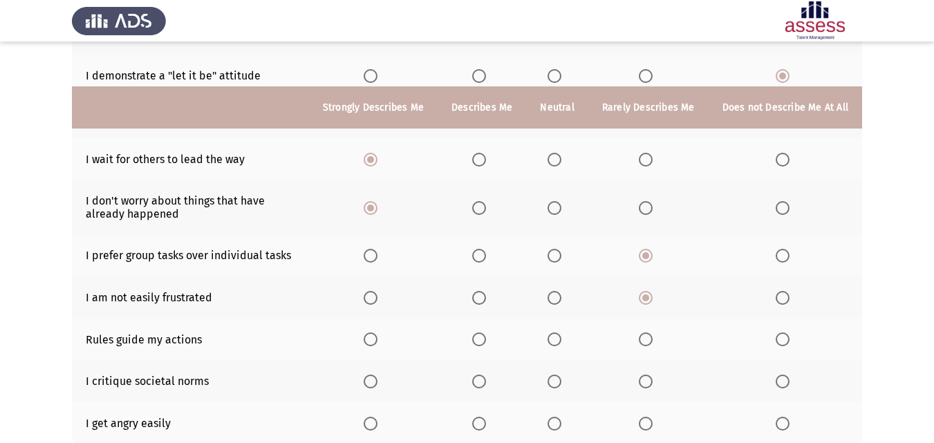
scroll to position [276, 0]
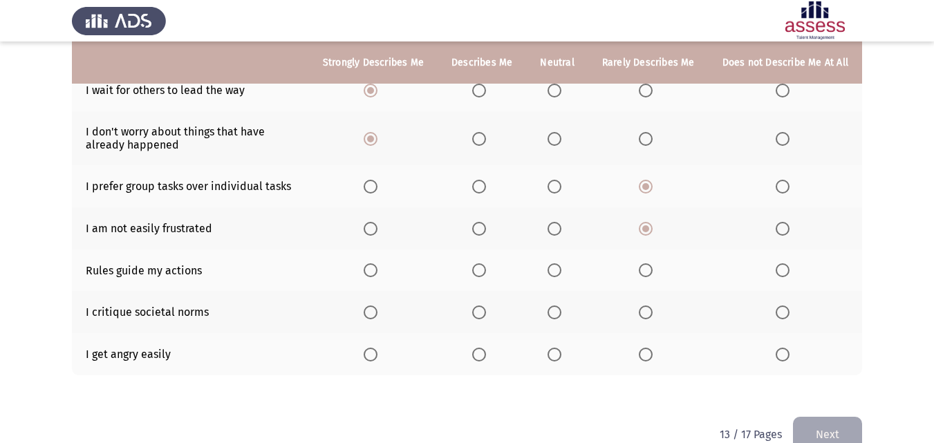
click at [648, 279] on th at bounding box center [648, 271] width 120 height 42
click at [646, 266] on span "Select an option" at bounding box center [646, 270] width 14 height 14
click at [646, 266] on input "Select an option" at bounding box center [646, 270] width 14 height 14
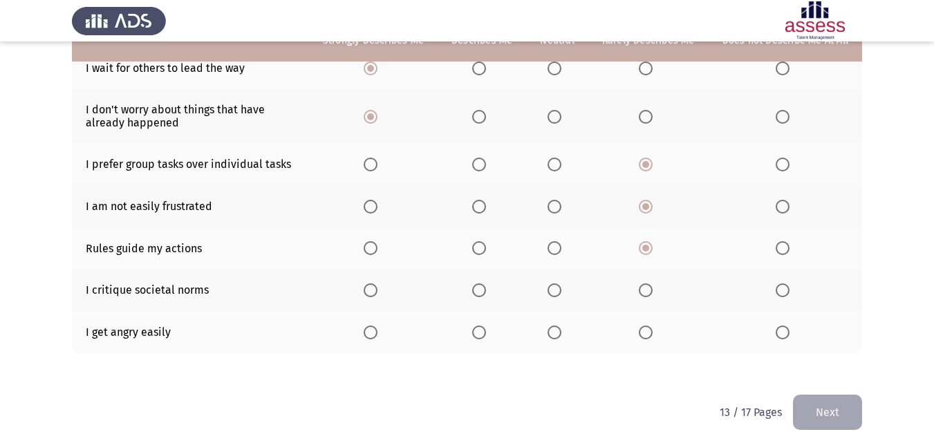
scroll to position [306, 0]
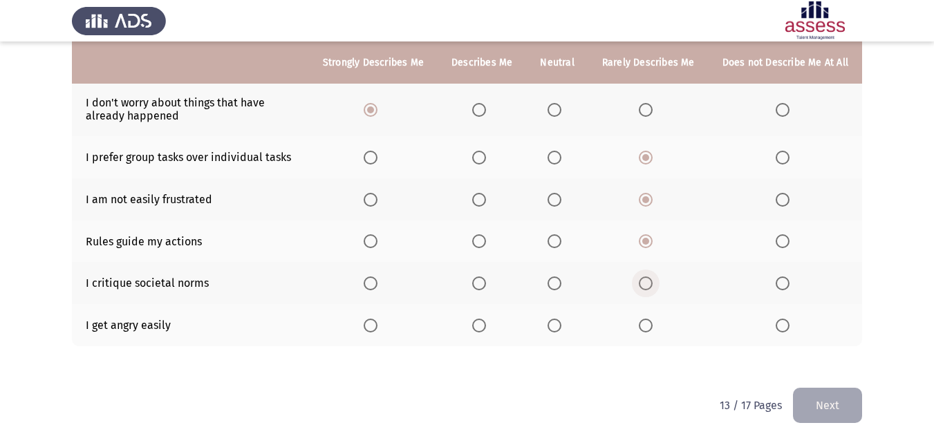
click at [649, 285] on span "Select an option" at bounding box center [646, 283] width 14 height 14
click at [649, 285] on input "Select an option" at bounding box center [646, 283] width 14 height 14
click at [643, 321] on span "Select an option" at bounding box center [646, 326] width 14 height 14
click at [643, 321] on input "Select an option" at bounding box center [646, 326] width 14 height 14
click at [833, 402] on button "Next" at bounding box center [827, 405] width 69 height 35
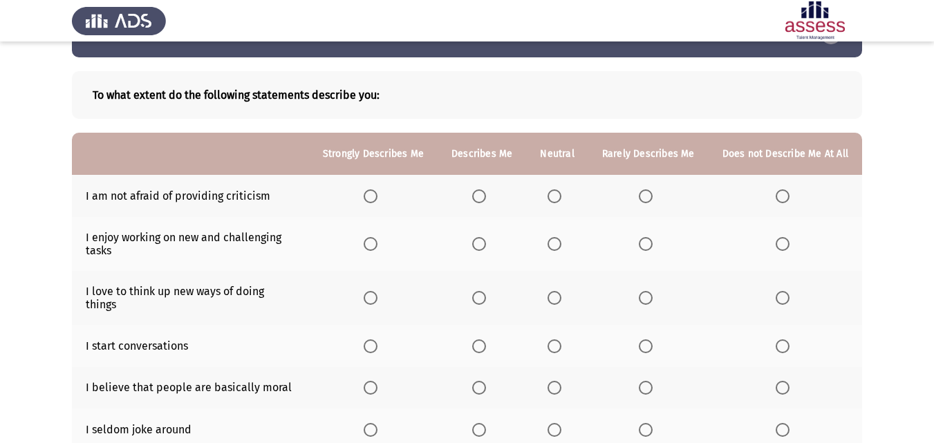
scroll to position [69, 0]
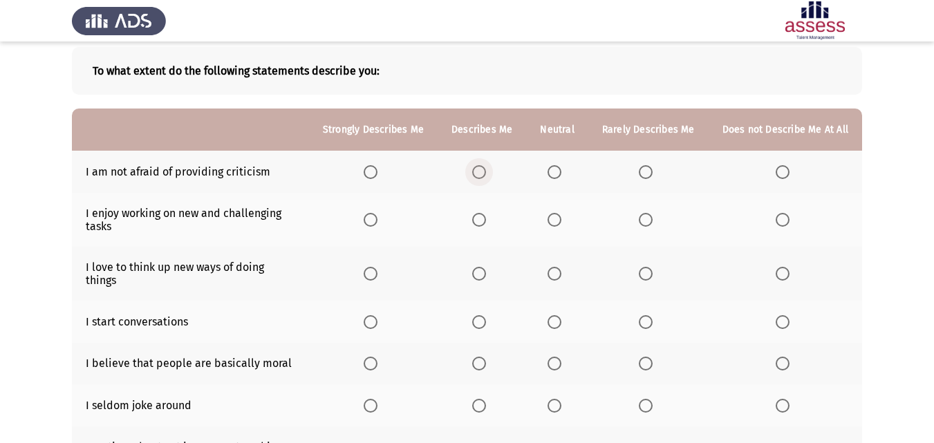
click at [486, 174] on span "Select an option" at bounding box center [479, 172] width 14 height 14
click at [486, 174] on input "Select an option" at bounding box center [479, 172] width 14 height 14
click at [486, 220] on span "Select an option" at bounding box center [479, 220] width 14 height 14
click at [486, 220] on input "Select an option" at bounding box center [479, 220] width 14 height 14
click at [383, 270] on label "Select an option" at bounding box center [373, 274] width 19 height 14
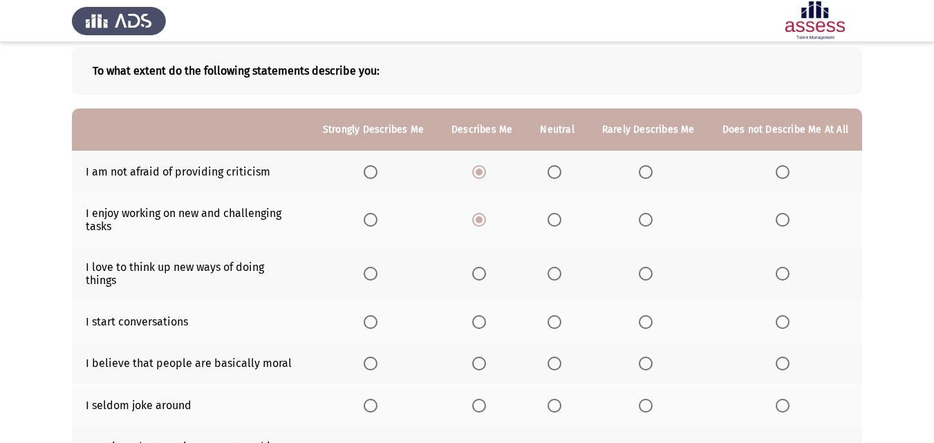
click at [377, 270] on input "Select an option" at bounding box center [371, 274] width 14 height 14
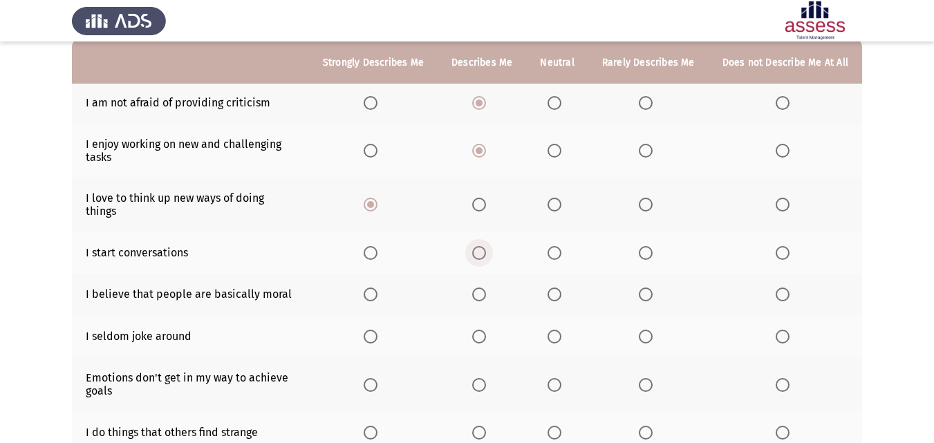
click at [482, 246] on span "Select an option" at bounding box center [479, 253] width 14 height 14
click at [482, 246] on input "Select an option" at bounding box center [479, 253] width 14 height 14
click at [470, 292] on th at bounding box center [482, 295] width 88 height 42
click at [482, 288] on span "Select an option" at bounding box center [479, 295] width 14 height 14
click at [482, 288] on input "Select an option" at bounding box center [479, 295] width 14 height 14
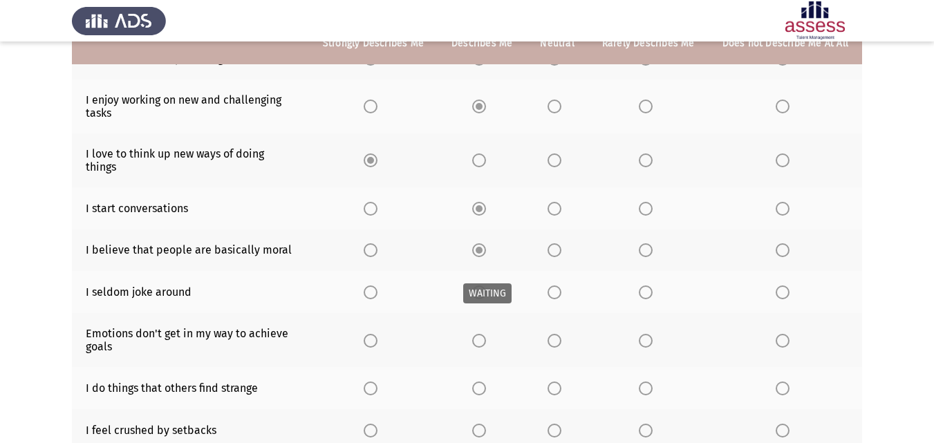
scroll to position [207, 0]
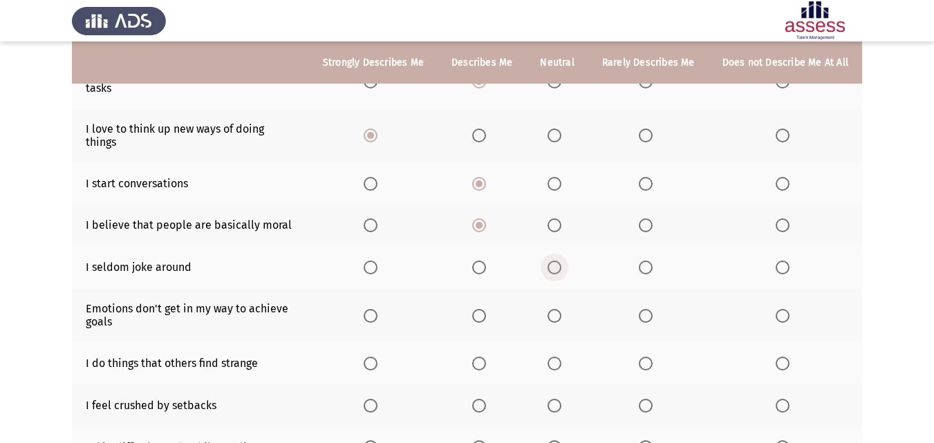
click at [553, 261] on span "Select an option" at bounding box center [554, 268] width 14 height 14
click at [553, 261] on input "Select an option" at bounding box center [554, 268] width 14 height 14
click at [486, 309] on span "Select an option" at bounding box center [479, 316] width 14 height 14
click at [486, 309] on input "Select an option" at bounding box center [479, 316] width 14 height 14
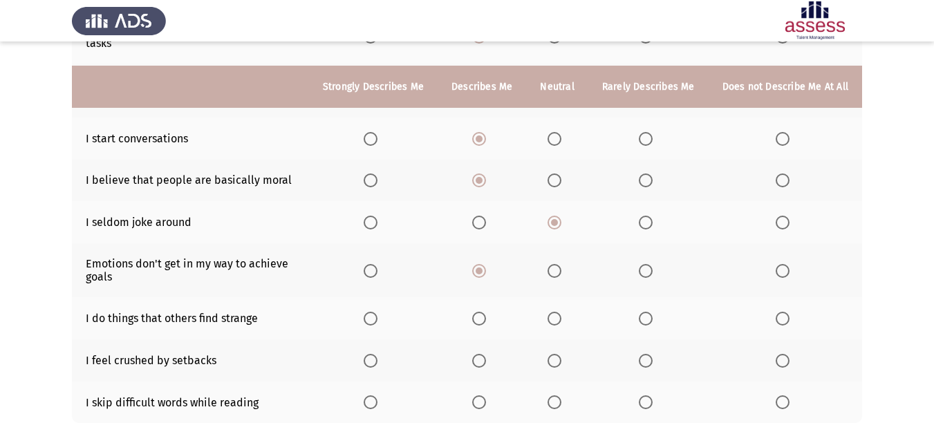
scroll to position [276, 0]
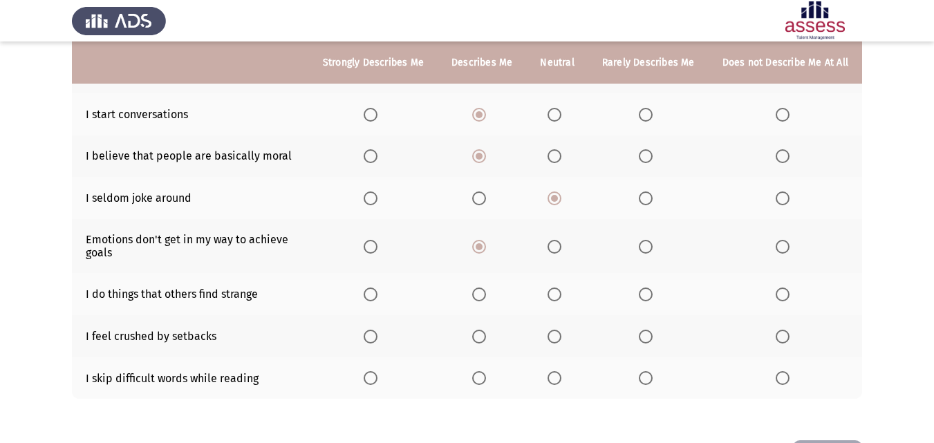
click at [561, 288] on span "Select an option" at bounding box center [554, 295] width 14 height 14
click at [561, 288] on input "Select an option" at bounding box center [554, 295] width 14 height 14
click at [561, 330] on span "Select an option" at bounding box center [554, 337] width 14 height 14
click at [561, 330] on input "Select an option" at bounding box center [554, 337] width 14 height 14
click at [561, 371] on span "Select an option" at bounding box center [554, 378] width 14 height 14
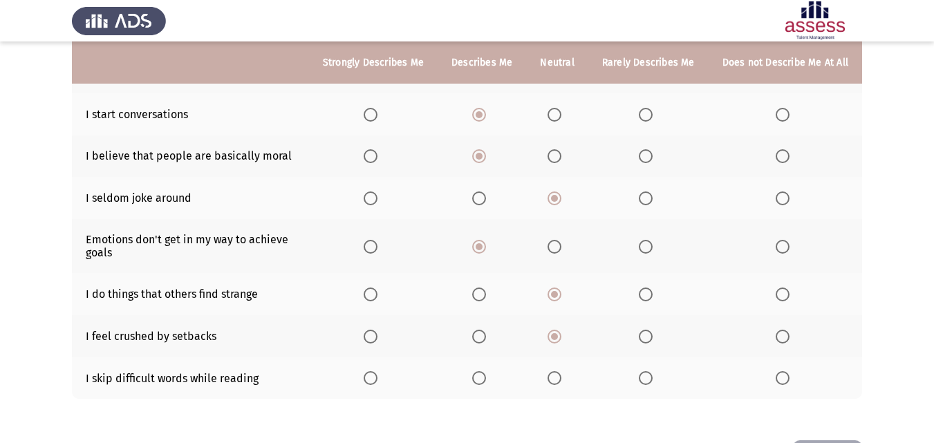
click at [561, 371] on input "Select an option" at bounding box center [554, 378] width 14 height 14
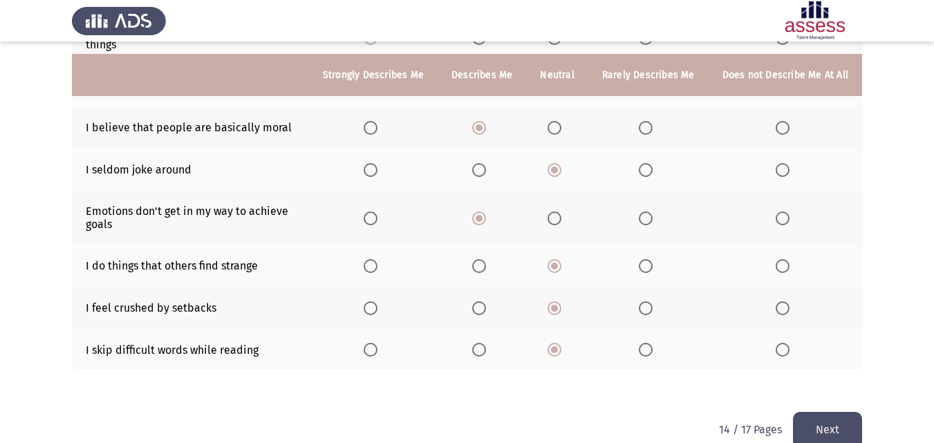
scroll to position [317, 0]
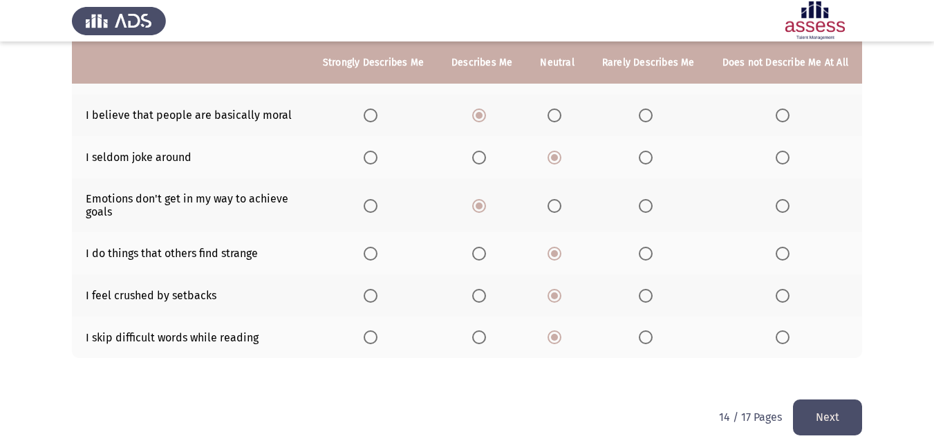
click at [824, 401] on button "Next" at bounding box center [827, 417] width 69 height 35
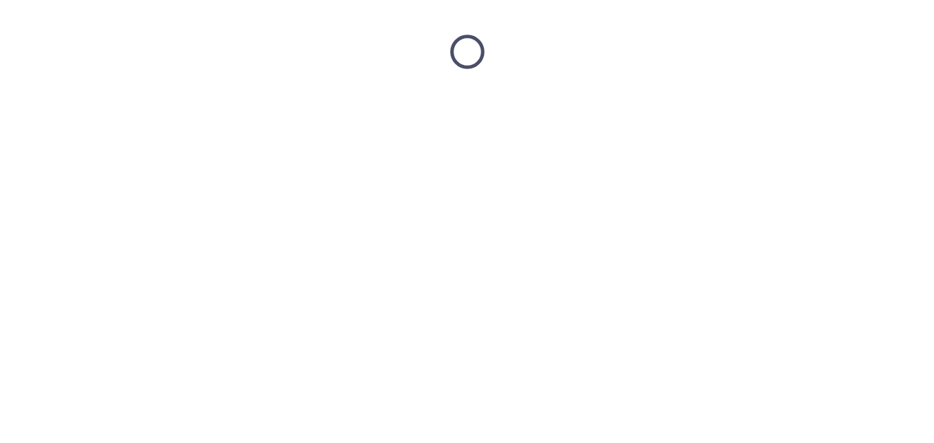
scroll to position [0, 0]
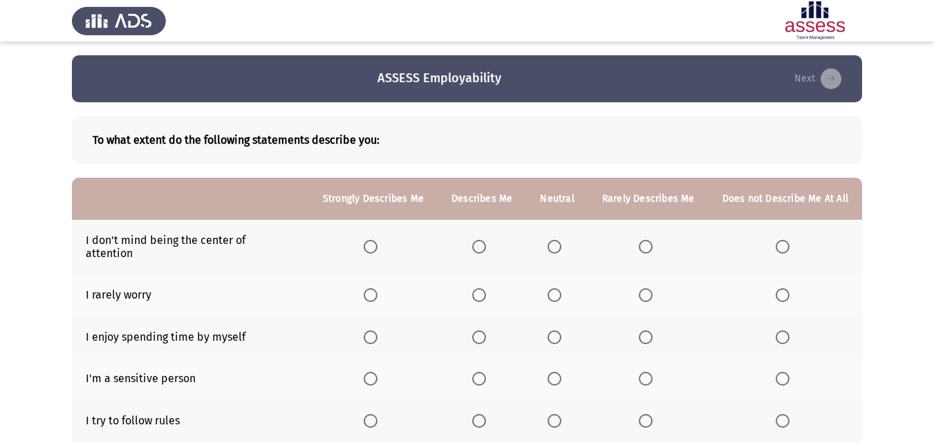
click at [783, 243] on span "Select an option" at bounding box center [783, 247] width 14 height 14
click at [783, 243] on input "Select an option" at bounding box center [783, 247] width 14 height 14
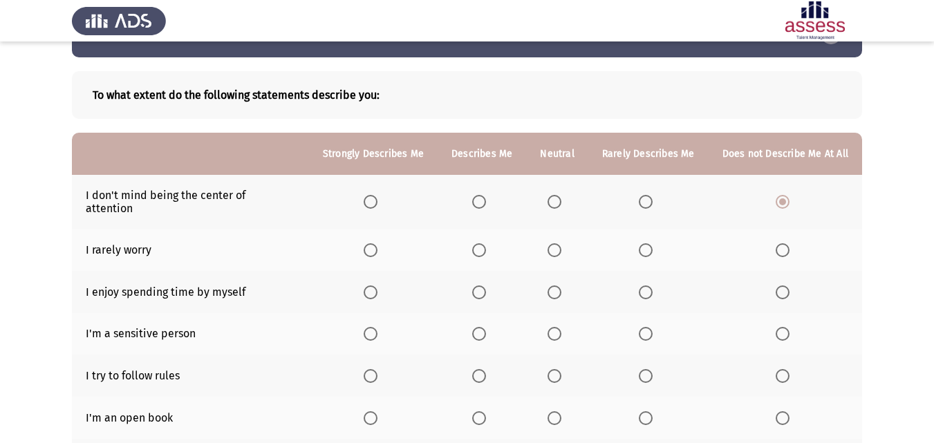
scroll to position [69, 0]
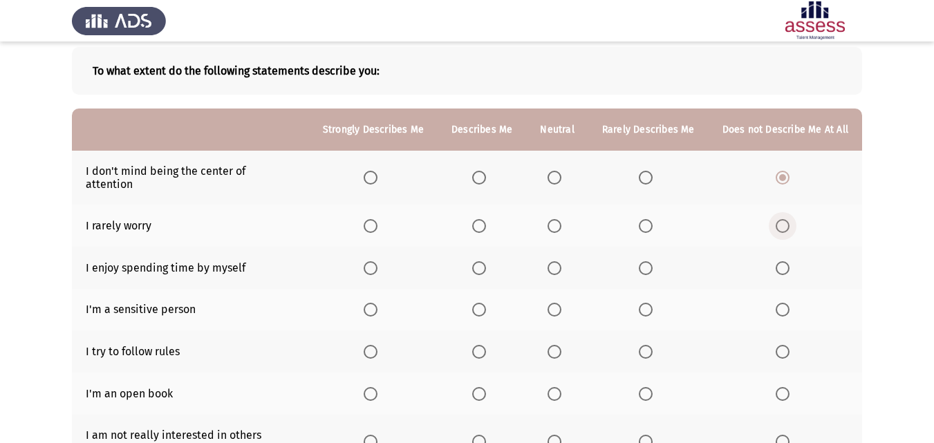
click at [780, 219] on span "Select an option" at bounding box center [783, 226] width 14 height 14
click at [780, 219] on input "Select an option" at bounding box center [783, 226] width 14 height 14
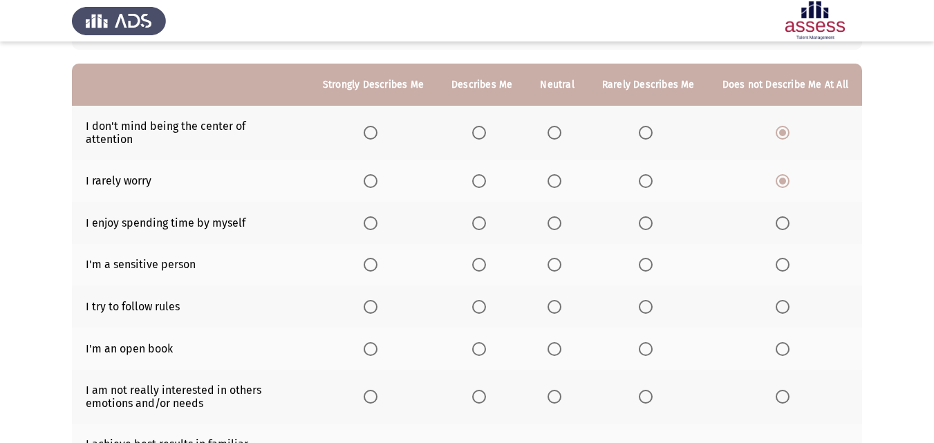
scroll to position [138, 0]
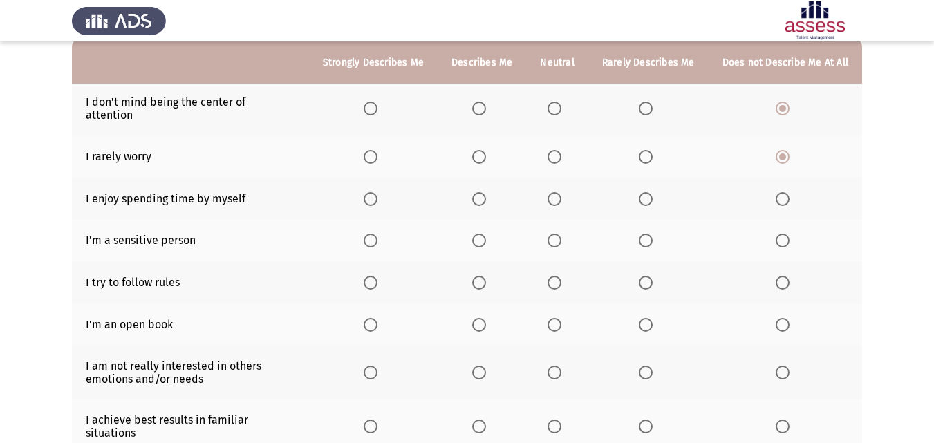
click at [646, 199] on span "Select an option" at bounding box center [646, 199] width 0 height 0
click at [648, 192] on input "Select an option" at bounding box center [646, 199] width 14 height 14
click at [651, 234] on span "Select an option" at bounding box center [646, 241] width 14 height 14
click at [651, 234] on input "Select an option" at bounding box center [646, 241] width 14 height 14
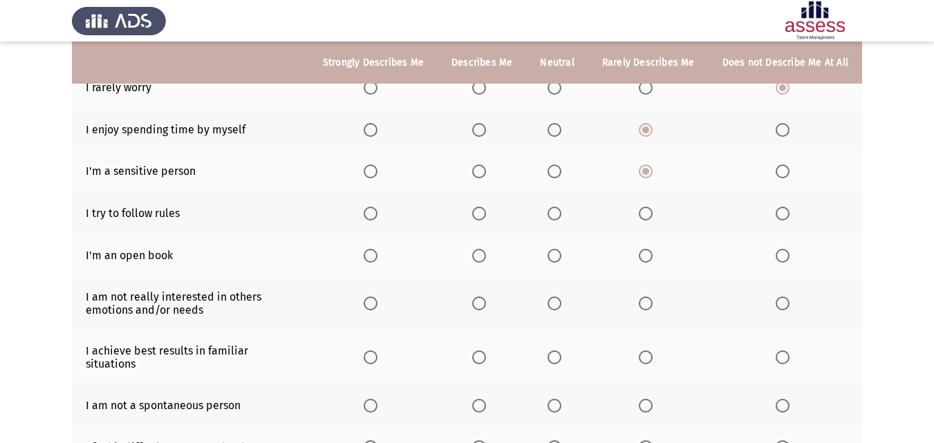
click at [647, 207] on span "Select an option" at bounding box center [646, 214] width 14 height 14
click at [647, 207] on input "Select an option" at bounding box center [646, 214] width 14 height 14
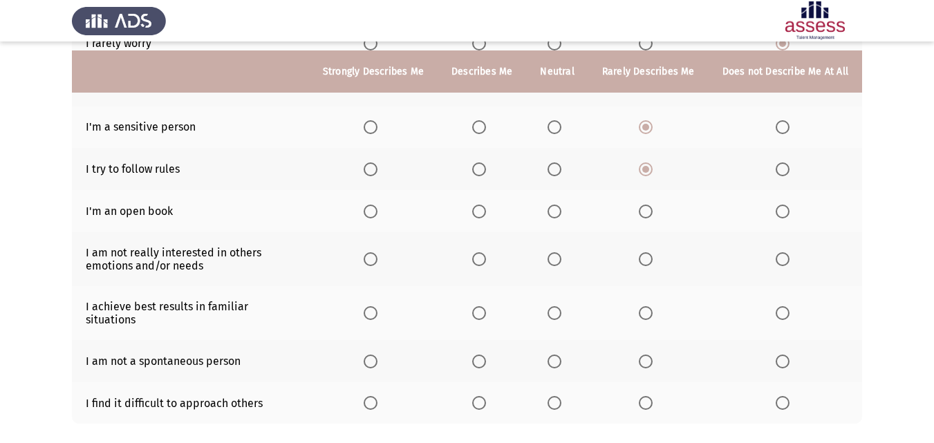
scroll to position [276, 0]
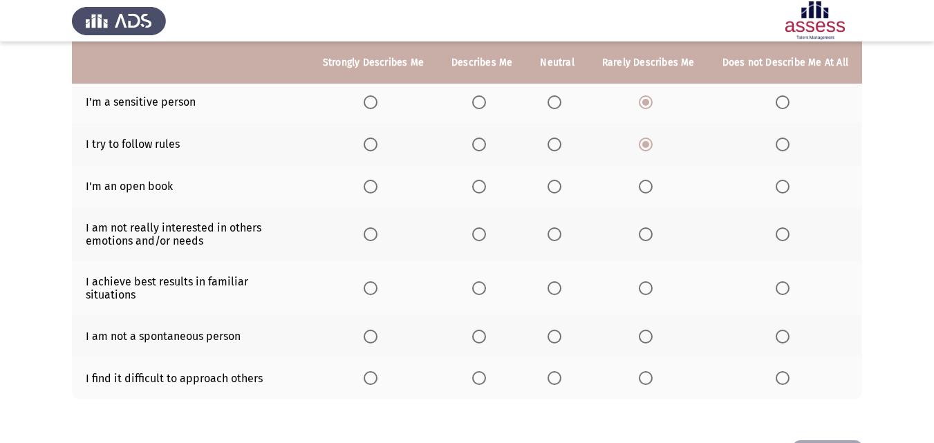
click at [650, 180] on span "Select an option" at bounding box center [646, 187] width 14 height 14
click at [650, 180] on input "Select an option" at bounding box center [646, 187] width 14 height 14
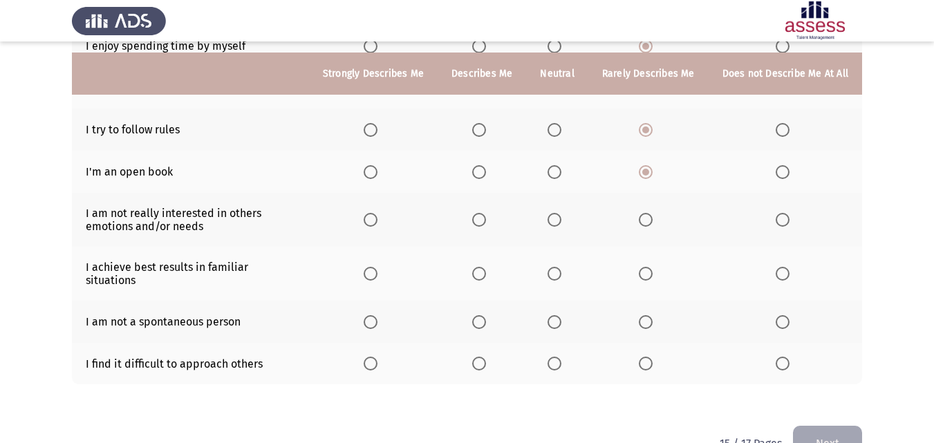
scroll to position [306, 0]
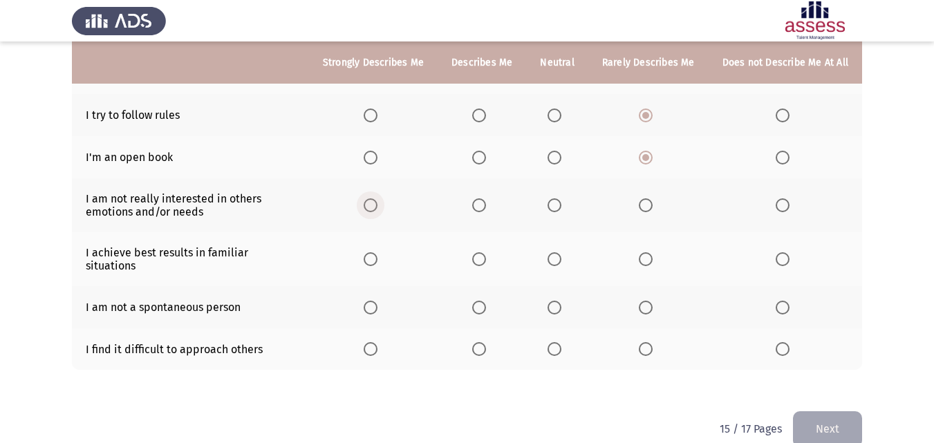
click at [377, 198] on span "Select an option" at bounding box center [371, 205] width 14 height 14
click at [377, 198] on input "Select an option" at bounding box center [371, 205] width 14 height 14
click at [788, 198] on span "Select an option" at bounding box center [783, 205] width 14 height 14
click at [788, 198] on input "Select an option" at bounding box center [783, 205] width 14 height 14
click at [655, 252] on label "Select an option" at bounding box center [648, 259] width 19 height 14
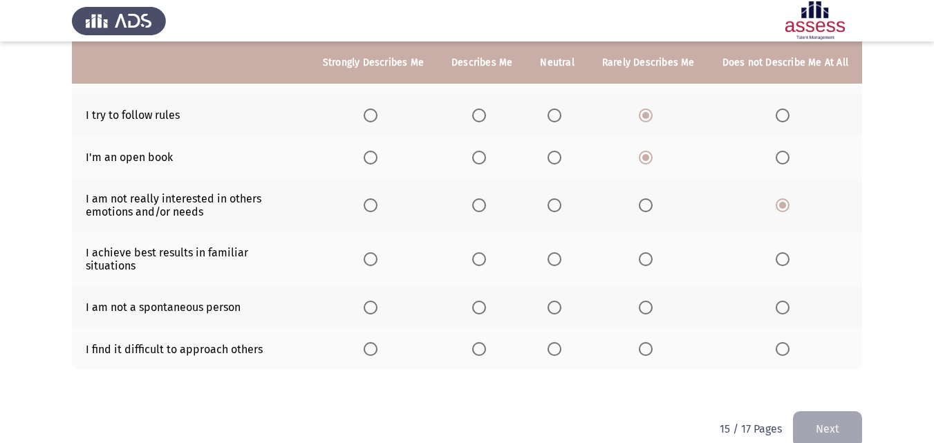
click at [652, 252] on input "Select an option" at bounding box center [646, 259] width 14 height 14
click at [486, 301] on span "Select an option" at bounding box center [479, 308] width 14 height 14
click at [486, 301] on input "Select an option" at bounding box center [479, 308] width 14 height 14
click at [377, 342] on span "Select an option" at bounding box center [371, 349] width 14 height 14
click at [377, 342] on input "Select an option" at bounding box center [371, 349] width 14 height 14
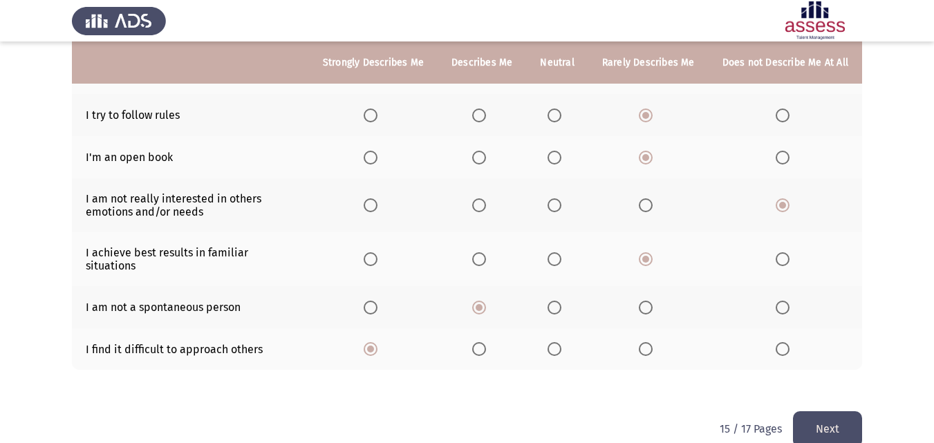
click at [846, 411] on button "Next" at bounding box center [827, 428] width 69 height 35
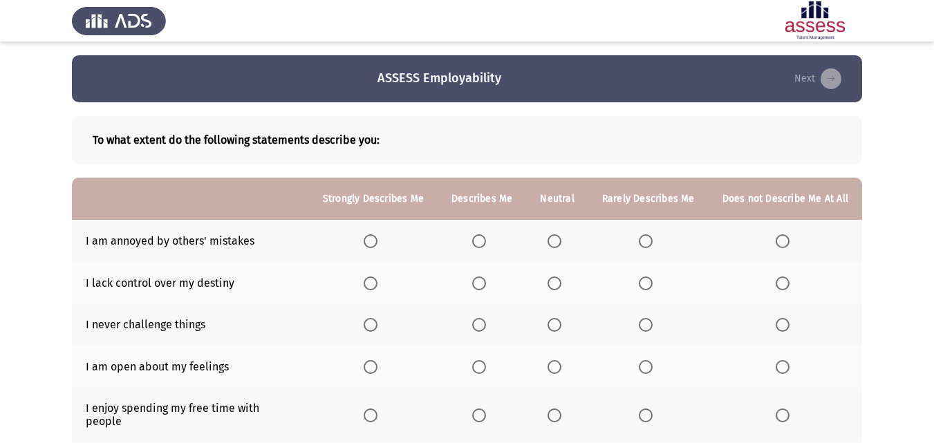
scroll to position [69, 0]
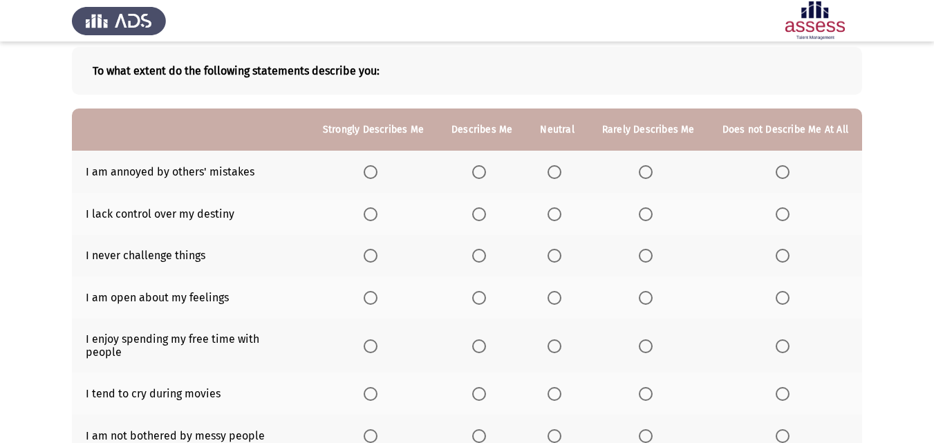
click at [561, 169] on span "Select an option" at bounding box center [554, 172] width 14 height 14
click at [561, 169] on input "Select an option" at bounding box center [554, 172] width 14 height 14
click at [484, 212] on span "Select an option" at bounding box center [479, 214] width 14 height 14
click at [484, 212] on input "Select an option" at bounding box center [479, 214] width 14 height 14
click at [482, 254] on span "Select an option" at bounding box center [479, 256] width 14 height 14
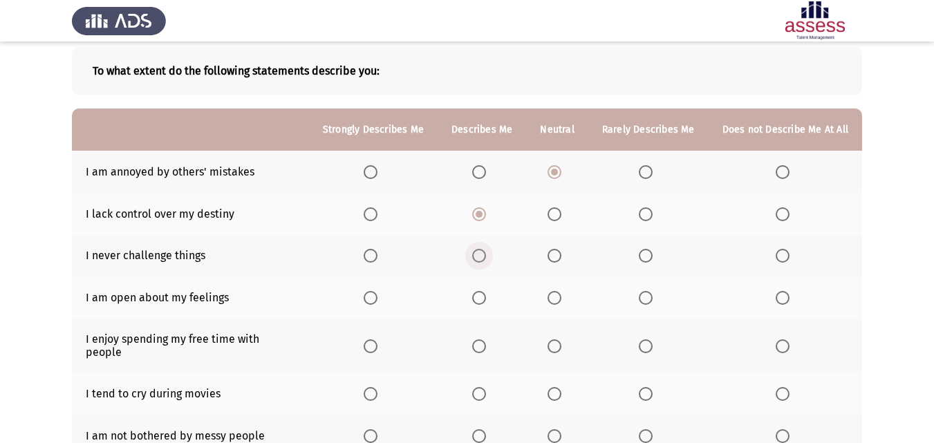
click at [482, 254] on input "Select an option" at bounding box center [479, 256] width 14 height 14
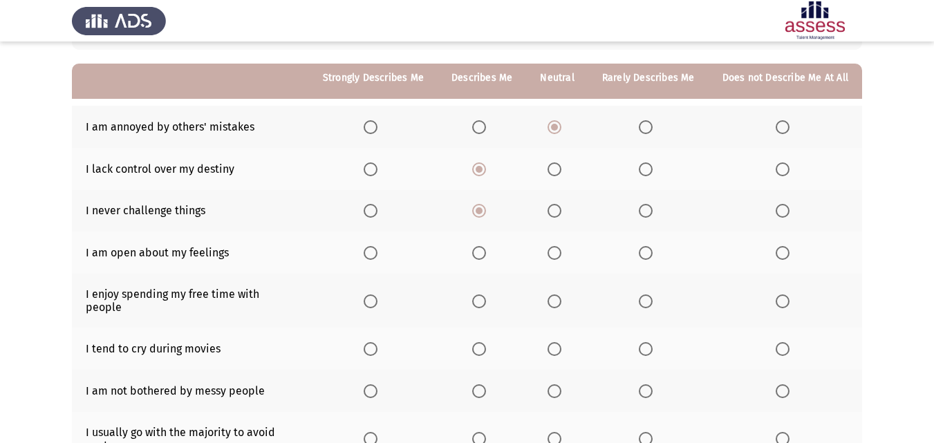
scroll to position [138, 0]
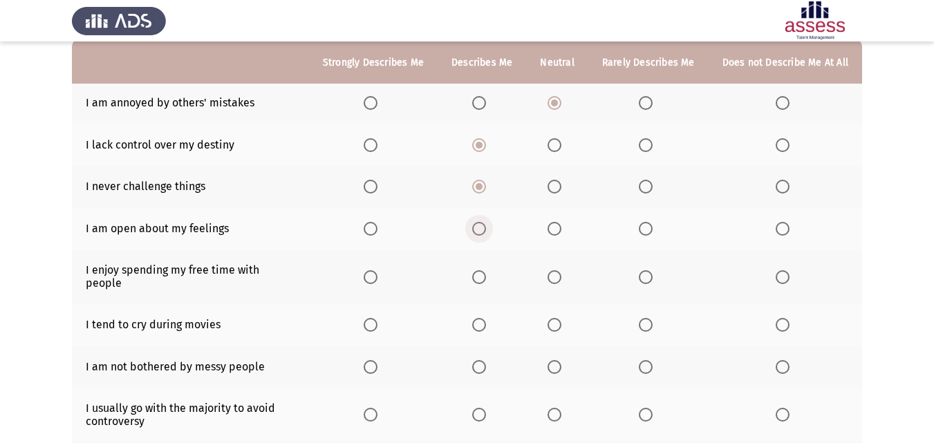
click at [486, 230] on span "Select an option" at bounding box center [479, 229] width 14 height 14
click at [486, 230] on input "Select an option" at bounding box center [479, 229] width 14 height 14
click at [645, 275] on span "Select an option" at bounding box center [646, 277] width 14 height 14
click at [645, 275] on input "Select an option" at bounding box center [646, 277] width 14 height 14
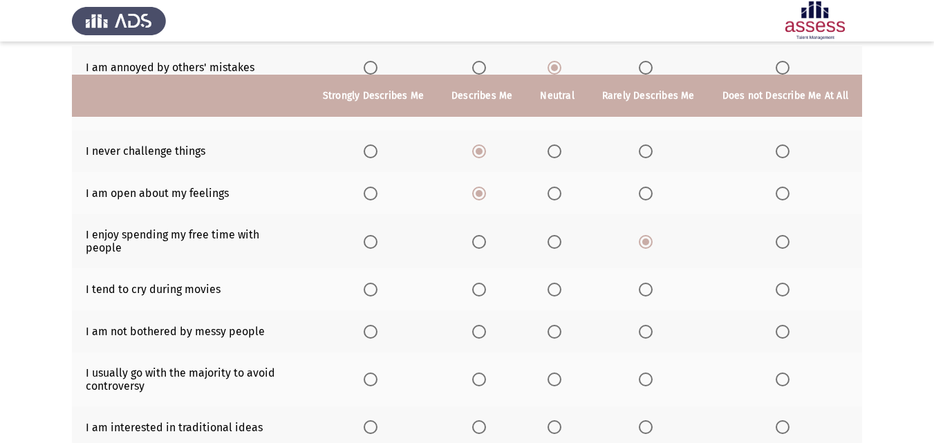
scroll to position [207, 0]
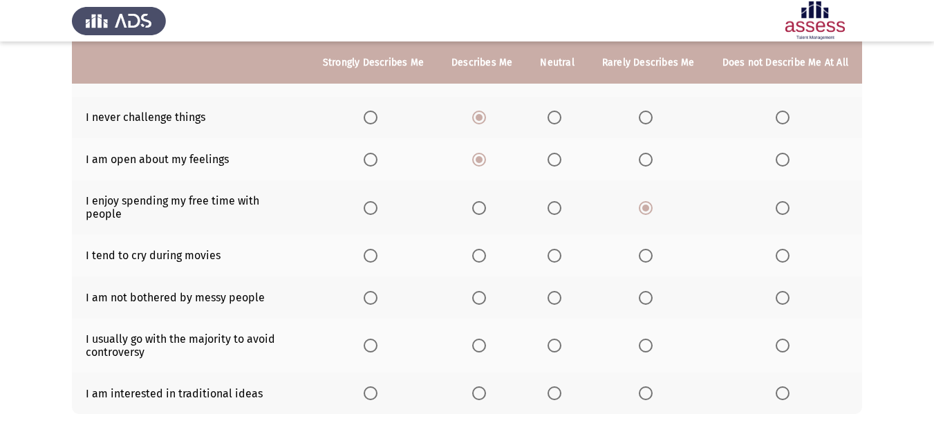
click at [644, 249] on span "Select an option" at bounding box center [646, 256] width 14 height 14
click at [644, 249] on input "Select an option" at bounding box center [646, 256] width 14 height 14
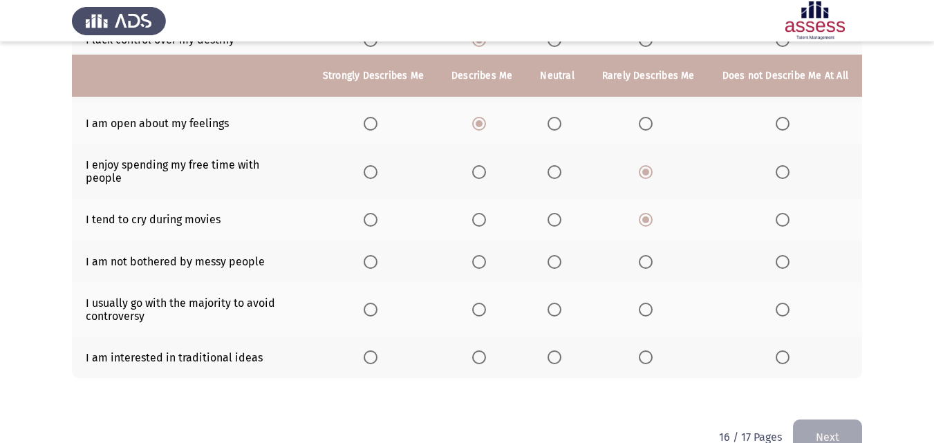
scroll to position [263, 0]
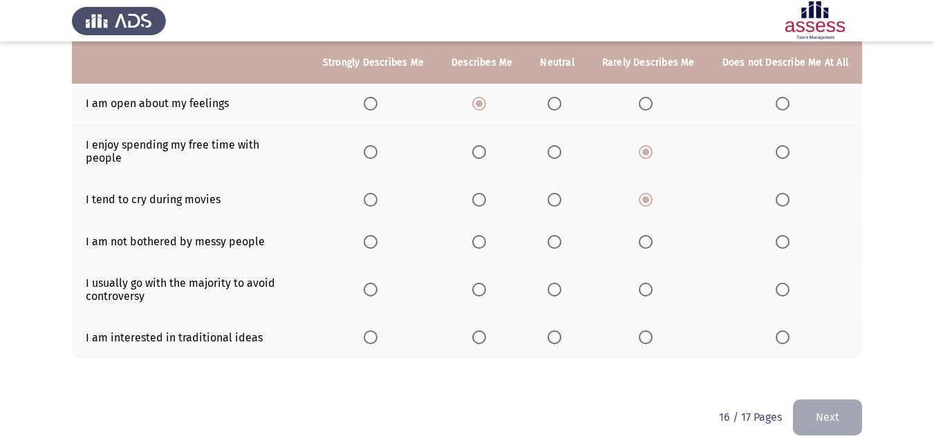
click at [655, 235] on label "Select an option" at bounding box center [648, 242] width 19 height 14
click at [652, 235] on input "Select an option" at bounding box center [646, 242] width 14 height 14
click at [650, 283] on span "Select an option" at bounding box center [646, 290] width 14 height 14
click at [650, 283] on input "Select an option" at bounding box center [646, 290] width 14 height 14
click at [650, 317] on th at bounding box center [648, 338] width 120 height 42
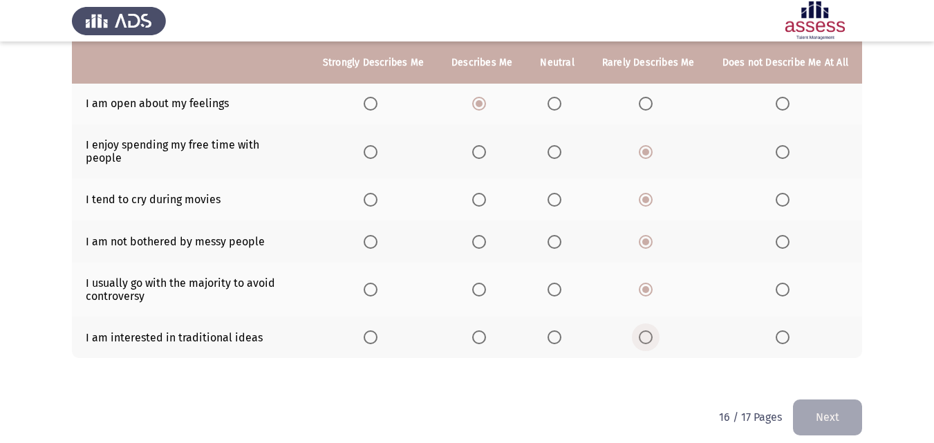
click at [645, 330] on span "Select an option" at bounding box center [646, 337] width 14 height 14
click at [645, 330] on input "Select an option" at bounding box center [646, 337] width 14 height 14
click at [834, 403] on button "Next" at bounding box center [827, 417] width 69 height 35
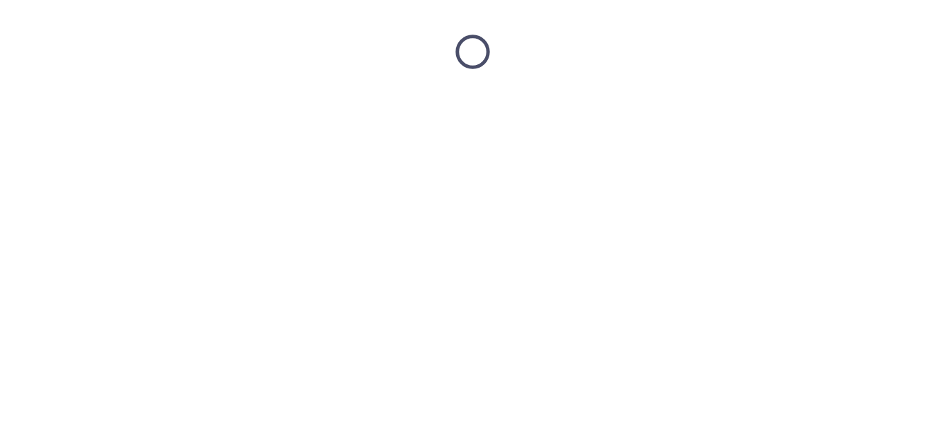
scroll to position [0, 0]
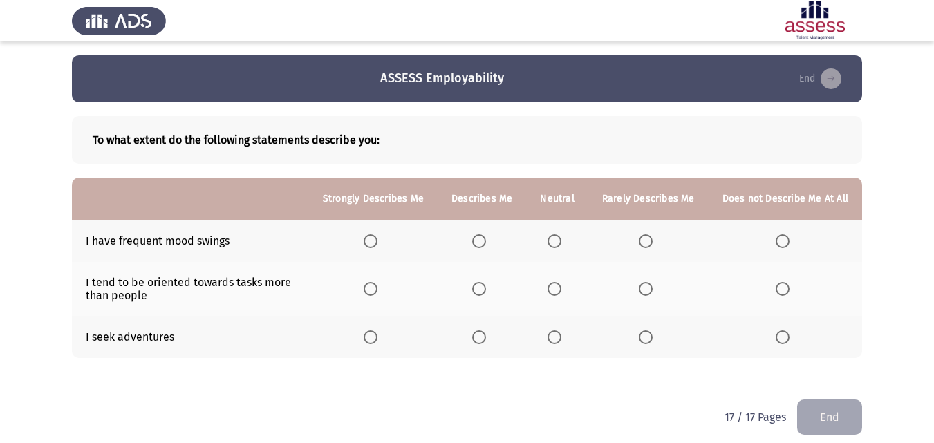
click at [648, 244] on span "Select an option" at bounding box center [646, 241] width 14 height 14
click at [648, 244] on input "Select an option" at bounding box center [646, 241] width 14 height 14
click at [486, 283] on span "Select an option" at bounding box center [479, 289] width 14 height 14
click at [486, 283] on input "Select an option" at bounding box center [479, 289] width 14 height 14
click at [559, 328] on th at bounding box center [557, 337] width 62 height 42
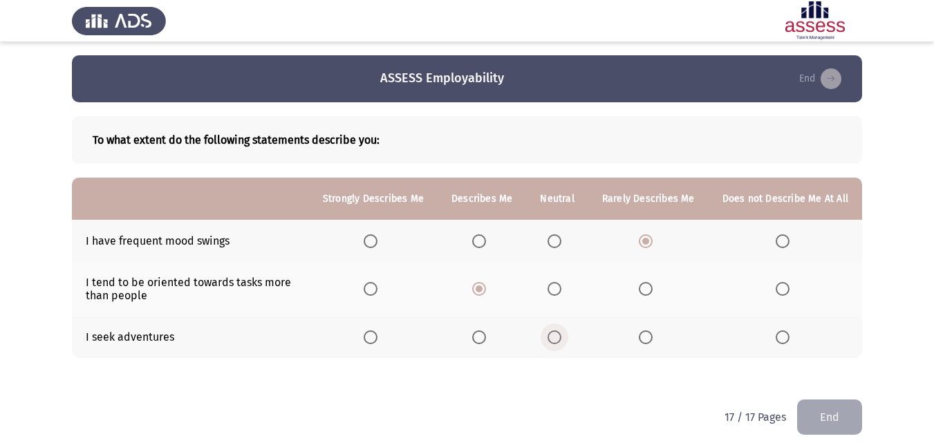
click at [559, 339] on span "Select an option" at bounding box center [554, 337] width 14 height 14
click at [559, 339] on input "Select an option" at bounding box center [554, 337] width 14 height 14
click at [825, 414] on button "End" at bounding box center [829, 417] width 65 height 35
